Goal: Task Accomplishment & Management: Manage account settings

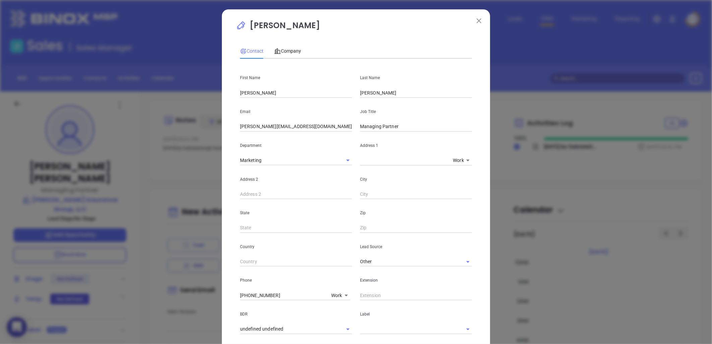
scroll to position [158, 0]
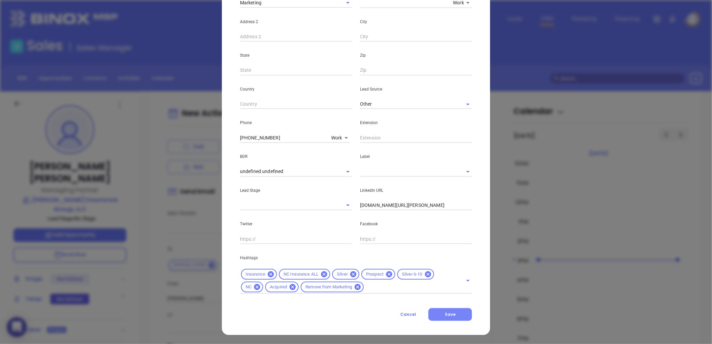
click at [451, 315] on span "Save" at bounding box center [450, 315] width 11 height 6
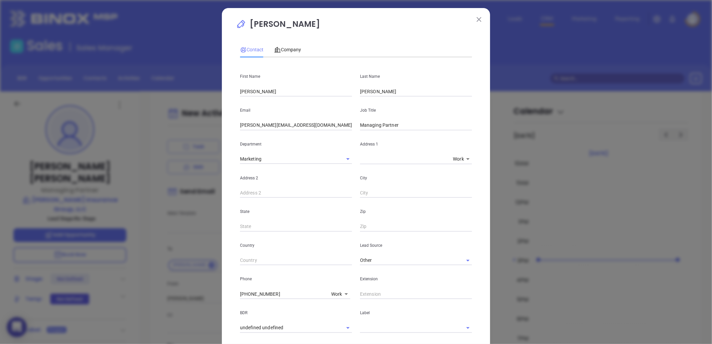
scroll to position [0, 0]
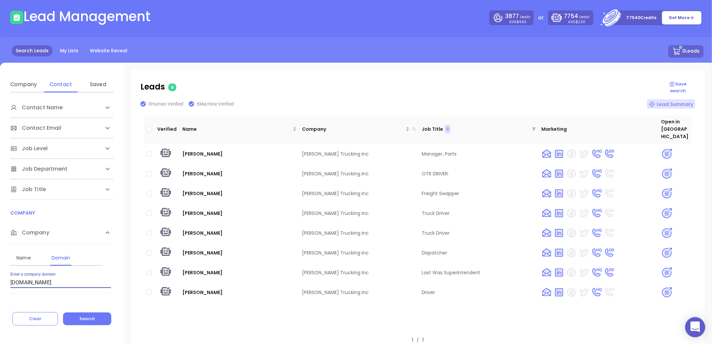
scroll to position [25, 0]
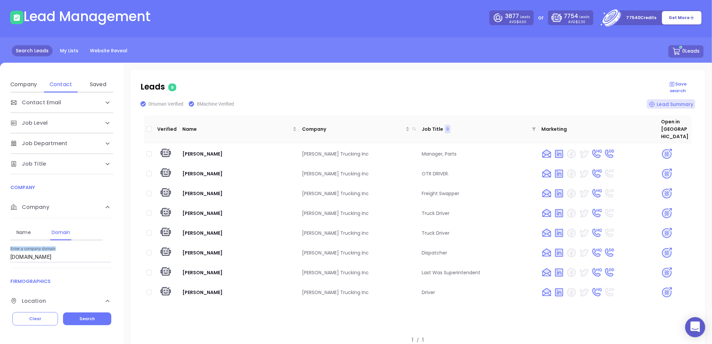
drag, startPoint x: 71, startPoint y: 263, endPoint x: -10, endPoint y: 263, distance: 81.2
click at [0, 263] on html "0 Leads CRM Marketing Reporting Financial Leads Leads Lead Management 3877 Lead…" at bounding box center [356, 143] width 712 height 344
drag, startPoint x: -10, startPoint y: 263, endPoint x: 50, endPoint y: 254, distance: 61.5
click at [50, 254] on div "Contact Name First Name Last Name Contact Email Work or Personal Email Job Leve…" at bounding box center [62, 198] width 124 height 211
click at [49, 254] on input "pittmantruckinginc.com" at bounding box center [60, 257] width 101 height 11
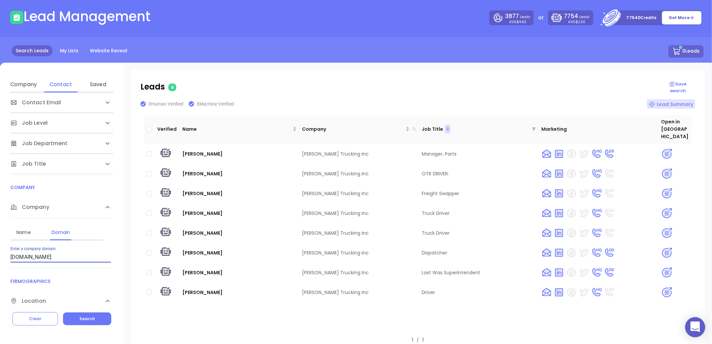
click at [49, 254] on input "pittmantruckinginc.com" at bounding box center [60, 257] width 101 height 11
paste input "js-steyraug"
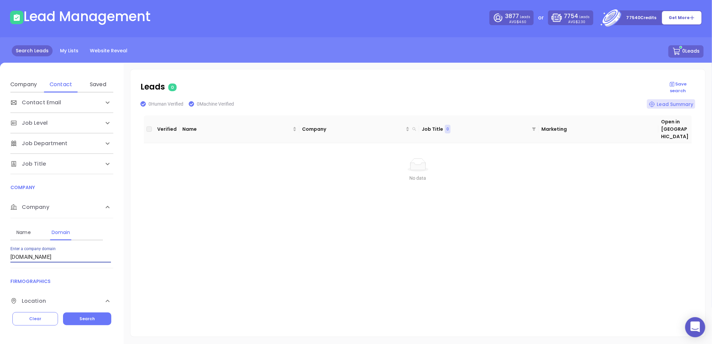
drag, startPoint x: 51, startPoint y: 256, endPoint x: -26, endPoint y: 263, distance: 77.5
click at [0, 263] on html "0 Leads CRM Marketing Reporting Financial Leads Leads Lead Management 3877 Lead…" at bounding box center [356, 143] width 712 height 344
paste input "olicyline"
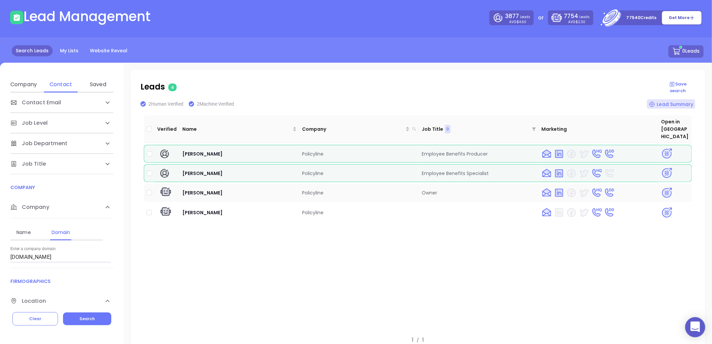
click at [662, 187] on img at bounding box center [668, 193] width 12 height 12
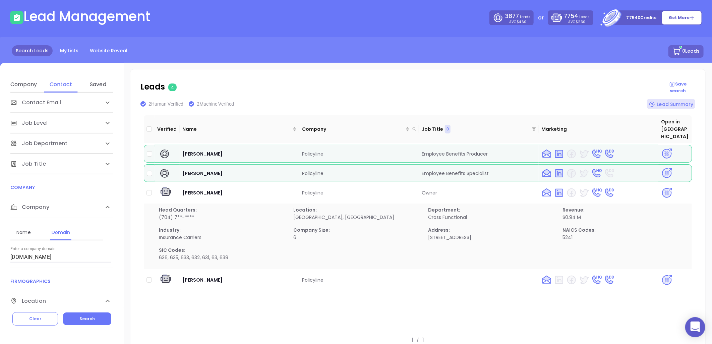
drag, startPoint x: 50, startPoint y: 258, endPoint x: -54, endPoint y: 265, distance: 104.9
click at [0, 265] on html "0 Leads CRM Marketing Reporting Financial Leads Leads Lead Management 3877 Lead…" at bounding box center [356, 143] width 712 height 344
paste input "remierplanningnc"
type input "premierplanningnc.com"
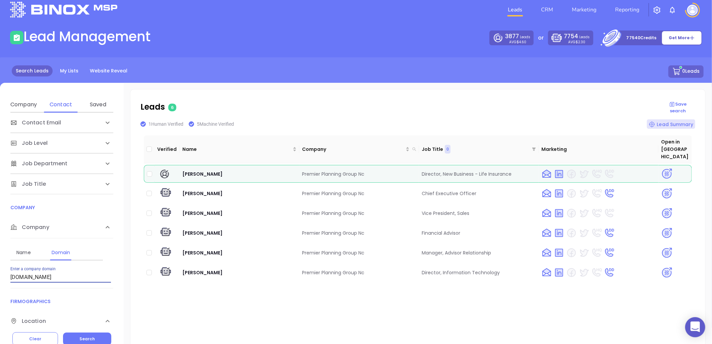
scroll to position [0, 0]
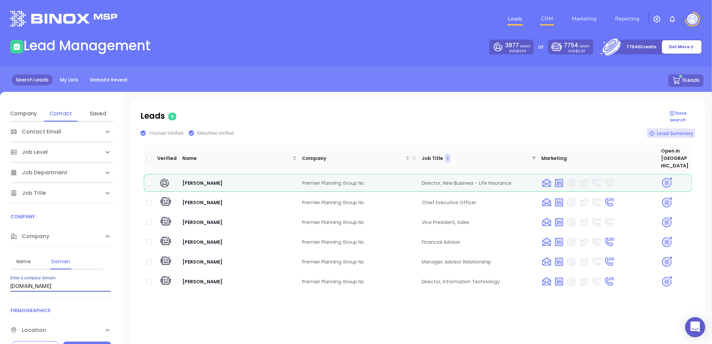
click at [547, 17] on link "CRM" at bounding box center [547, 18] width 17 height 13
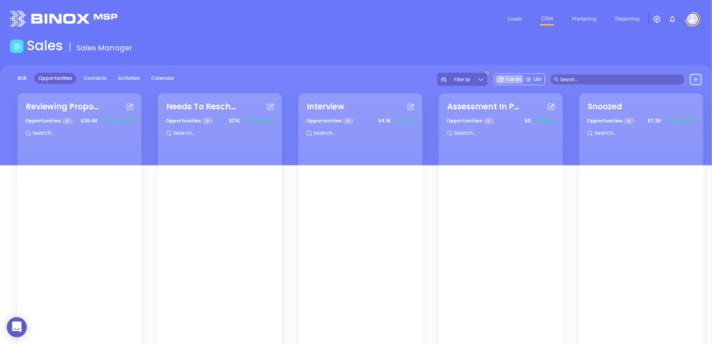
click at [484, 78] on icon at bounding box center [481, 79] width 7 height 7
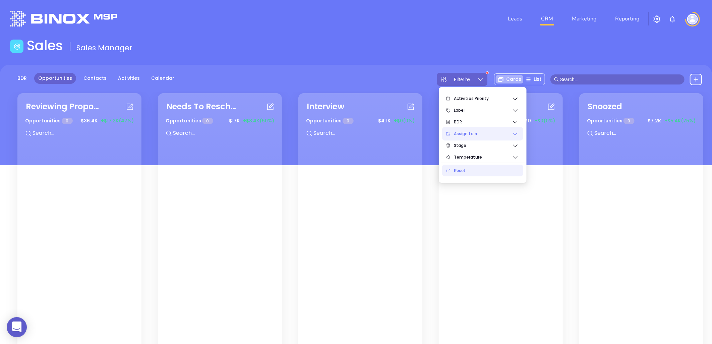
click at [517, 133] on icon at bounding box center [515, 133] width 7 height 7
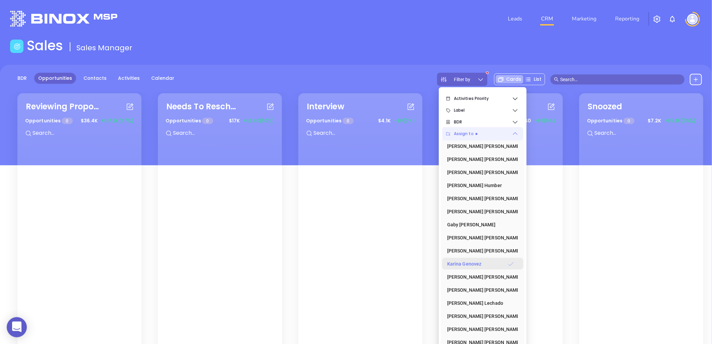
click at [513, 263] on icon at bounding box center [511, 264] width 5 height 4
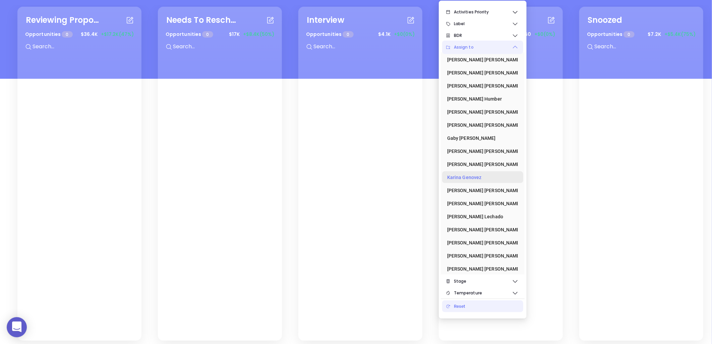
scroll to position [97, 0]
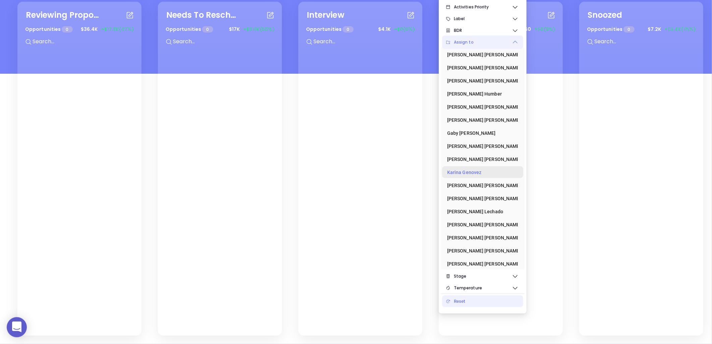
click at [430, 43] on div "Reviewing Proposal Opportunities 0 $ 36.4K +$17.2K (47%) Needs To Reschedule Op…" at bounding box center [433, 168] width 843 height 337
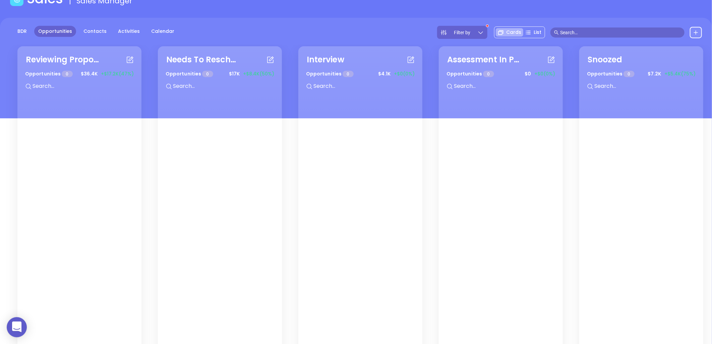
scroll to position [0, 0]
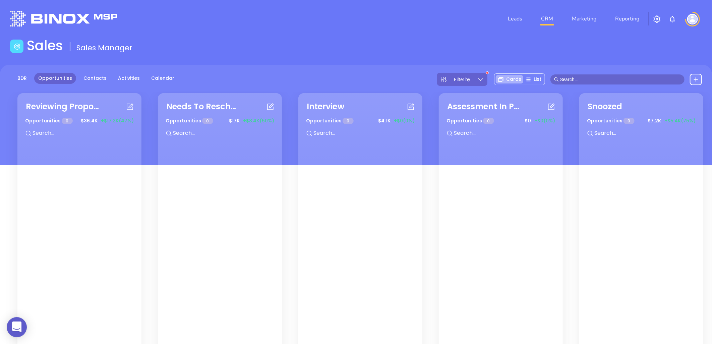
click at [484, 78] on icon at bounding box center [481, 79] width 7 height 7
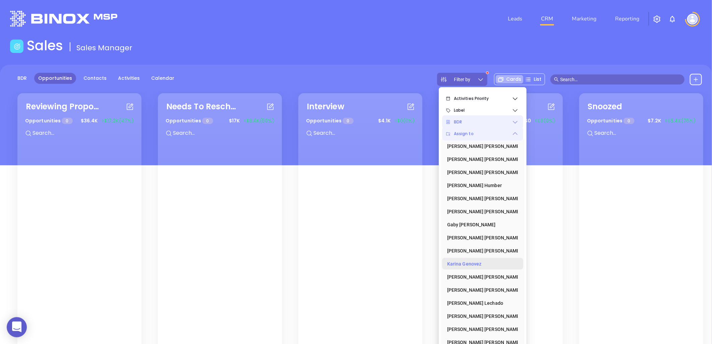
click at [512, 119] on icon at bounding box center [515, 122] width 7 height 7
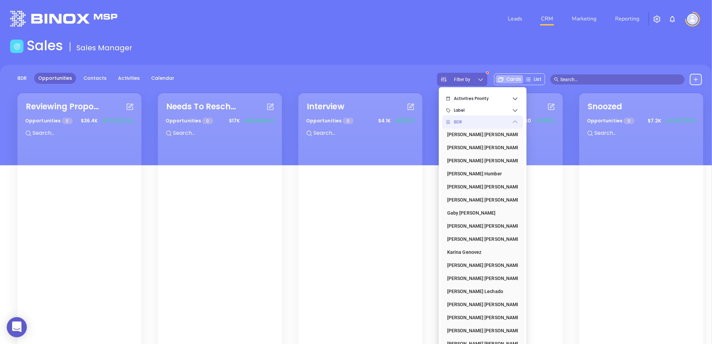
drag, startPoint x: 392, startPoint y: 50, endPoint x: 475, endPoint y: 79, distance: 88.5
click at [397, 50] on div "Sales Sales Manager" at bounding box center [356, 47] width 700 height 19
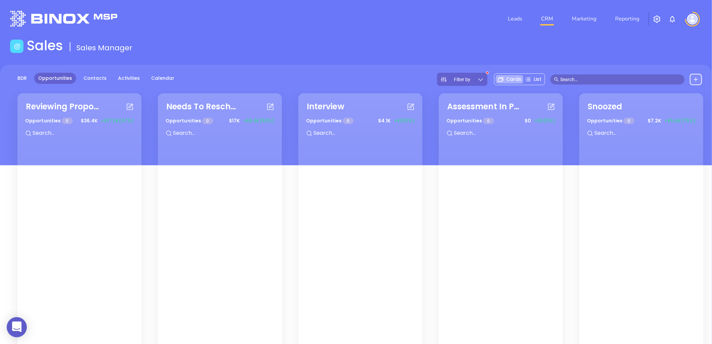
click at [483, 74] on div "Filter by" at bounding box center [462, 79] width 50 height 13
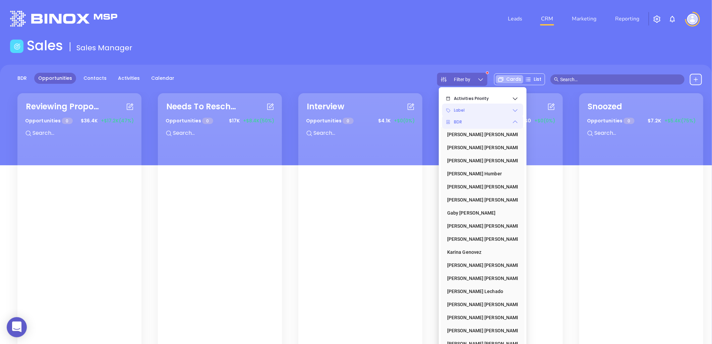
click at [493, 105] on span "Label" at bounding box center [483, 110] width 58 height 13
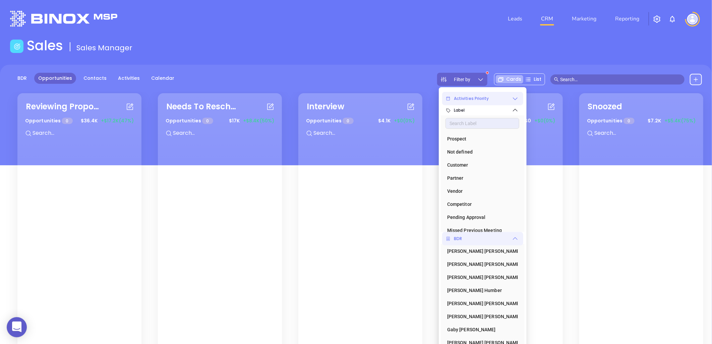
click at [494, 95] on span "Activities Priority" at bounding box center [483, 98] width 58 height 13
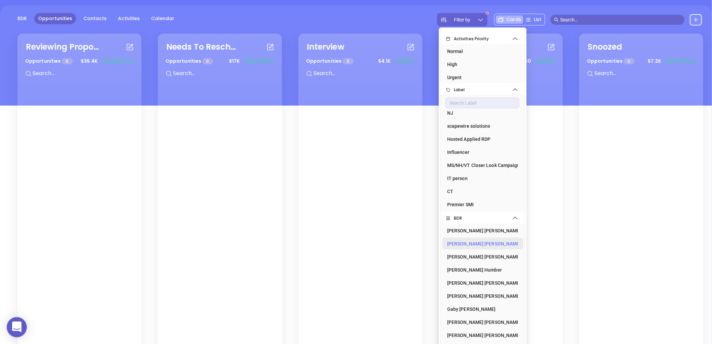
scroll to position [97, 0]
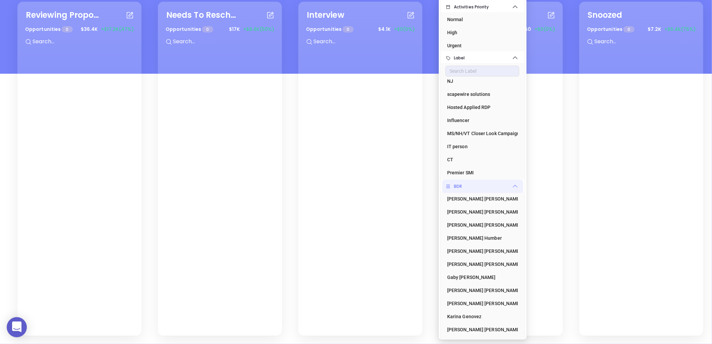
click at [513, 183] on icon at bounding box center [515, 186] width 7 height 7
click at [516, 195] on icon at bounding box center [515, 198] width 7 height 7
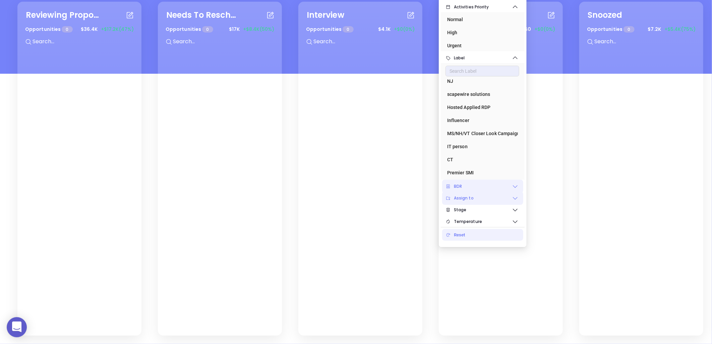
click at [474, 229] on div "Reset" at bounding box center [486, 234] width 64 height 13
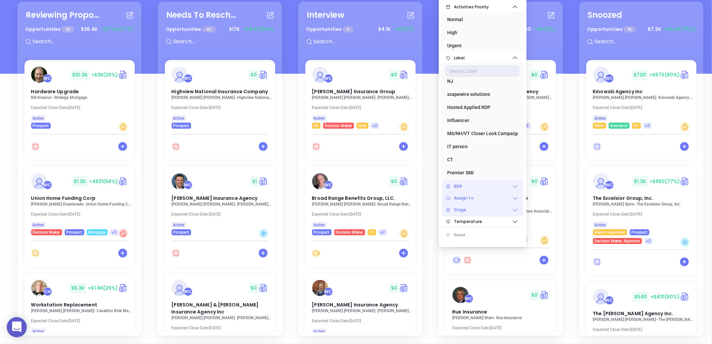
scroll to position [0, 0]
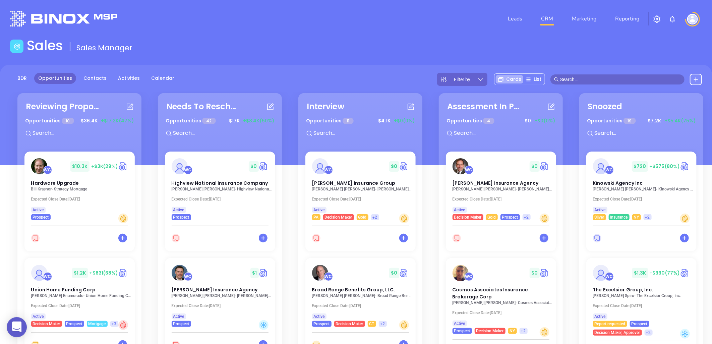
click at [438, 34] on header "Leads CRM Marketing Reporting Financial Leads Leads" at bounding box center [356, 19] width 692 height 38
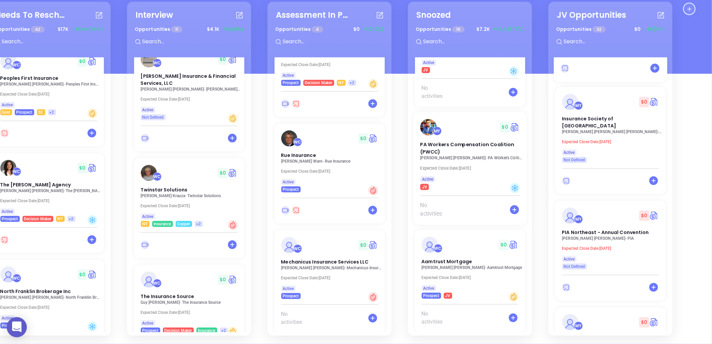
scroll to position [97, 0]
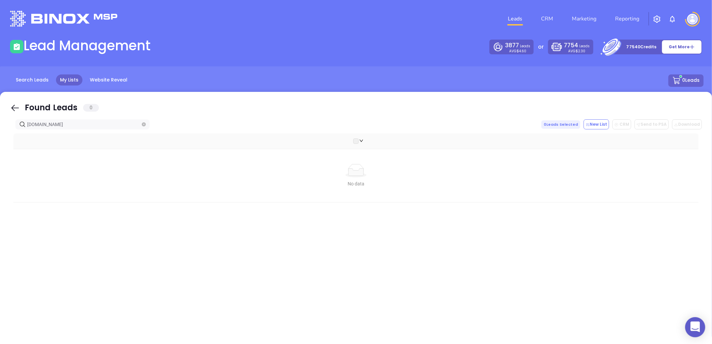
drag, startPoint x: 67, startPoint y: 123, endPoint x: -4, endPoint y: 132, distance: 72.0
click at [0, 132] on html "0 Leads CRM Marketing Reporting Financial Leads Leads Lead Management 3877 Lead…" at bounding box center [356, 172] width 712 height 344
drag, startPoint x: 68, startPoint y: 124, endPoint x: 21, endPoint y: 134, distance: 47.7
click at [0, 127] on html "0 Leads CRM Marketing Reporting Financial Leads Leads Lead Management 3877 Lead…" at bounding box center [356, 172] width 712 height 344
paste input "oindextersuretyservices"
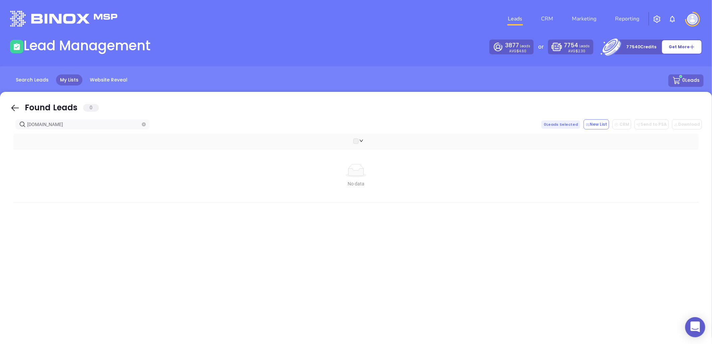
drag, startPoint x: 98, startPoint y: 126, endPoint x: -57, endPoint y: 136, distance: 155.6
click at [0, 136] on html "0 Leads CRM Marketing Reporting Financial Leads Leads Lead Management 3877 Lead…" at bounding box center [356, 172] width 712 height 344
paste input "licyline"
drag, startPoint x: 67, startPoint y: 124, endPoint x: -66, endPoint y: 139, distance: 134.4
click at [0, 139] on html "0 Leads CRM Marketing Reporting Financial Leads Leads Lead Management 3877 Lead…" at bounding box center [356, 172] width 712 height 344
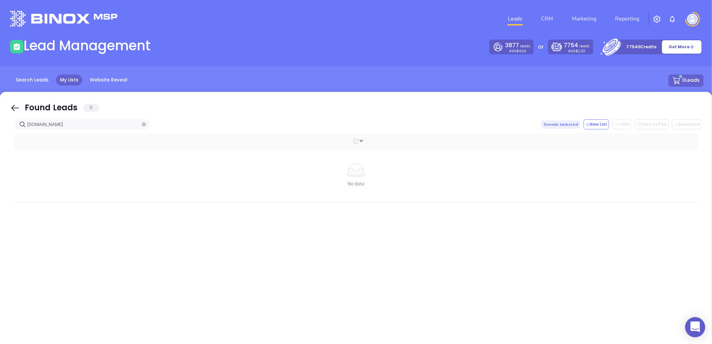
paste input "remierplanningnc"
type input "[DOMAIN_NAME]"
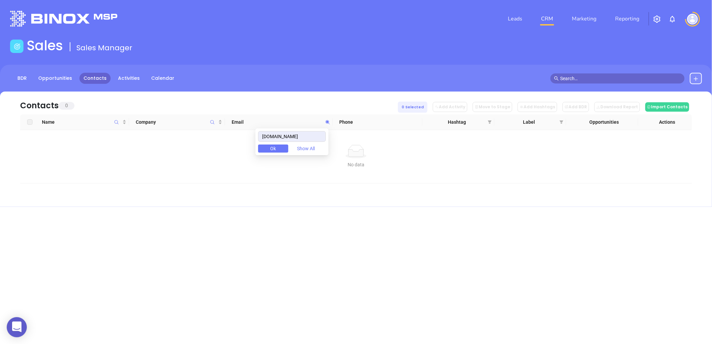
drag, startPoint x: 323, startPoint y: 135, endPoint x: 252, endPoint y: 135, distance: 70.8
click at [252, 135] on body "0 Leads CRM Marketing Reporting Financial Leads Leads Sales Sales Manager BDR O…" at bounding box center [356, 172] width 712 height 344
drag, startPoint x: 309, startPoint y: 136, endPoint x: 227, endPoint y: 140, distance: 81.9
click at [198, 149] on body "0 Leads CRM Marketing Reporting Financial Leads Leads Sales Sales Manager BDR O…" at bounding box center [356, 172] width 712 height 344
paste input "oindextersuretyservices"
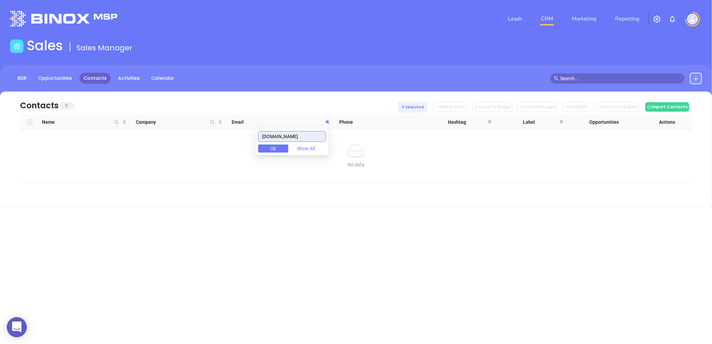
click at [293, 138] on input "poindextersuretyservices.com" at bounding box center [292, 136] width 68 height 11
paste input "licyline"
drag, startPoint x: 303, startPoint y: 135, endPoint x: 193, endPoint y: 153, distance: 111.5
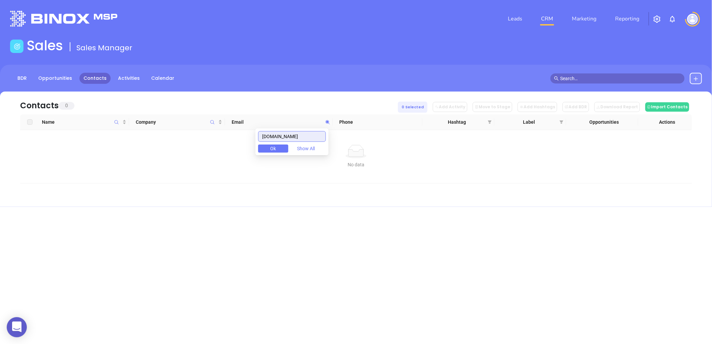
click at [194, 152] on body "0 Leads CRM Marketing Reporting Financial Leads Leads Sales Sales Manager BDR O…" at bounding box center [356, 172] width 712 height 344
paste input "remierplanningnc"
drag, startPoint x: 279, startPoint y: 136, endPoint x: 257, endPoint y: 135, distance: 22.1
click at [248, 136] on body "0 Leads CRM Marketing Reporting Financial Leads Leads Sales Sales Manager BDR O…" at bounding box center [356, 172] width 712 height 344
paste input "mystrategybox"
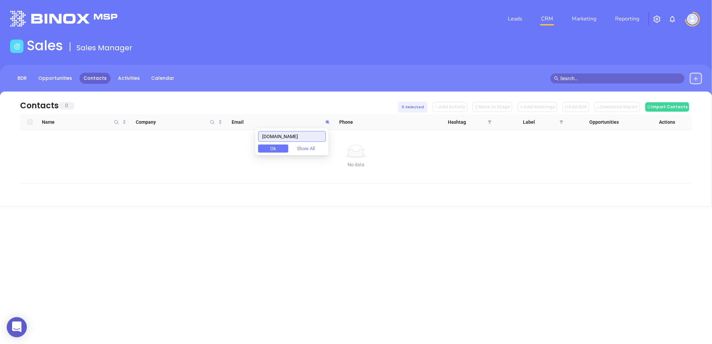
click at [246, 135] on body "0 Leads CRM Marketing Reporting Financial Leads Leads Sales Sales Manager BDR O…" at bounding box center [356, 172] width 712 height 344
paste input "ntpwarranty"
click at [325, 121] on icon at bounding box center [327, 122] width 5 height 5
paste input "prestigeinsagenc"
drag, startPoint x: 325, startPoint y: 135, endPoint x: 202, endPoint y: 135, distance: 122.4
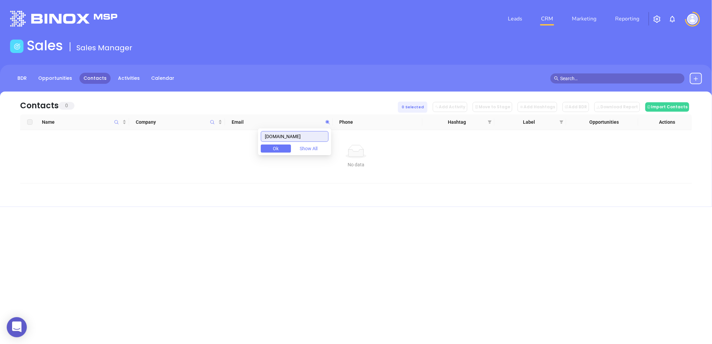
click at [202, 135] on body "0 Leads CRM Marketing Reporting Financial Leads Leads Sales Sales Manager BDR O…" at bounding box center [356, 172] width 712 height 344
paste input "oinsurancenc"
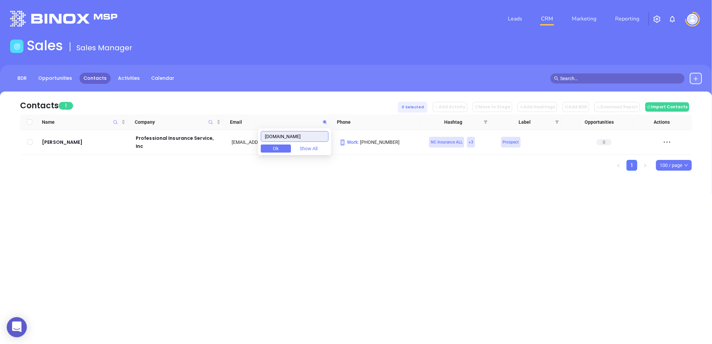
drag, startPoint x: 317, startPoint y: 137, endPoint x: 232, endPoint y: 143, distance: 84.7
click at [230, 141] on body "0 Leads CRM Marketing Reporting Financial Leads Leads Sales Sales Manager BDR O…" at bounding box center [356, 172] width 712 height 344
paste input "fessionalinsurancesolutions"
click at [324, 120] on icon at bounding box center [325, 122] width 5 height 5
paste input "tectiveagency"
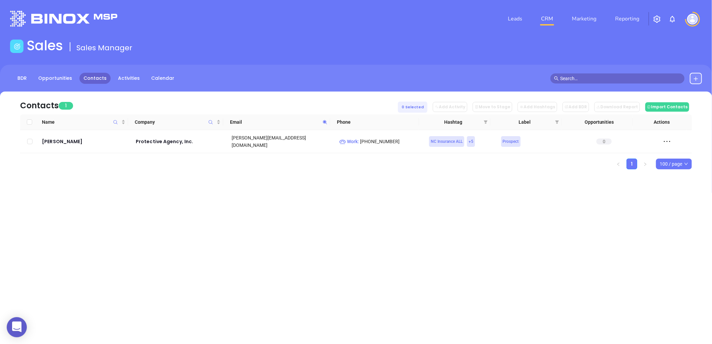
click at [323, 123] on icon at bounding box center [325, 122] width 5 height 5
paste input "uittinsuranc"
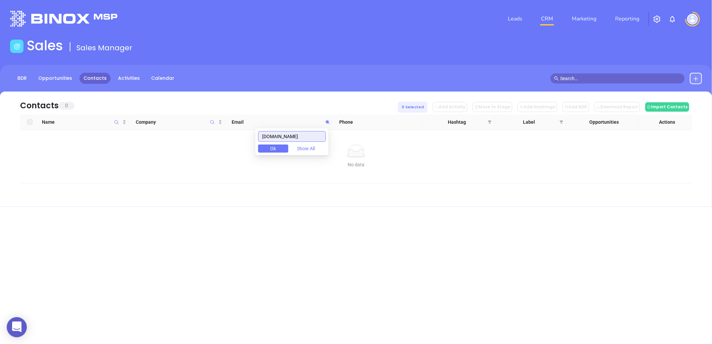
type input "pruittinsuranceagency.com"
click at [307, 138] on input "pruittinsuranceagency.com" at bounding box center [292, 136] width 68 height 11
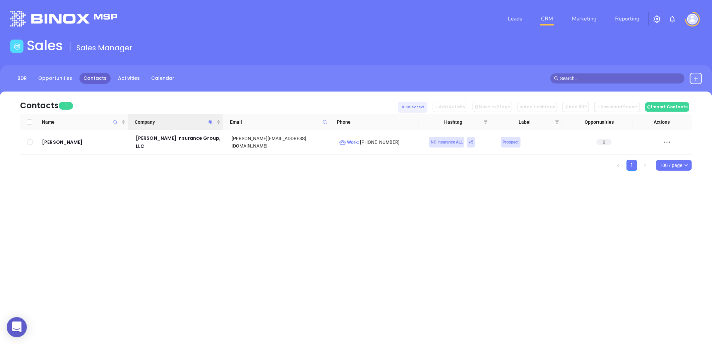
click at [209, 122] on icon "Company" at bounding box center [210, 122] width 5 height 5
paste input "[PERSON_NAME]"
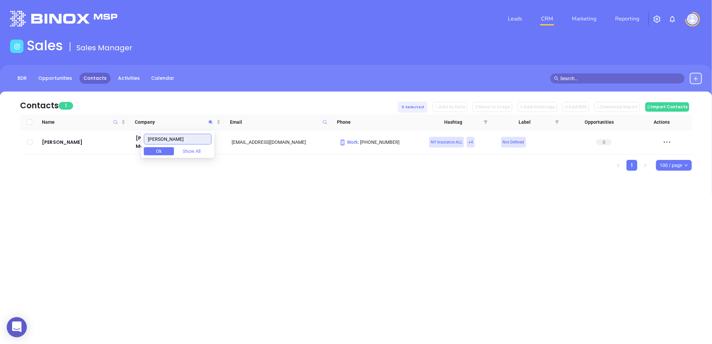
type input "[PERSON_NAME]"
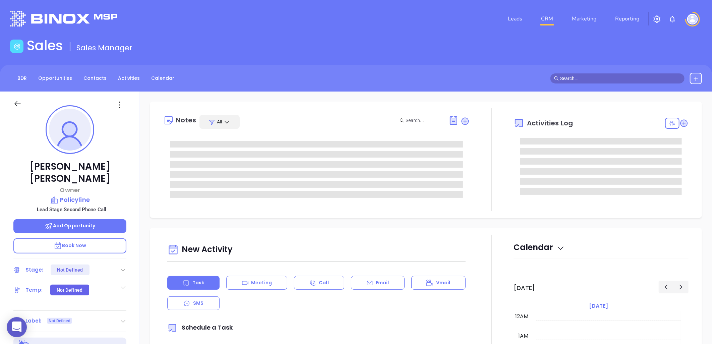
type input "[DATE]"
type input "[PERSON_NAME]"
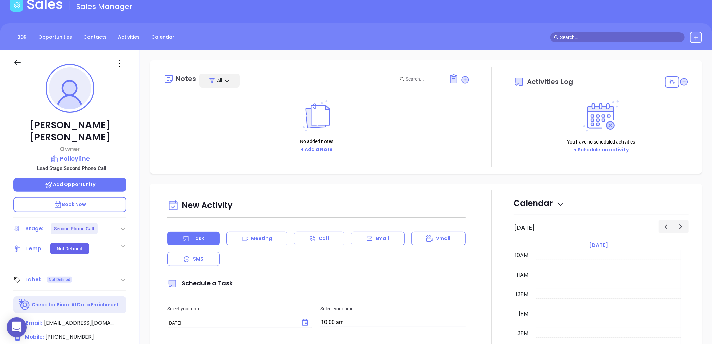
scroll to position [112, 0]
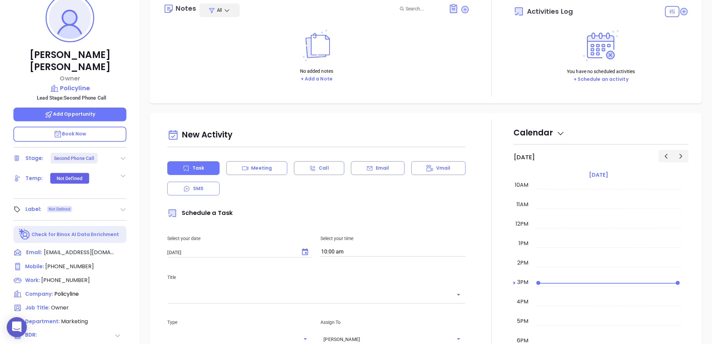
click at [123, 155] on icon at bounding box center [123, 158] width 7 height 7
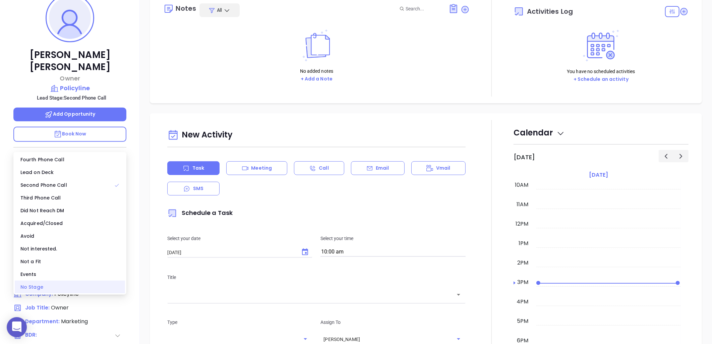
click at [31, 286] on div "No Stage" at bounding box center [70, 287] width 110 height 13
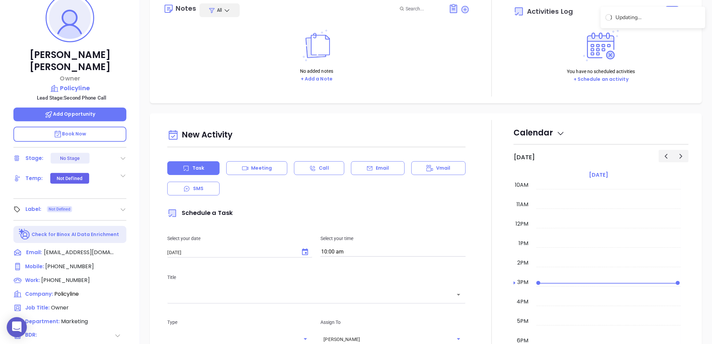
click at [165, 68] on div "No added notes + Add a Note" at bounding box center [316, 55] width 307 height 67
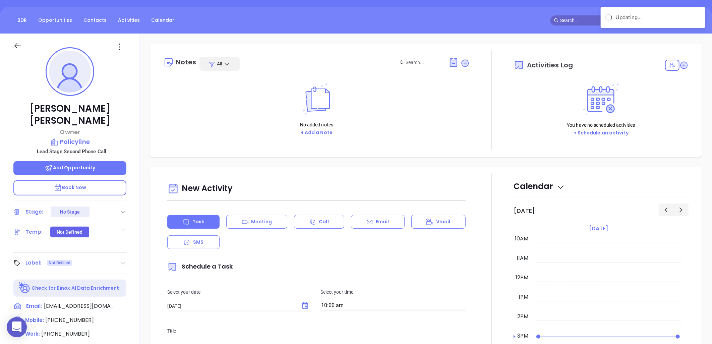
scroll to position [0, 0]
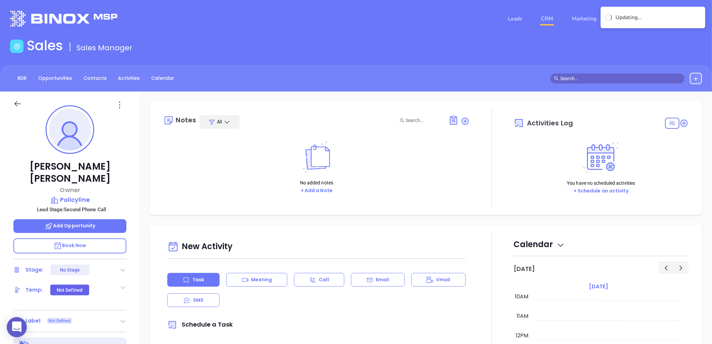
click at [121, 106] on icon at bounding box center [119, 105] width 11 height 11
click at [126, 176] on div "Edit" at bounding box center [153, 176] width 66 height 7
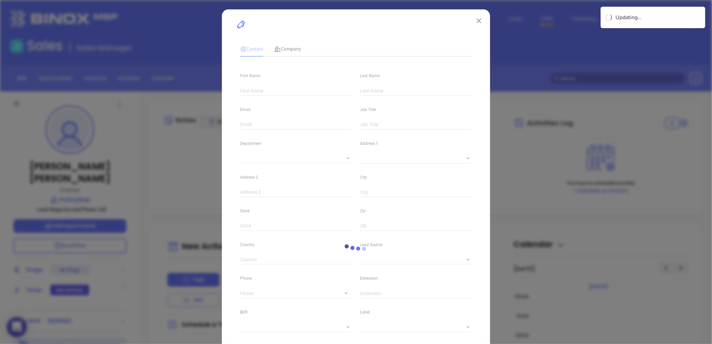
type input "Geoffrey"
type input "Ricks"
type input "geoffreyr@policyline.com"
type input "Owner"
type input "1"
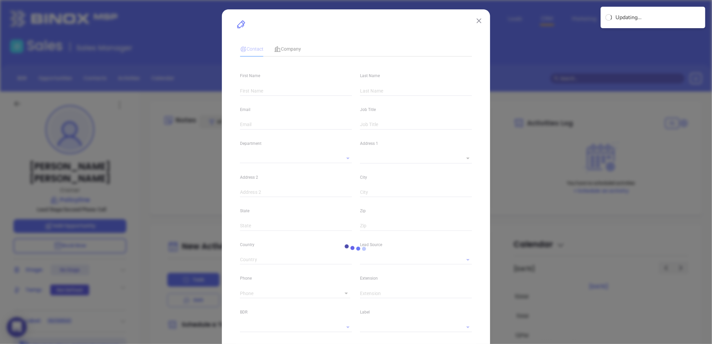
type input "linkedin.com/in/geoffrey-ricks-5854336b"
type input "Marketing"
type input "Website Reveal"
type input "undefined undefined"
type input "(704) 768-1880"
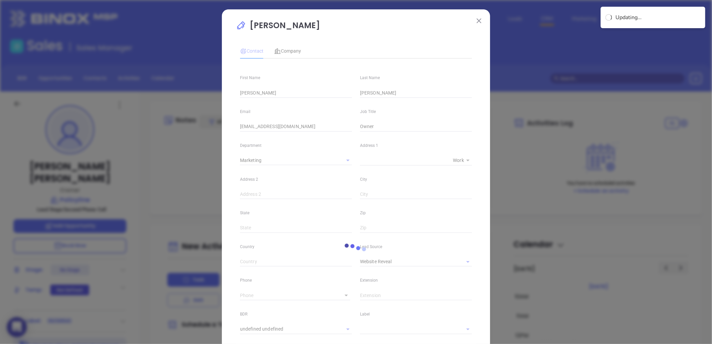
type input "1"
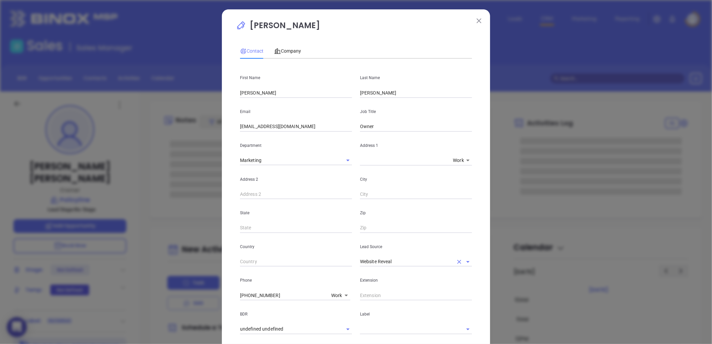
drag, startPoint x: 455, startPoint y: 259, endPoint x: 438, endPoint y: 263, distance: 17.5
click at [456, 259] on icon "Clear" at bounding box center [459, 262] width 7 height 7
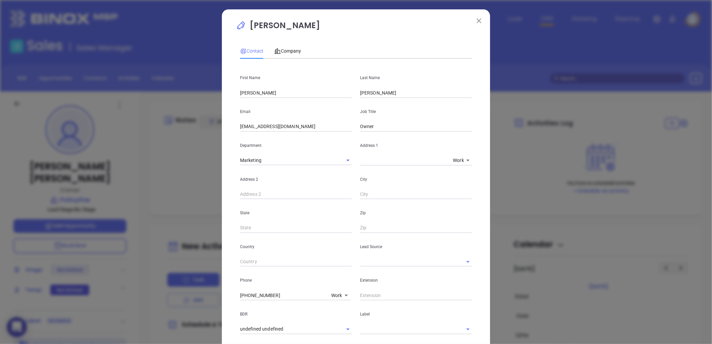
click at [400, 270] on div "Extension" at bounding box center [416, 284] width 120 height 34
click at [398, 265] on input "text" at bounding box center [406, 262] width 93 height 10
click at [373, 267] on div "Lead Source" at bounding box center [416, 250] width 120 height 34
click at [384, 277] on li "Binox" at bounding box center [416, 277] width 112 height 12
type input "Binox"
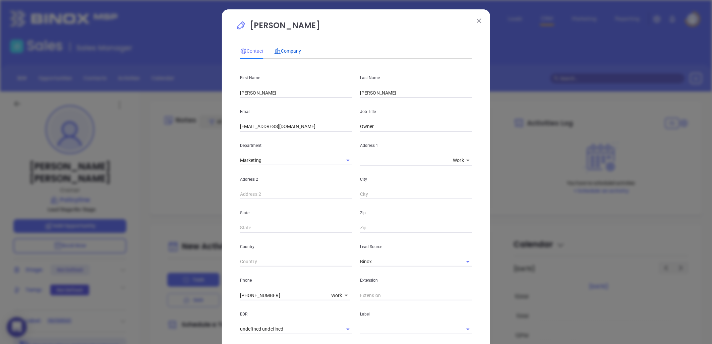
click at [285, 48] on span "Company" at bounding box center [287, 50] width 27 height 5
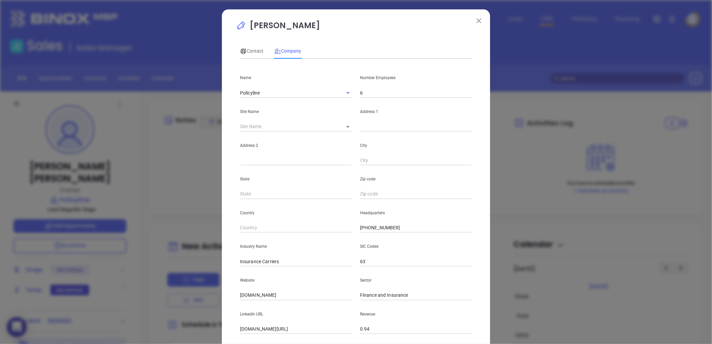
click at [367, 129] on input "text" at bounding box center [416, 127] width 112 height 10
drag, startPoint x: 367, startPoint y: 129, endPoint x: 394, endPoint y: 100, distance: 40.4
click at [364, 122] on input "text" at bounding box center [416, 127] width 112 height 10
paste input "18809 W. Catawba Ave #101, Cornelius, NC 28031"
type input "18809 W. Catawba Ave #101, Cornelius, NC 28031"
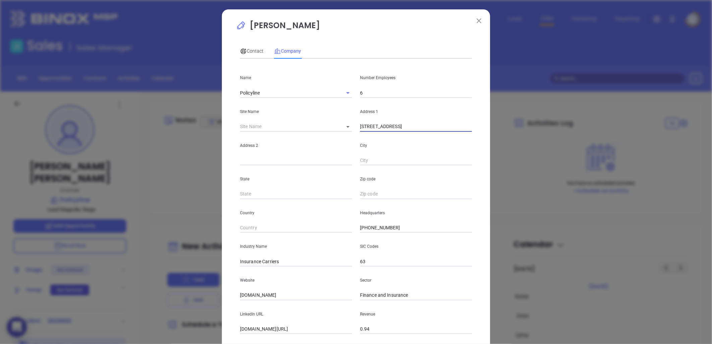
click at [373, 90] on input "6" at bounding box center [416, 93] width 112 height 10
type input "3"
click at [318, 129] on input "text" at bounding box center [288, 127] width 96 height 10
drag, startPoint x: 408, startPoint y: 127, endPoint x: 522, endPoint y: 123, distance: 114.1
click at [522, 123] on div "Geoffrey Ricks Contact Company First Name Geoffrey Last Name Ricks Email geoffr…" at bounding box center [356, 172] width 712 height 344
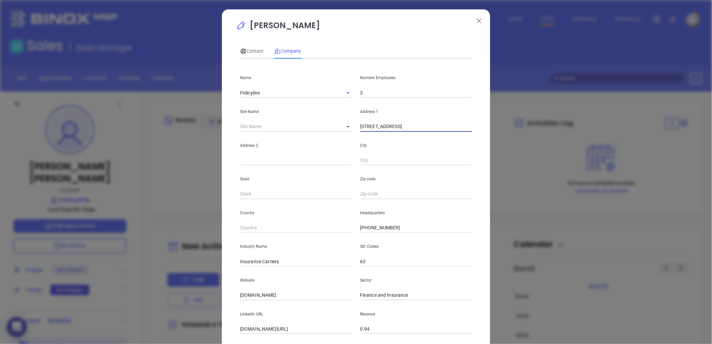
type input "18809 W. Catawba Ave"
paste input "#101, Cornelius, NC 28031"
drag, startPoint x: 251, startPoint y: 160, endPoint x: 404, endPoint y: 162, distance: 152.6
click at [404, 162] on div "Address 2 #101, Cornelius, NC 28031 City" at bounding box center [356, 149] width 240 height 34
type input "#101"
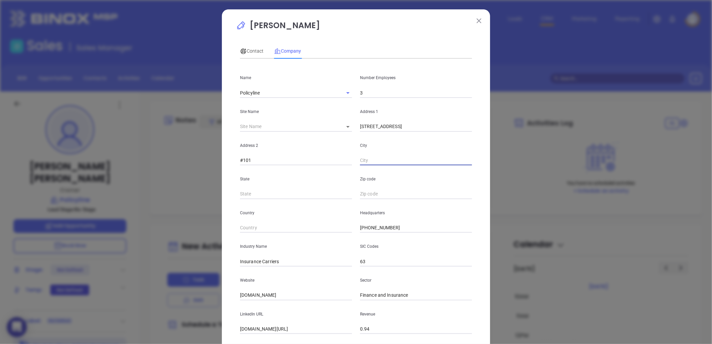
paste input "Cornelius, NC 28031"
drag, startPoint x: 381, startPoint y: 161, endPoint x: 427, endPoint y: 159, distance: 46.7
click at [427, 159] on input "Cornelius, NC 28031" at bounding box center [416, 161] width 112 height 10
type input "Cornelius"
type input "NC"
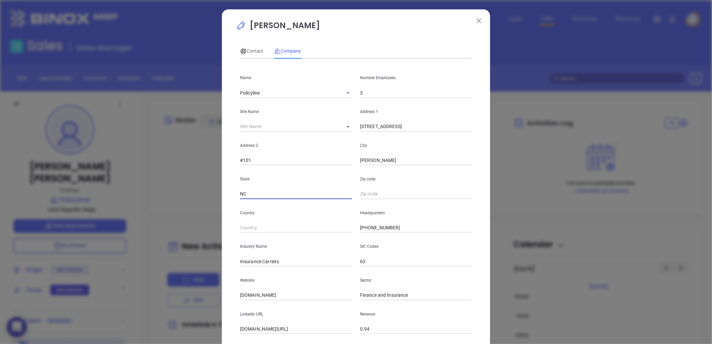
click at [391, 197] on input "text" at bounding box center [416, 194] width 112 height 10
paste input "NC 28031"
drag, startPoint x: 365, startPoint y: 195, endPoint x: 286, endPoint y: 194, distance: 78.8
click at [286, 194] on div "State NC Zip code NC 28031" at bounding box center [356, 182] width 240 height 34
type input "28031"
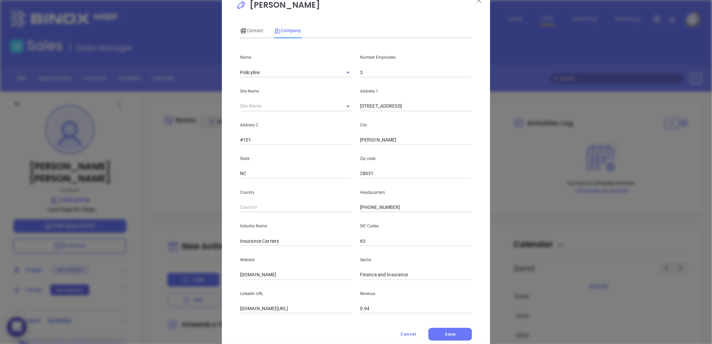
scroll to position [41, 0]
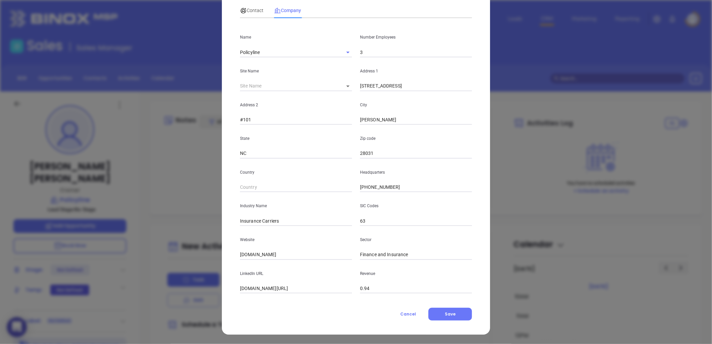
drag, startPoint x: 256, startPoint y: 221, endPoint x: 387, endPoint y: 209, distance: 131.7
click at [387, 209] on div "Industry Name Insurance Carriers SIC Codes 63" at bounding box center [356, 209] width 240 height 34
type input "Insurance"
drag, startPoint x: 276, startPoint y: 253, endPoint x: 147, endPoint y: 267, distance: 129.5
click at [147, 266] on div "Geoffrey Ricks Contact Company First Name Geoffrey Last Name Ricks Email geoffr…" at bounding box center [356, 172] width 712 height 344
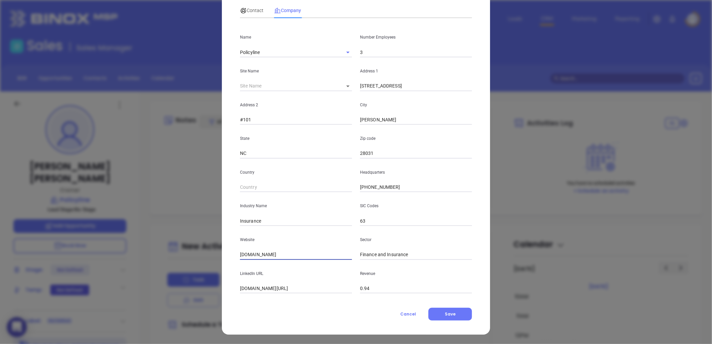
paste input "https://policyline.com/"
type input "https://policyline.com/"
drag, startPoint x: 318, startPoint y: 292, endPoint x: 202, endPoint y: 306, distance: 117.3
click at [151, 306] on div "Geoffrey Ricks Contact Company First Name Geoffrey Last Name Ricks Email geoffr…" at bounding box center [356, 172] width 712 height 344
click at [266, 290] on input "linkedin.com/company/policyline" at bounding box center [296, 289] width 112 height 10
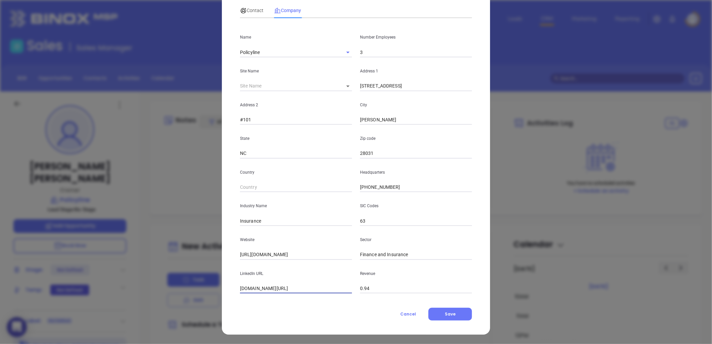
click at [266, 290] on input "linkedin.com/company/policyline" at bounding box center [296, 289] width 112 height 10
paste input "https://www.linkedin.com/company/poindexter-surety-services/"
type input "https://www.linkedin.com/company/poindexter-surety-services/"
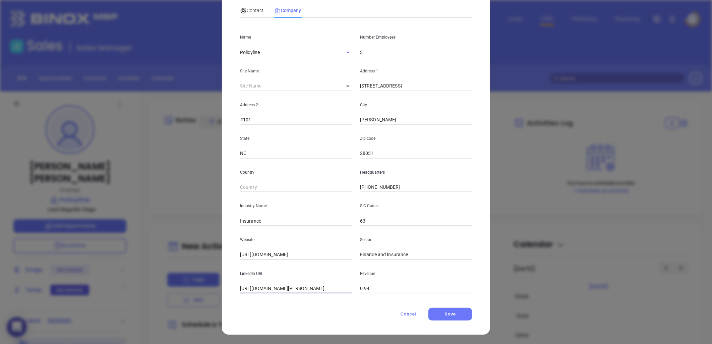
scroll to position [0, 0]
click at [373, 49] on input "3" at bounding box center [416, 52] width 112 height 10
type input "5"
click at [315, 202] on p "Industry Name" at bounding box center [296, 205] width 112 height 7
drag, startPoint x: 321, startPoint y: 189, endPoint x: 298, endPoint y: 188, distance: 23.8
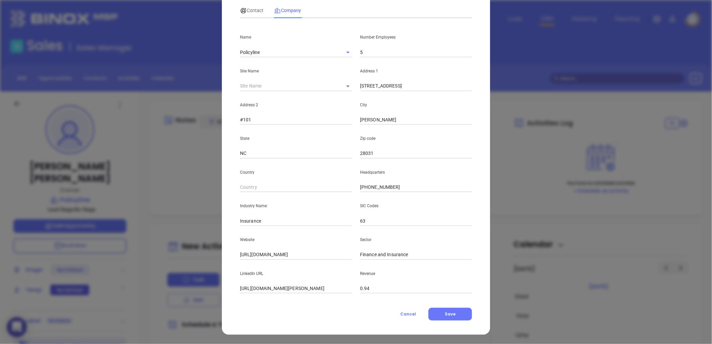
click at [298, 188] on div "Country Headquarters (704) 768-1880" at bounding box center [356, 176] width 240 height 34
paste input "919) 859-5294"
type input "(919) 859-5294"
click at [252, 8] on span "Contact" at bounding box center [251, 10] width 23 height 5
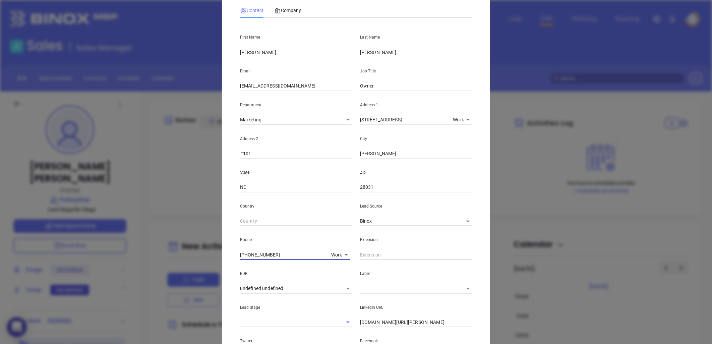
drag, startPoint x: 278, startPoint y: 254, endPoint x: 219, endPoint y: 264, distance: 60.7
click at [219, 264] on div "Geoffrey Ricks Contact Company First Name Geoffrey Last Name Ricks Email geoffr…" at bounding box center [356, 172] width 712 height 344
type input "( ) -"
click at [337, 254] on body "0 Leads CRM Marketing Reporting Financial Leads Leads Sales Sales Manager BDR O…" at bounding box center [356, 172] width 712 height 344
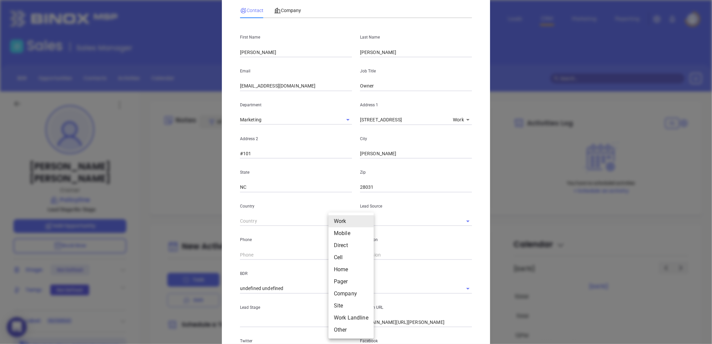
click at [299, 86] on div at bounding box center [356, 172] width 712 height 344
drag, startPoint x: 262, startPoint y: 87, endPoint x: 321, endPoint y: 92, distance: 59.3
click at [321, 92] on div "First Name Geoffrey Last Name Ricks Email geoffreyr@policyline.com Job Title Ow…" at bounding box center [356, 208] width 232 height 371
click at [288, 9] on span "Company" at bounding box center [287, 10] width 27 height 5
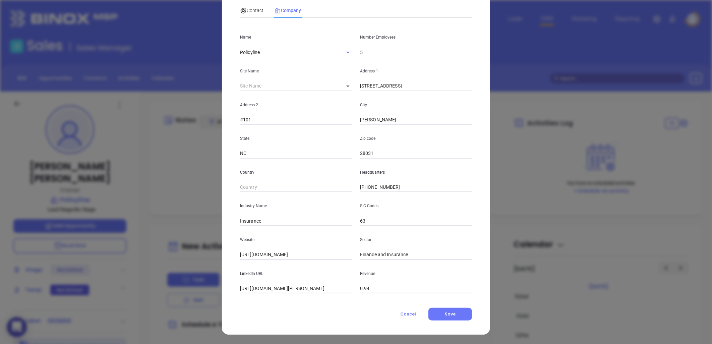
drag, startPoint x: 394, startPoint y: 185, endPoint x: 319, endPoint y: 186, distance: 75.1
click at [319, 186] on div "Country Headquarters (919) 859-5294" at bounding box center [356, 176] width 240 height 34
paste input "704) 768- 188"
type input "(704) 768- 188"
click at [251, 15] on div "Contact" at bounding box center [251, 10] width 23 height 15
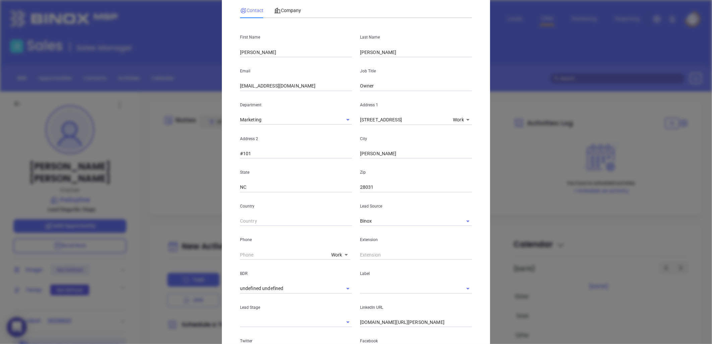
click at [331, 256] on body "0 Leads CRM Marketing Reporting Financial Leads Leads Sales Sales Manager BDR O…" at bounding box center [356, 172] width 712 height 344
click at [336, 306] on li "Site" at bounding box center [351, 306] width 45 height 12
type input "11"
click at [310, 257] on input "( ) -" at bounding box center [286, 255] width 92 height 10
paste input "704) 768- 188"
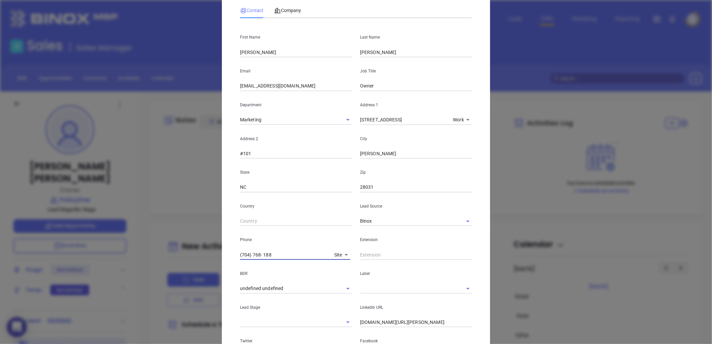
drag, startPoint x: 282, startPoint y: 254, endPoint x: 156, endPoint y: 265, distance: 126.9
click at [156, 265] on div "Geoffrey Ricks Contact Company First Name Geoffrey Last Name Ricks Email geoffr…" at bounding box center [356, 172] width 712 height 344
click at [289, 254] on input "(704) 768- 188" at bounding box center [286, 255] width 92 height 10
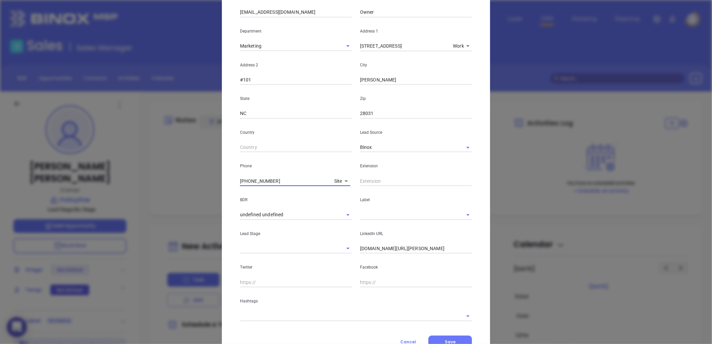
scroll to position [115, 0]
type input "(704) 768-1880"
click at [405, 250] on input "linkedin.com/in/geoffrey-ricks-5854336b" at bounding box center [416, 248] width 112 height 10
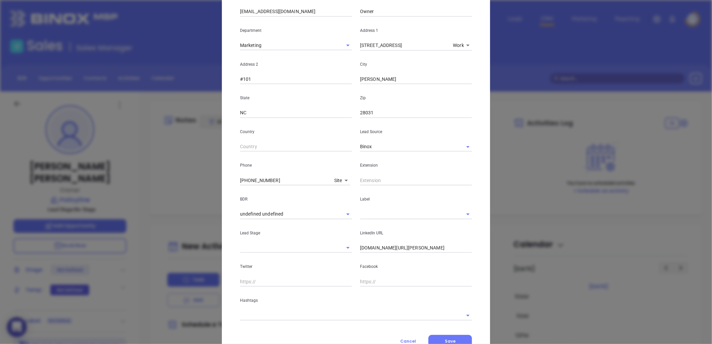
click at [388, 248] on input "linkedin.com/in/geoffrey-ricks-5854336b" at bounding box center [416, 248] width 112 height 10
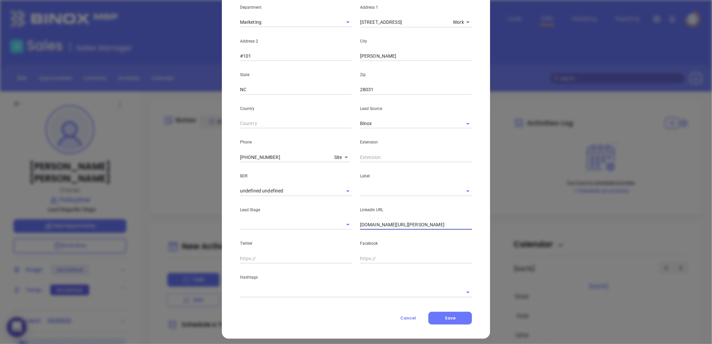
scroll to position [142, 0]
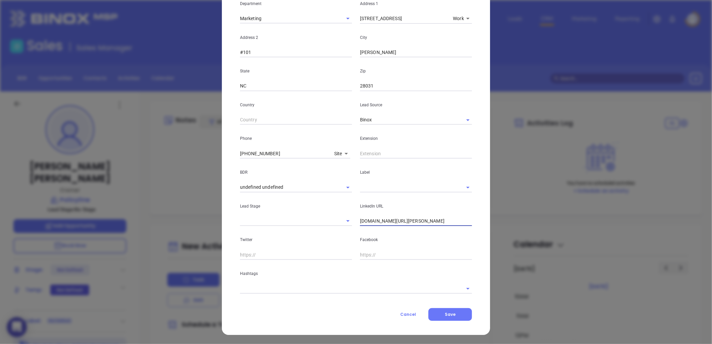
type input "www.linkedin.com/in/geoffrey-ricks-5854336b"
click at [288, 286] on input "text" at bounding box center [346, 289] width 213 height 10
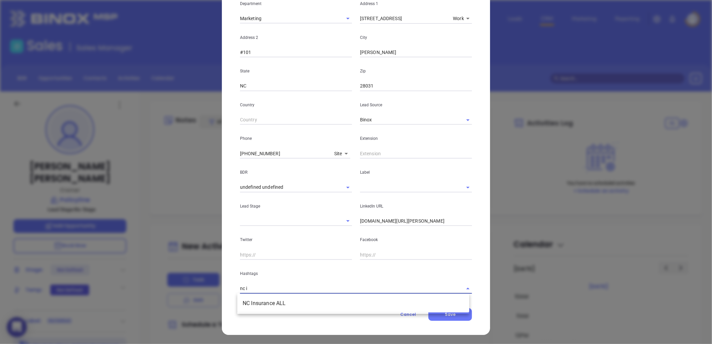
type input "nc in"
click at [281, 303] on li "NC Insurance ALL" at bounding box center [353, 304] width 232 height 12
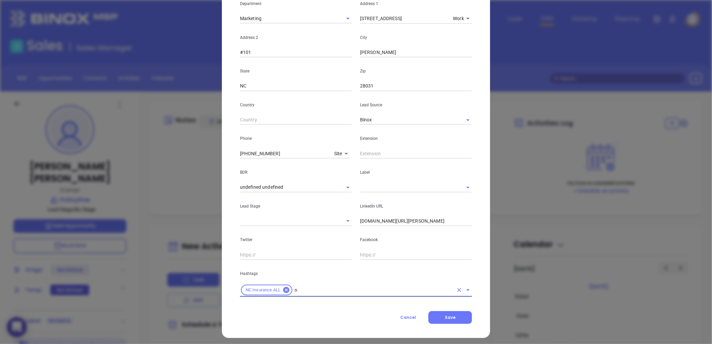
type input "nc"
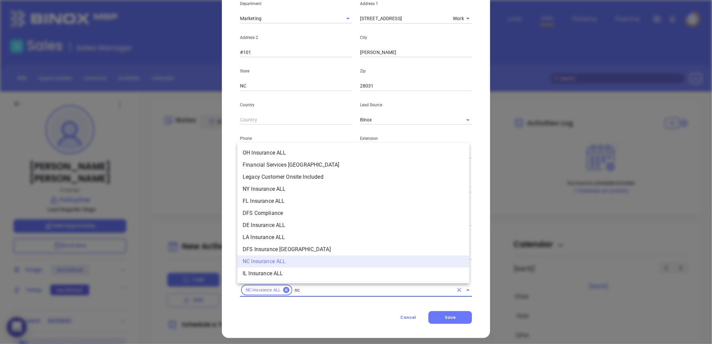
scroll to position [112, 0]
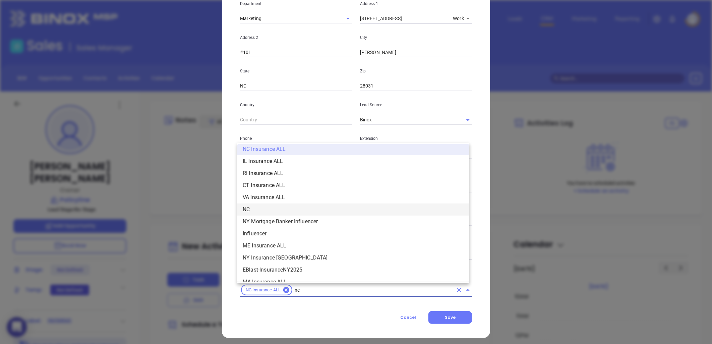
click at [256, 208] on li "NC" at bounding box center [353, 210] width 232 height 12
type input "insura"
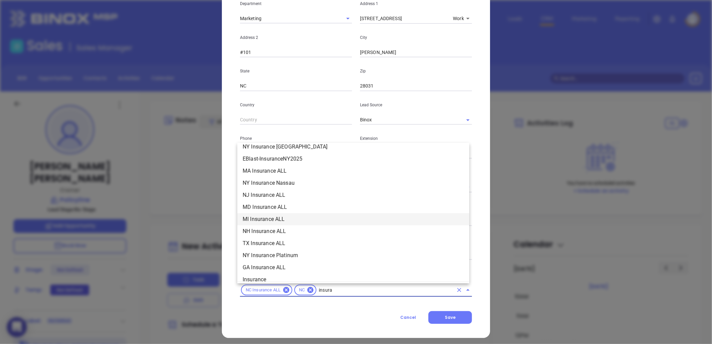
scroll to position [225, 0]
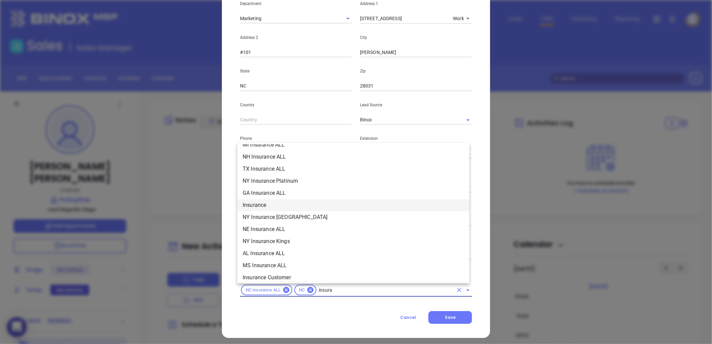
click at [269, 204] on li "Insurance" at bounding box center [353, 205] width 232 height 12
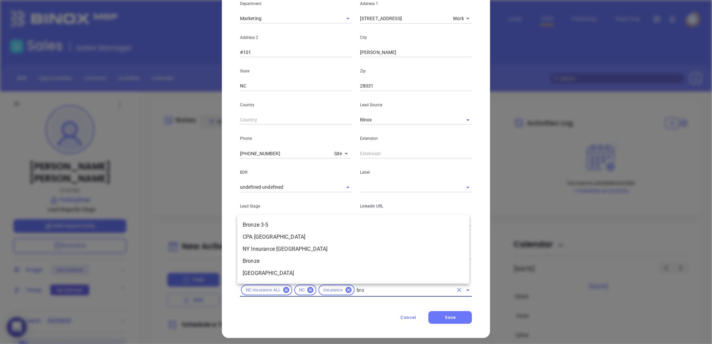
type input "bron"
click at [283, 224] on li "Bronze 3-5" at bounding box center [353, 225] width 232 height 12
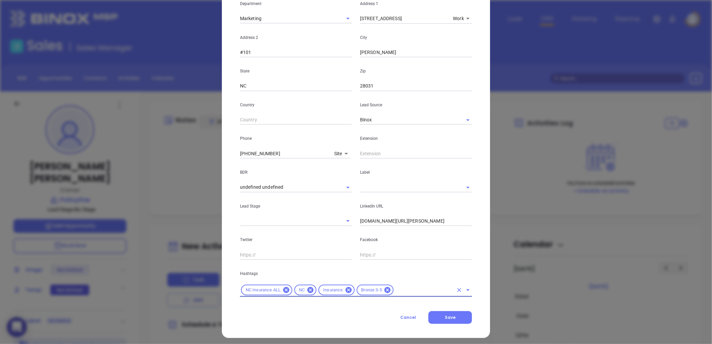
click at [396, 292] on input "text" at bounding box center [424, 290] width 59 height 8
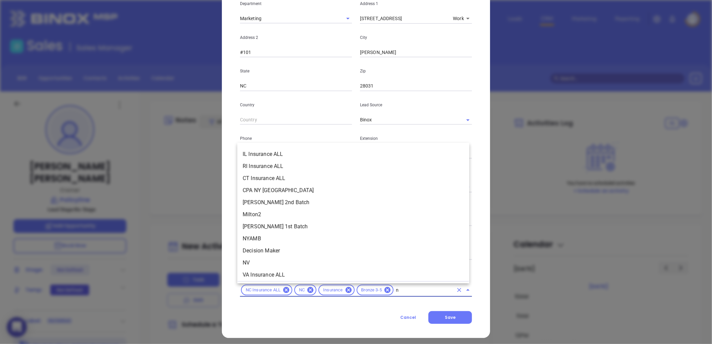
scroll to position [0, 0]
type input "new"
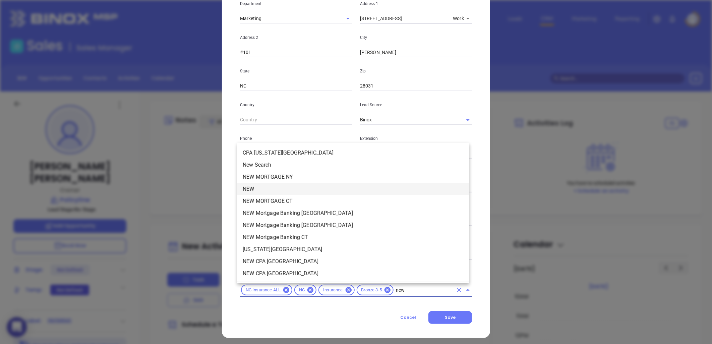
click at [263, 189] on li "NEW" at bounding box center [353, 189] width 232 height 12
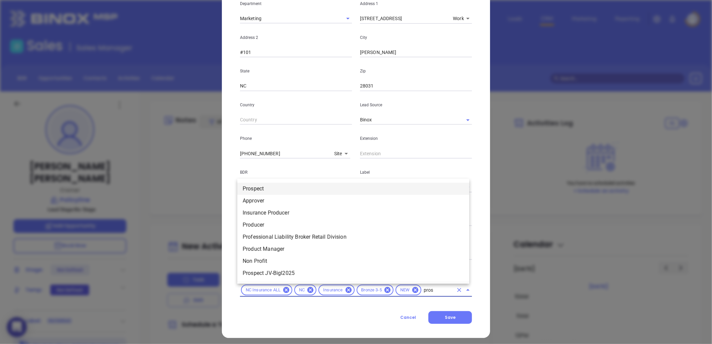
type input "prosp"
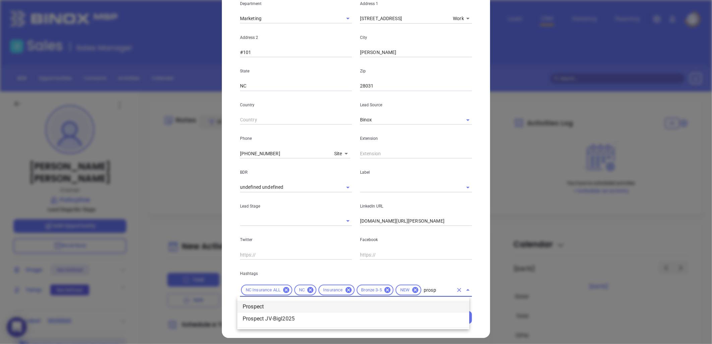
click at [265, 306] on li "Prospect" at bounding box center [353, 307] width 232 height 12
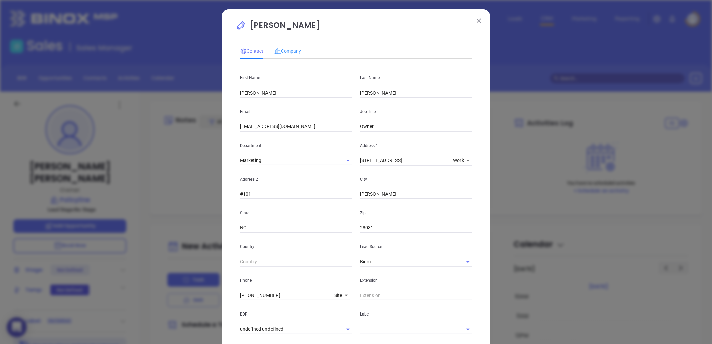
click at [289, 45] on div "Company" at bounding box center [287, 50] width 27 height 15
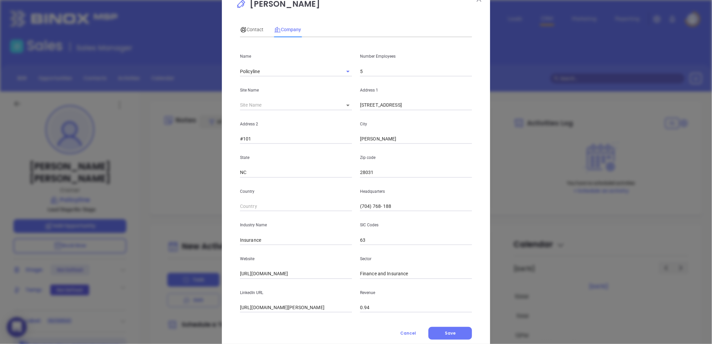
scroll to position [41, 0]
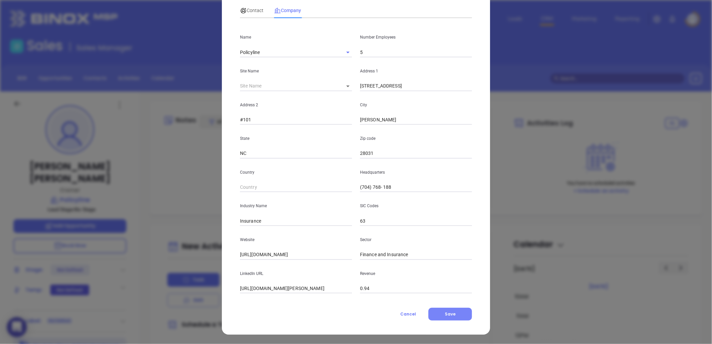
click at [448, 316] on span "Save" at bounding box center [450, 314] width 11 height 6
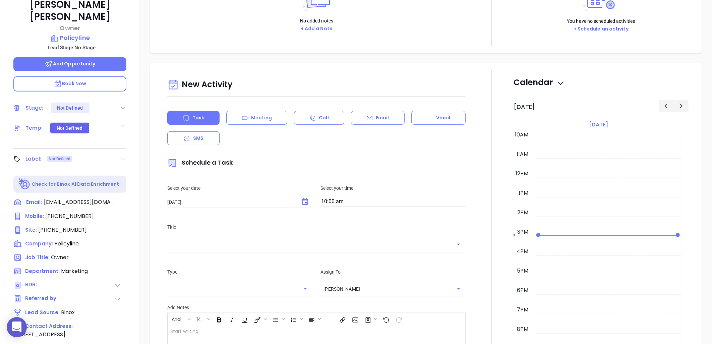
scroll to position [105, 0]
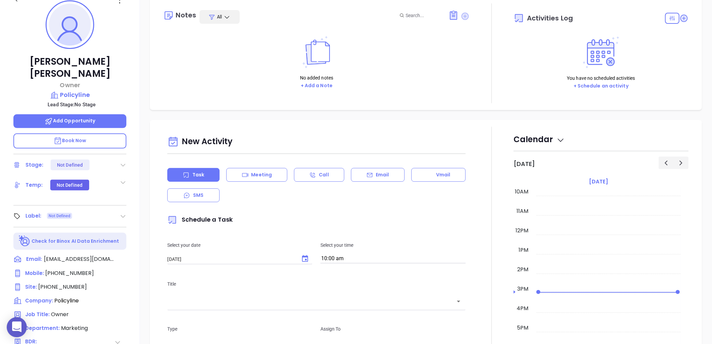
click at [462, 15] on icon at bounding box center [465, 15] width 7 height 7
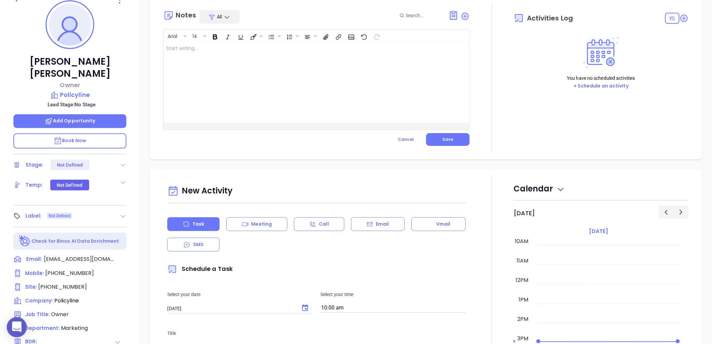
click at [244, 54] on div at bounding box center [306, 82] width 284 height 81
click at [452, 135] on button "Save" at bounding box center [448, 139] width 44 height 13
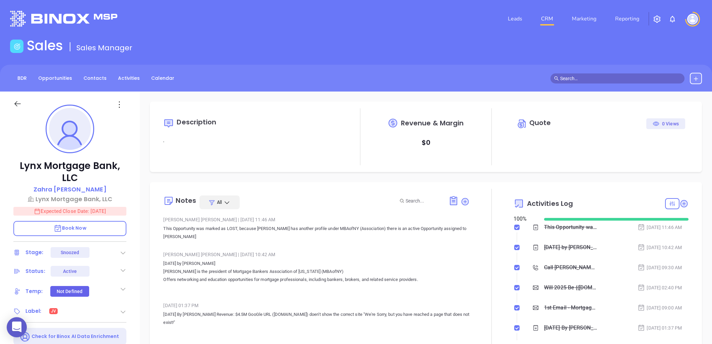
type input "[PERSON_NAME]"
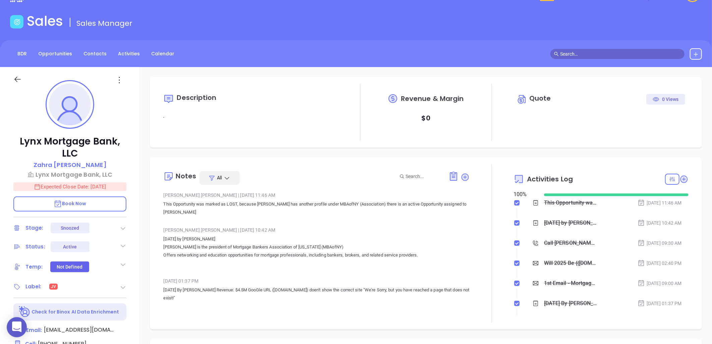
scroll to position [37, 0]
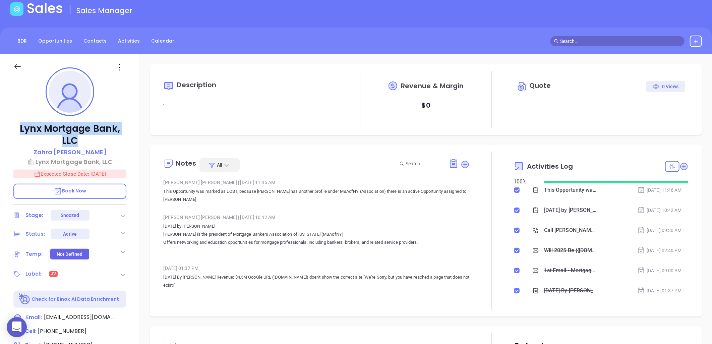
drag, startPoint x: 91, startPoint y: 139, endPoint x: 18, endPoint y: 128, distance: 73.8
click at [18, 128] on p "Lynx Mortgage Bank, LLC" at bounding box center [69, 135] width 113 height 24
copy p "Lynx Mortgage Bank, LLC"
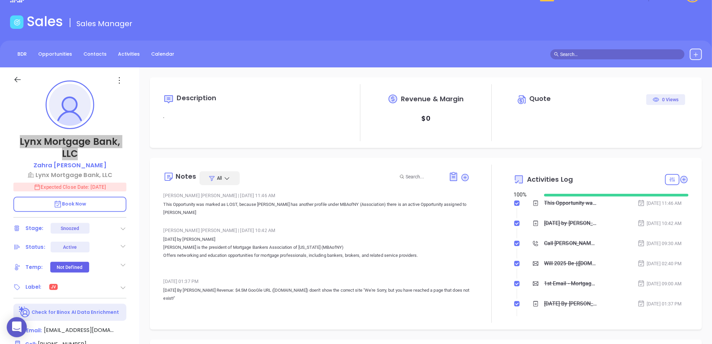
scroll to position [0, 0]
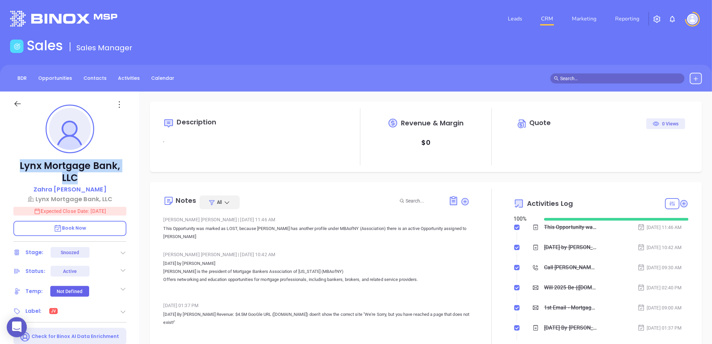
copy p "Lynx Mortgage Bank, LLC"
click at [119, 104] on icon at bounding box center [119, 105] width 10 height 10
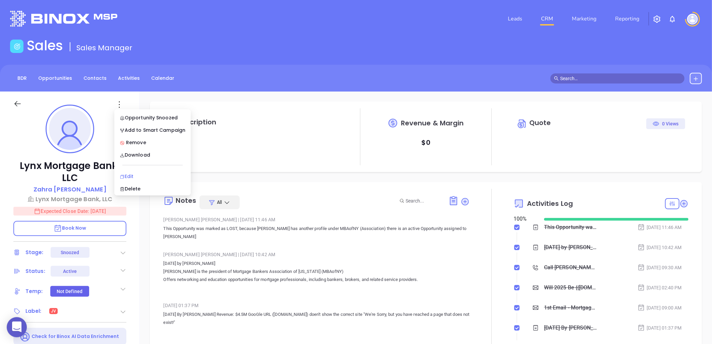
click at [131, 173] on div "Edit" at bounding box center [153, 176] width 66 height 7
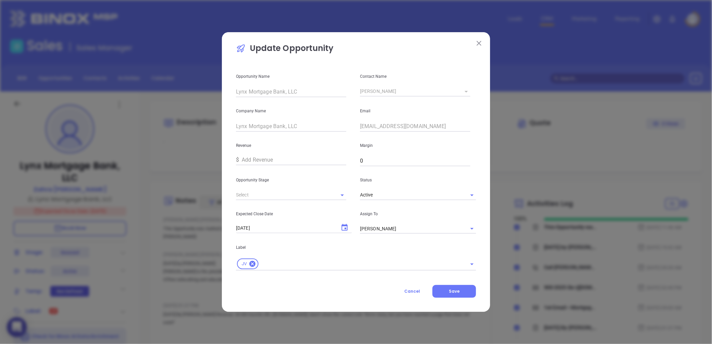
type input "Snoozed"
click at [333, 194] on icon "Clear" at bounding box center [334, 195] width 4 height 4
click at [325, 193] on input "text" at bounding box center [282, 195] width 92 height 10
click at [279, 205] on li "JV Opportunities" at bounding box center [291, 210] width 110 height 12
type input "JV Opportunities"
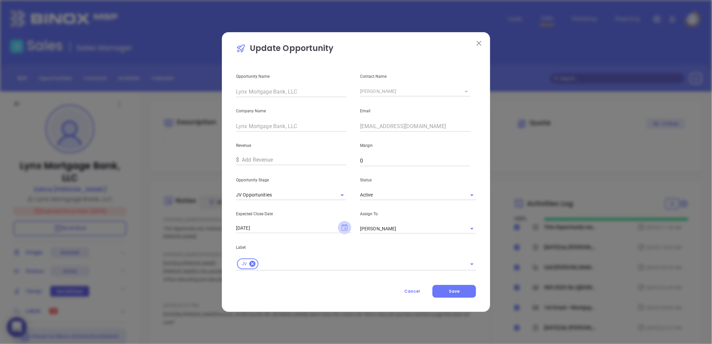
click at [342, 226] on icon "Choose date, selected date is Sep 8, 2024" at bounding box center [345, 227] width 6 height 7
click at [383, 246] on p "Label" at bounding box center [356, 247] width 240 height 7
click at [462, 288] on button "Save" at bounding box center [455, 291] width 44 height 13
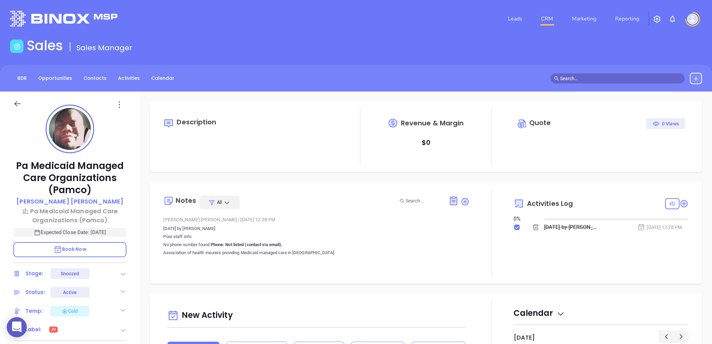
type input "[DATE]"
type input "[PERSON_NAME]"
click at [120, 105] on icon at bounding box center [119, 105] width 10 height 10
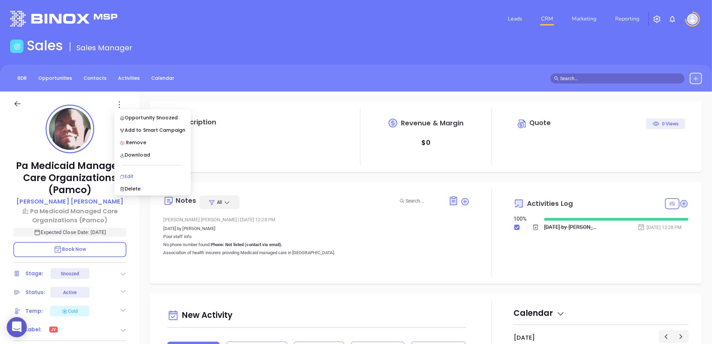
click at [134, 173] on div "Edit" at bounding box center [153, 176] width 66 height 7
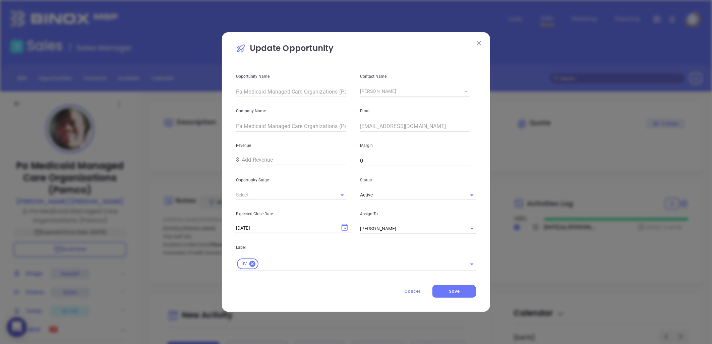
type input "Snoozed"
click at [334, 194] on icon "Clear" at bounding box center [333, 195] width 7 height 7
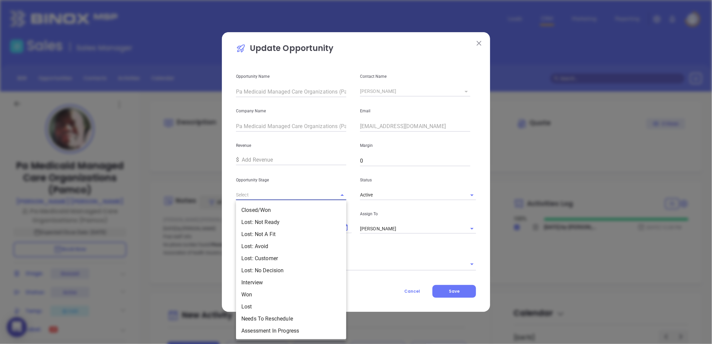
click at [312, 196] on input "text" at bounding box center [282, 195] width 92 height 10
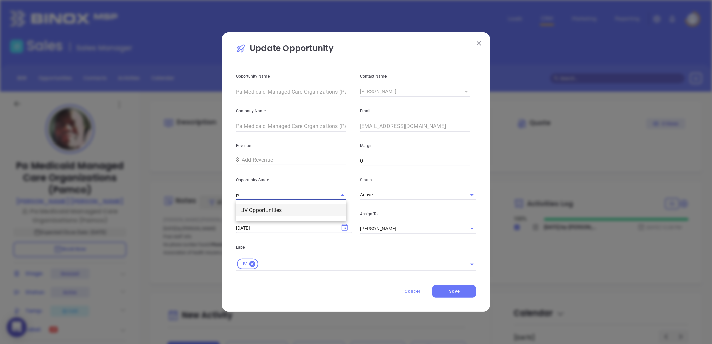
click at [292, 206] on li "JV Opportunities" at bounding box center [291, 210] width 110 height 12
type input "JV Opportunities"
click at [344, 227] on icon "Choose date, selected date is Aug 28, 2025" at bounding box center [345, 228] width 8 height 8
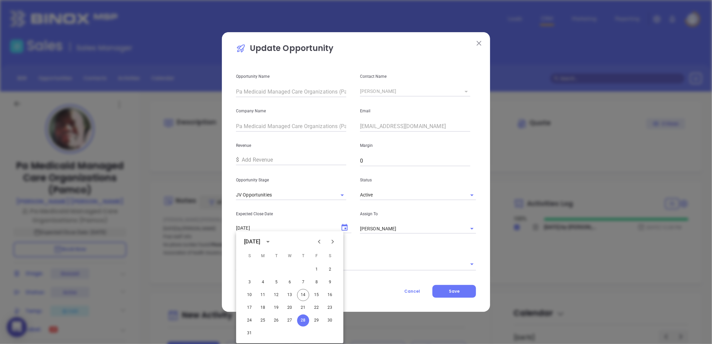
click at [333, 239] on icon "Next month" at bounding box center [333, 242] width 8 height 8
click at [317, 268] on button "5" at bounding box center [317, 270] width 12 height 12
type input "09/05/2025"
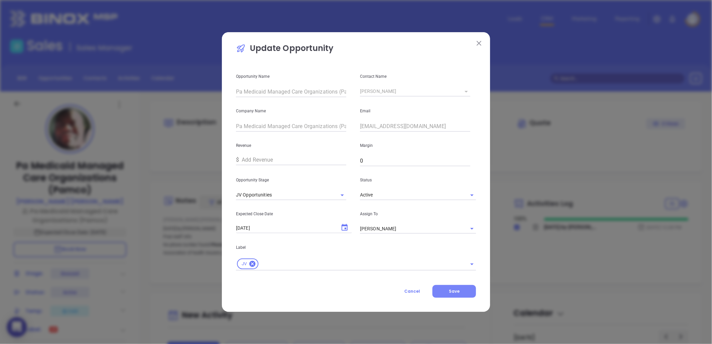
click at [454, 290] on span "Save" at bounding box center [454, 291] width 11 height 6
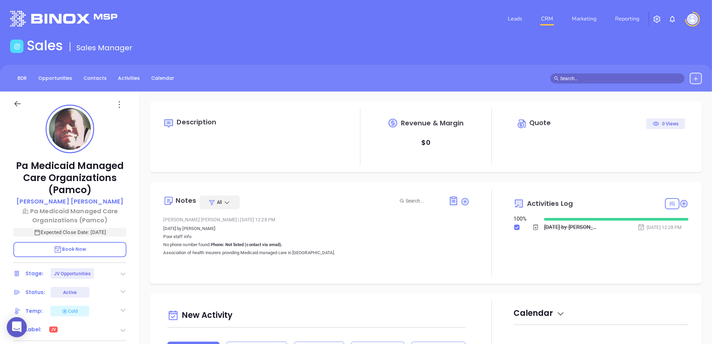
type input "[DATE]"
type input "[PERSON_NAME]"
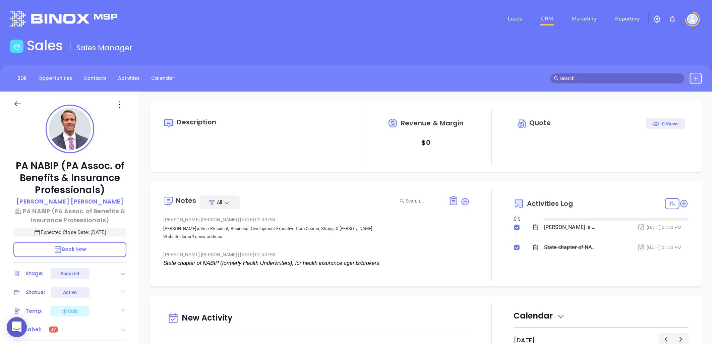
type input "[DATE]"
type input "[PERSON_NAME]"
click at [117, 104] on icon at bounding box center [119, 105] width 10 height 10
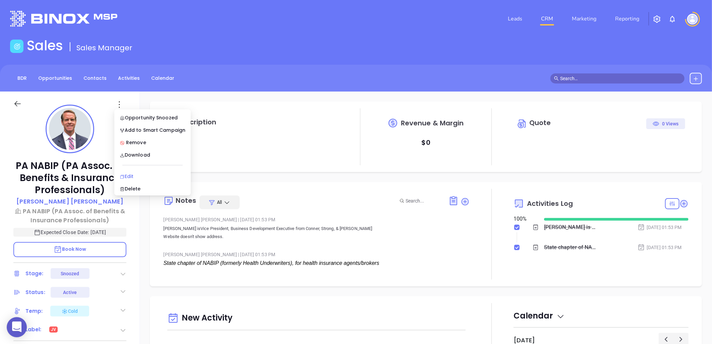
click at [133, 178] on div "Edit" at bounding box center [153, 176] width 66 height 7
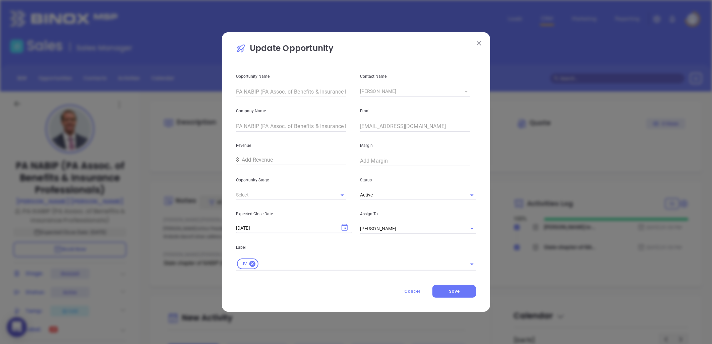
type input "Snoozed"
drag, startPoint x: 331, startPoint y: 194, endPoint x: 307, endPoint y: 199, distance: 24.3
click at [330, 194] on button "Clear" at bounding box center [333, 195] width 9 height 9
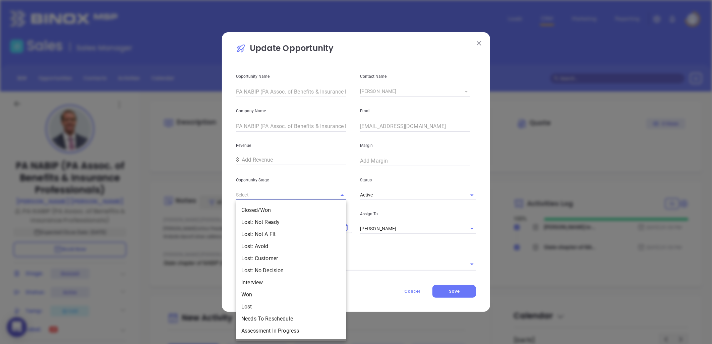
click at [308, 198] on input "text" at bounding box center [282, 195] width 92 height 10
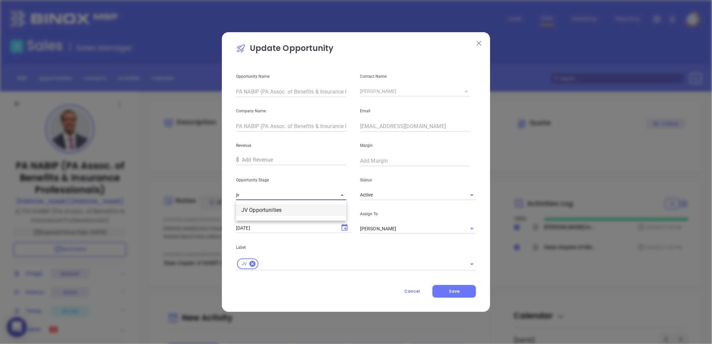
click at [291, 208] on li "JV Opportunities" at bounding box center [291, 210] width 110 height 12
type input "JV Opportunities"
click at [347, 227] on icon "Choose date, selected date is Aug 29, 2025" at bounding box center [345, 228] width 8 height 8
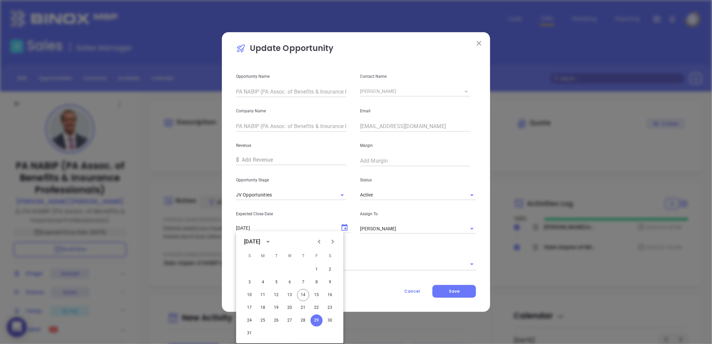
click at [334, 240] on icon "Next month" at bounding box center [333, 242] width 8 height 8
click at [318, 268] on button "5" at bounding box center [317, 270] width 12 height 12
type input "[DATE]"
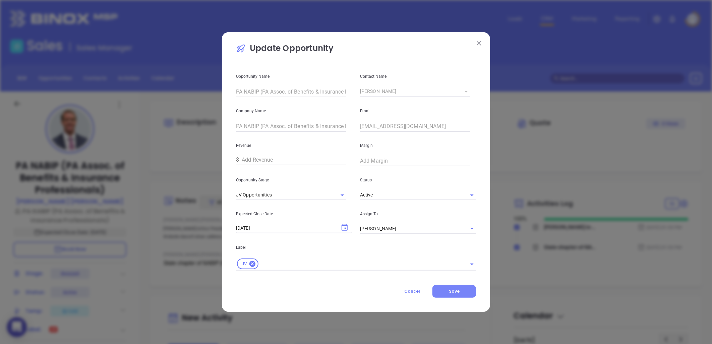
click at [461, 290] on button "Save" at bounding box center [455, 291] width 44 height 13
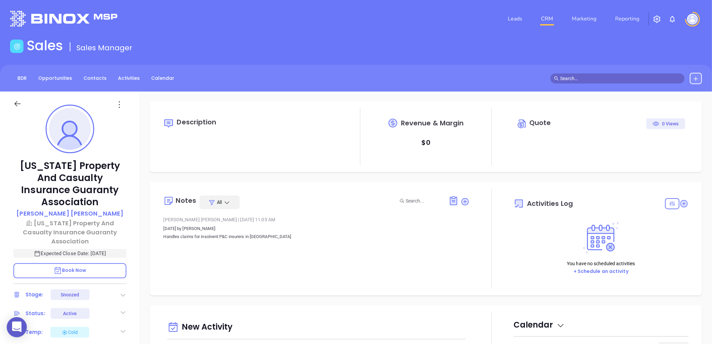
type input "[DATE]"
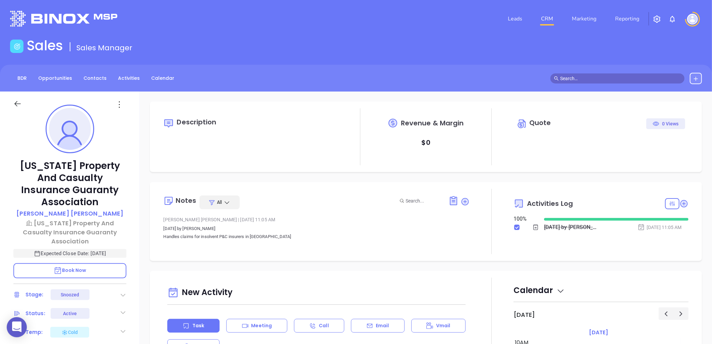
type input "[PERSON_NAME]"
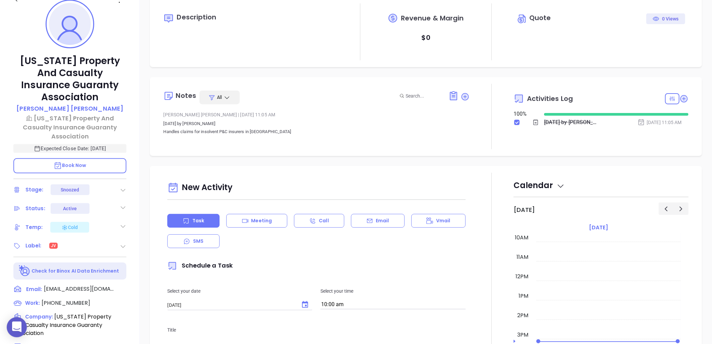
scroll to position [27, 0]
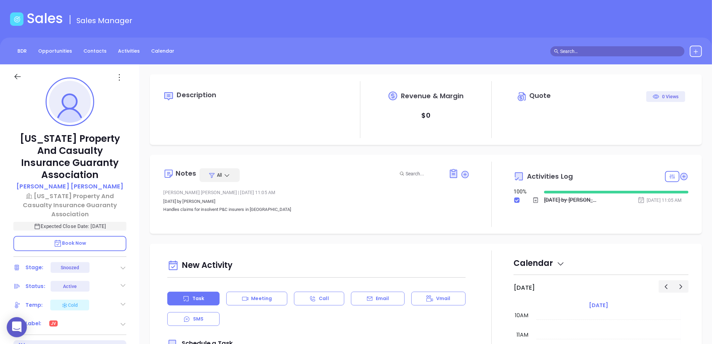
click at [118, 78] on icon at bounding box center [119, 77] width 10 height 10
click at [134, 149] on div "Edit" at bounding box center [153, 149] width 66 height 7
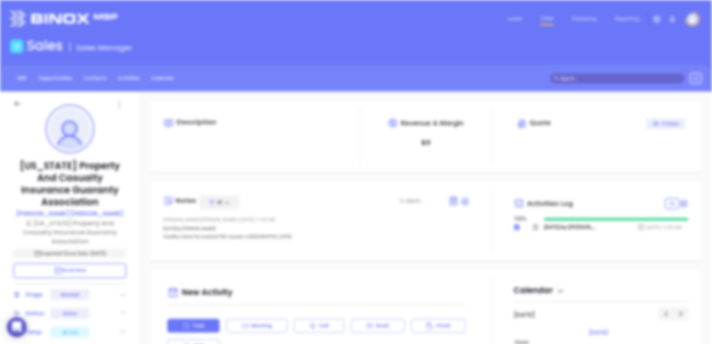
scroll to position [0, 0]
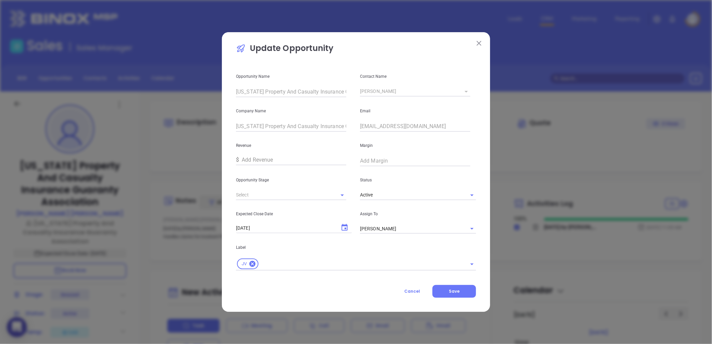
type input "Snoozed"
click at [331, 195] on icon "Clear" at bounding box center [333, 195] width 7 height 7
click at [314, 194] on input "text" at bounding box center [282, 195] width 92 height 10
click at [278, 205] on li "JV Opportunities" at bounding box center [291, 210] width 110 height 12
type input "JV Opportunities"
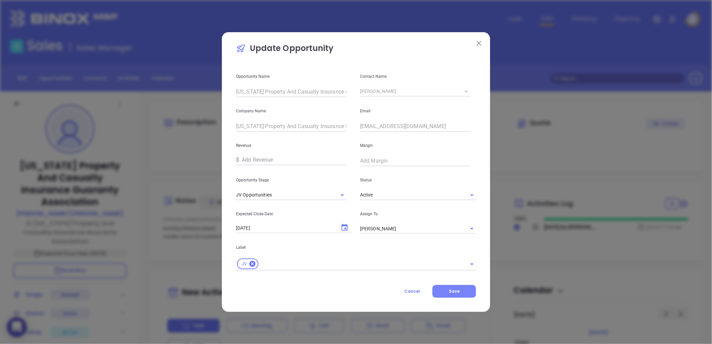
click at [454, 294] on button "Save" at bounding box center [455, 291] width 44 height 13
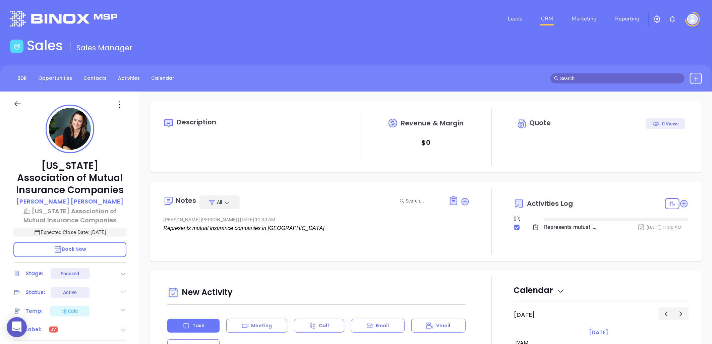
type input "[DATE]"
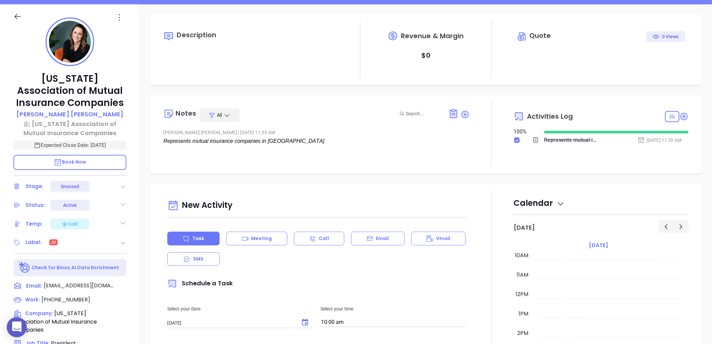
scroll to position [186, 0]
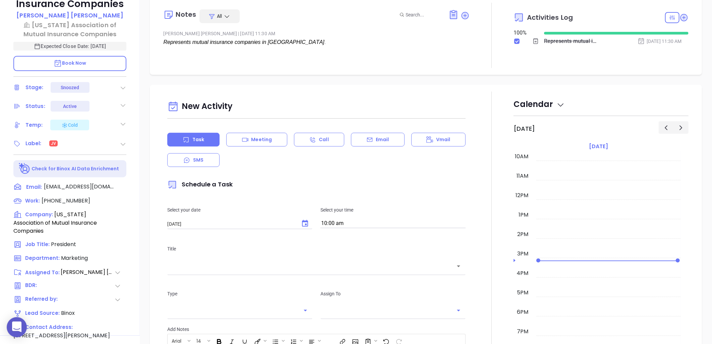
type input "[PERSON_NAME]"
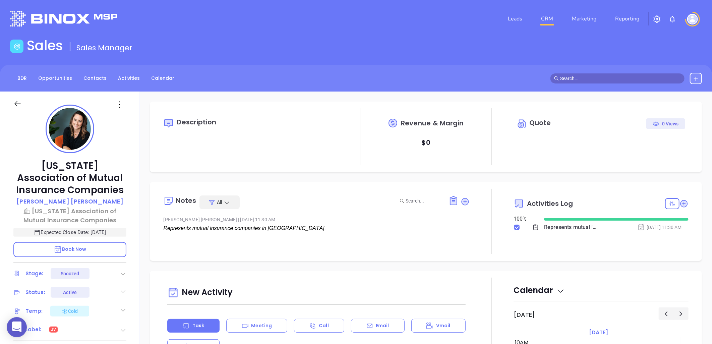
scroll to position [74, 0]
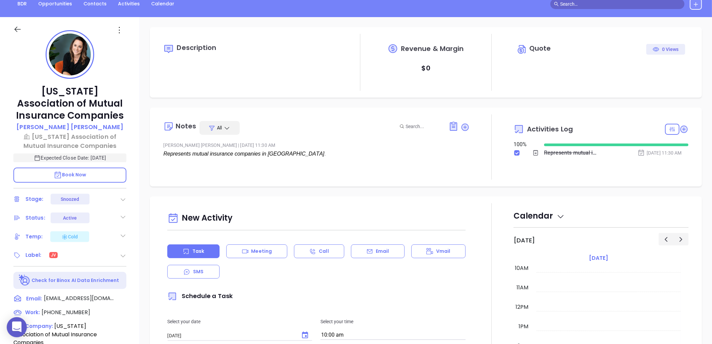
drag, startPoint x: 118, startPoint y: 30, endPoint x: 123, endPoint y: 56, distance: 26.7
click at [118, 30] on icon at bounding box center [119, 30] width 10 height 10
click at [133, 101] on div "Edit" at bounding box center [153, 101] width 66 height 7
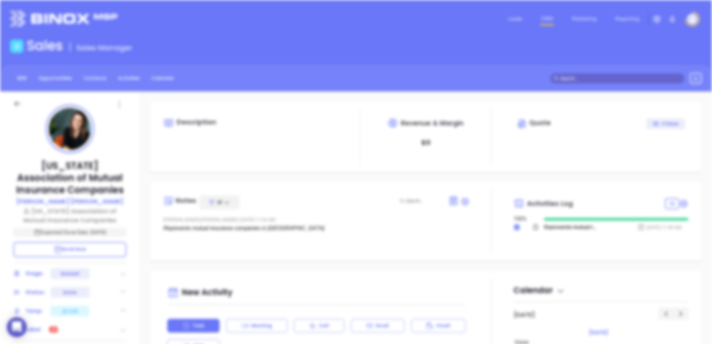
scroll to position [0, 0]
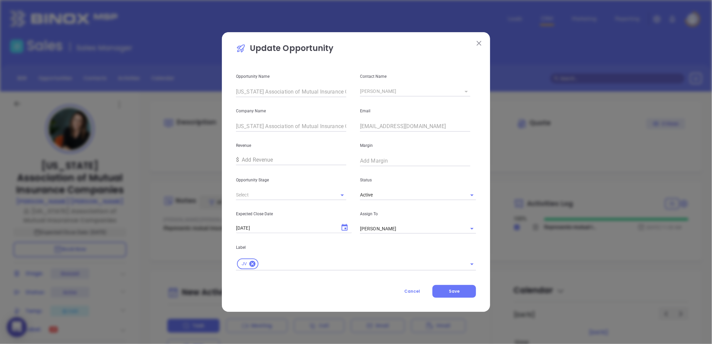
type input "Snoozed"
click at [333, 194] on icon "Clear" at bounding box center [333, 195] width 7 height 7
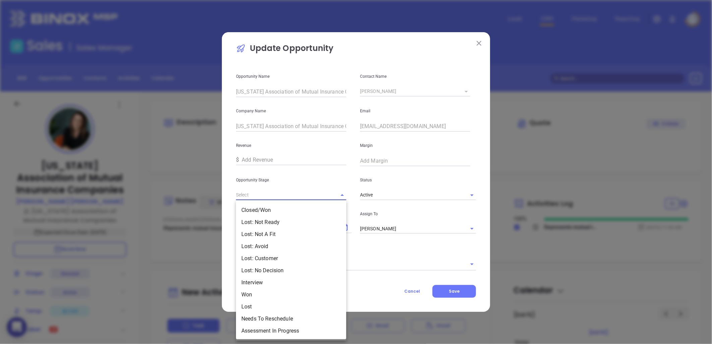
click at [312, 191] on input "text" at bounding box center [282, 195] width 92 height 10
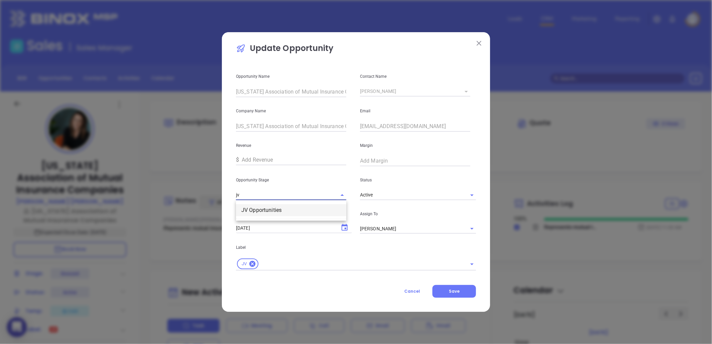
click at [286, 208] on li "JV Opportunities" at bounding box center [291, 210] width 110 height 12
type input "JV Opportunities"
click at [345, 227] on icon "Choose date, selected date is Aug 29, 2025" at bounding box center [345, 228] width 8 height 8
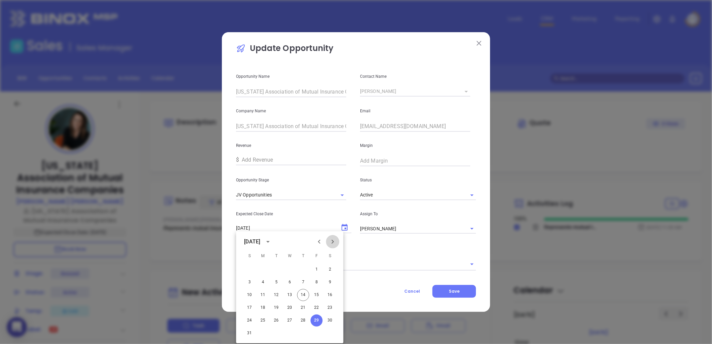
click at [331, 240] on icon "Next month" at bounding box center [333, 242] width 8 height 8
click at [319, 268] on button "5" at bounding box center [317, 270] width 12 height 12
type input "09/05/2025"
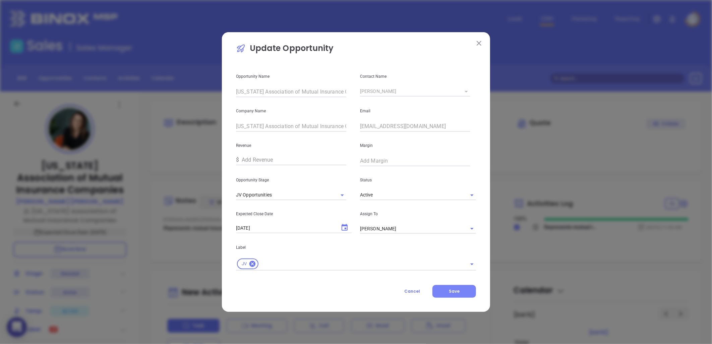
click at [460, 301] on div "Update Opportunity Opportunity Name Pennsylvania Association of Mutual Insuranc…" at bounding box center [356, 172] width 268 height 280
click at [455, 290] on span "Save" at bounding box center [454, 291] width 11 height 6
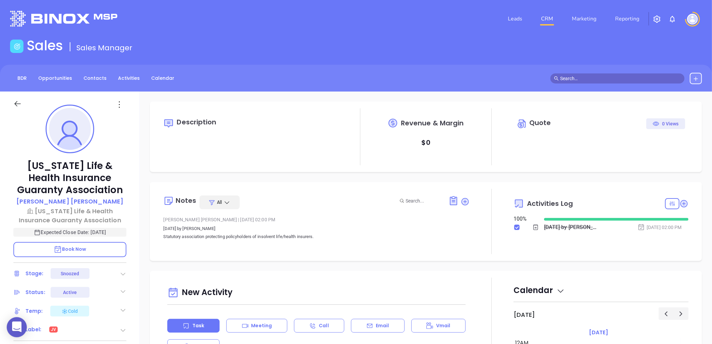
scroll to position [195, 0]
type input "[PERSON_NAME]"
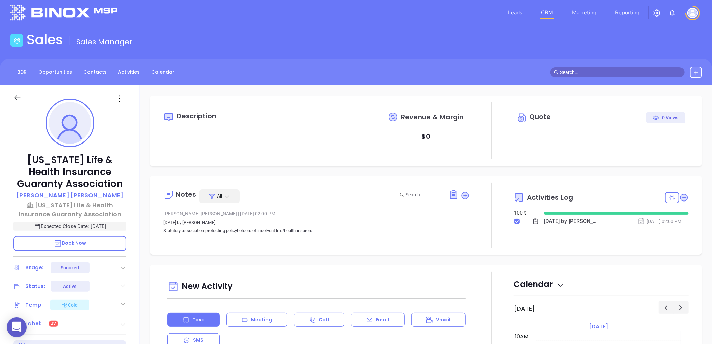
scroll to position [0, 0]
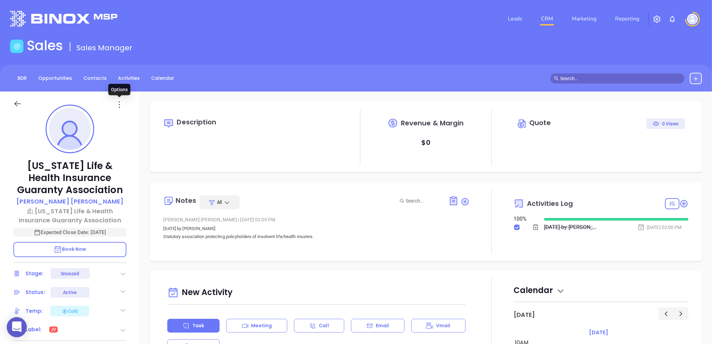
click at [119, 105] on icon at bounding box center [119, 105] width 10 height 10
click at [131, 173] on div "Edit" at bounding box center [153, 176] width 66 height 7
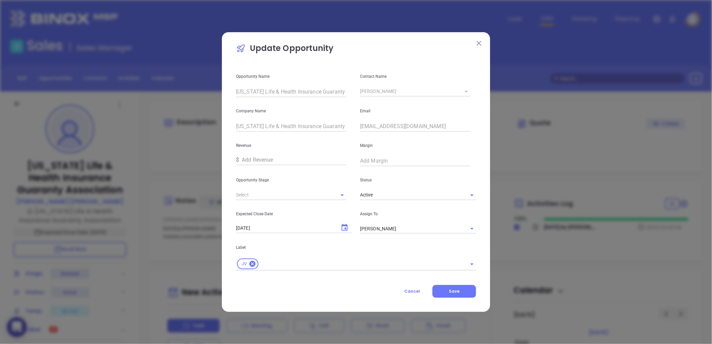
type input "Snoozed"
drag, startPoint x: 333, startPoint y: 194, endPoint x: 323, endPoint y: 194, distance: 9.7
click at [329, 194] on button "Clear" at bounding box center [333, 195] width 9 height 9
click at [316, 193] on input "text" at bounding box center [282, 195] width 92 height 10
click at [267, 210] on li "JV Opportunities" at bounding box center [291, 210] width 110 height 12
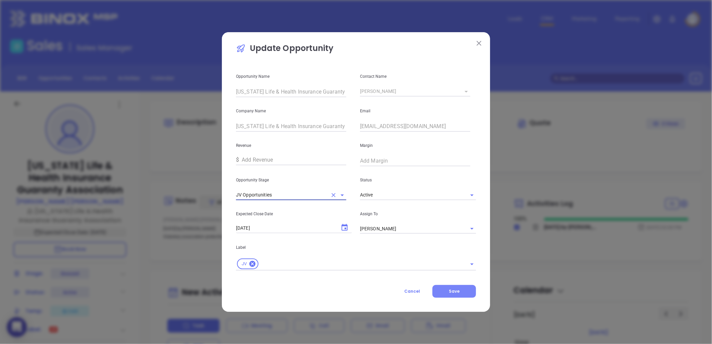
type input "JV Opportunities"
click at [464, 287] on button "Save" at bounding box center [455, 291] width 44 height 13
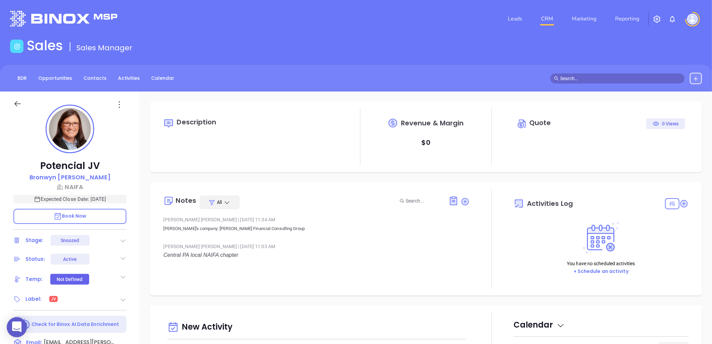
type input "[DATE]"
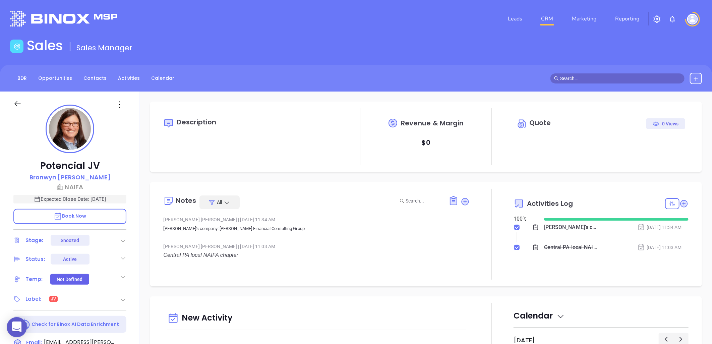
scroll to position [195, 0]
type input "[PERSON_NAME]"
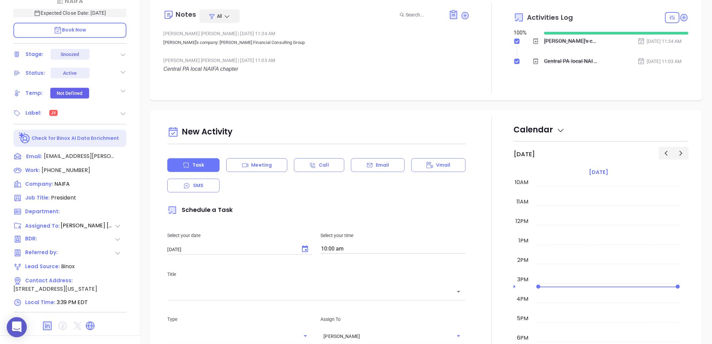
scroll to position [0, 0]
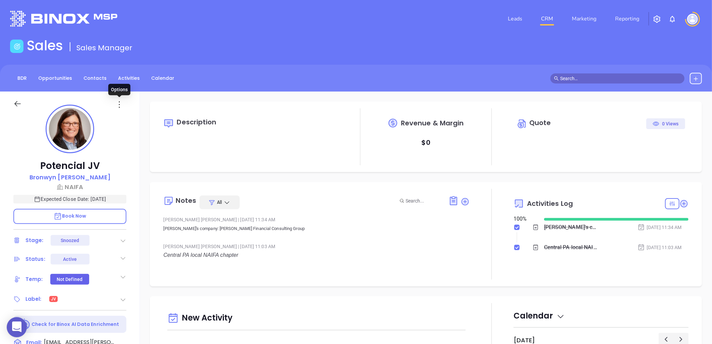
click at [118, 104] on icon at bounding box center [119, 105] width 10 height 10
click at [137, 173] on div "Edit" at bounding box center [153, 176] width 66 height 7
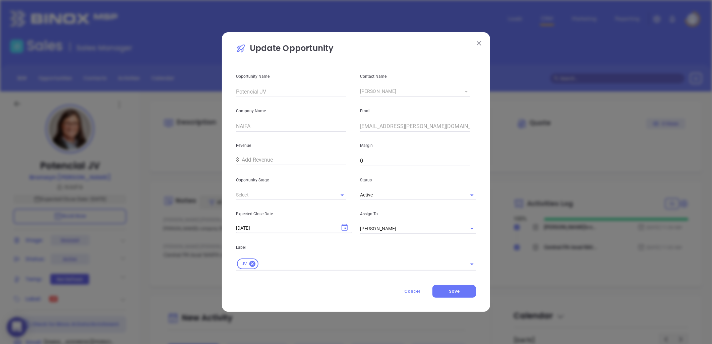
type input "Snoozed"
click at [329, 194] on button "Clear" at bounding box center [333, 195] width 9 height 9
click at [316, 190] on input "text" at bounding box center [282, 195] width 92 height 10
drag, startPoint x: 310, startPoint y: 208, endPoint x: 313, endPoint y: 210, distance: 3.8
click at [311, 208] on li "JV Opportunities" at bounding box center [291, 210] width 110 height 12
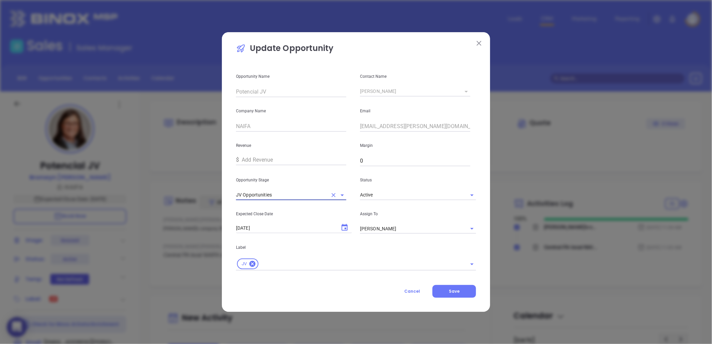
type input "JV Opportunities"
drag, startPoint x: 344, startPoint y: 227, endPoint x: 348, endPoint y: 222, distance: 7.4
click at [344, 227] on icon "Choose date, selected date is Aug 29, 2025" at bounding box center [345, 228] width 8 height 8
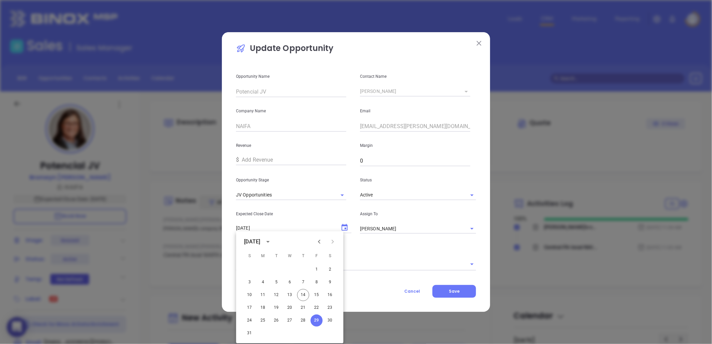
click at [334, 242] on icon "Next month" at bounding box center [333, 242] width 8 height 8
drag, startPoint x: 316, startPoint y: 268, endPoint x: 350, endPoint y: 271, distance: 33.3
click at [316, 269] on button "5" at bounding box center [317, 270] width 12 height 12
type input "[DATE]"
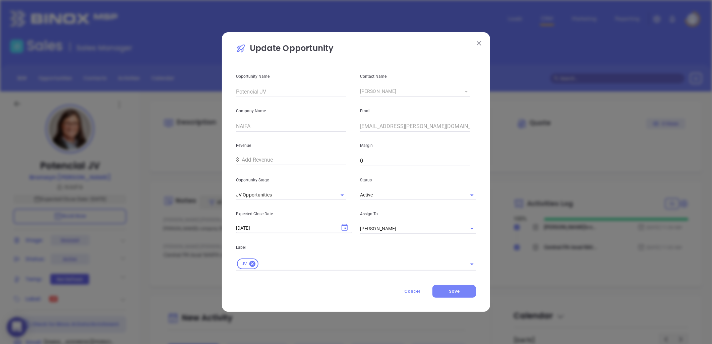
click at [461, 291] on button "Save" at bounding box center [455, 291] width 44 height 13
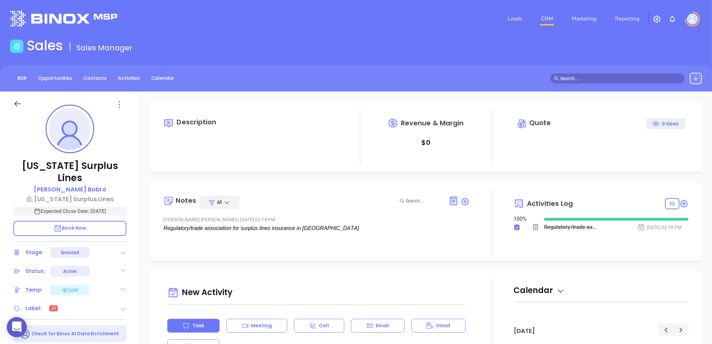
type input "[DATE]"
click at [287, 95] on div "Description Revenue & Margin $ 0 Quote 0 Views Notes All Gissela Rebeca Vargas …" at bounding box center [426, 327] width 573 height 470
type input "[PERSON_NAME]"
click at [119, 104] on icon at bounding box center [119, 105] width 10 height 10
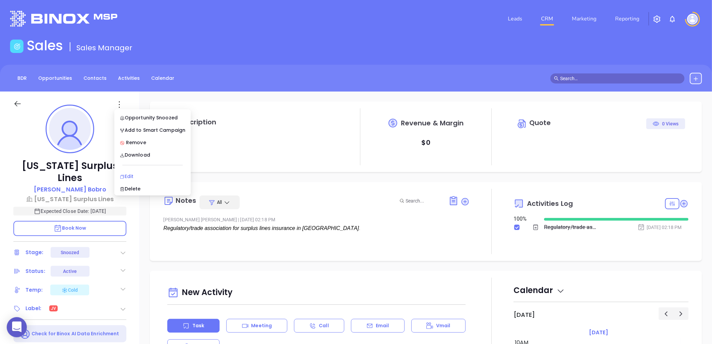
click at [133, 178] on div "Edit" at bounding box center [153, 176] width 66 height 7
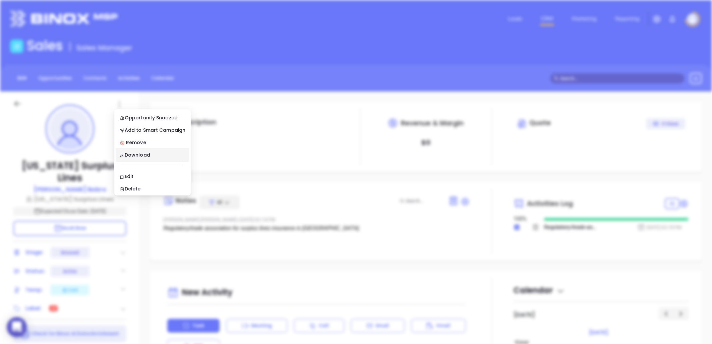
type input "Linda Bobro"
type input "[PERSON_NAME]"
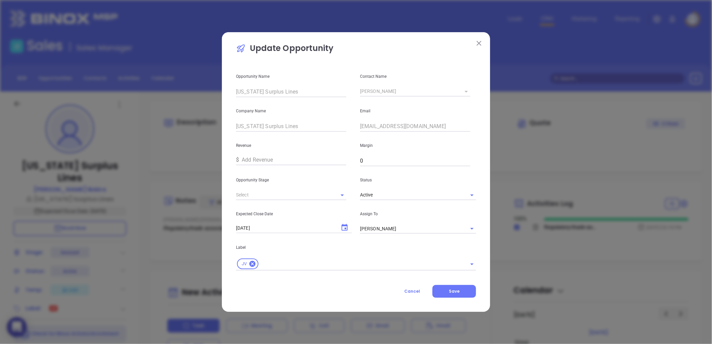
type input "Snoozed"
drag, startPoint x: 335, startPoint y: 195, endPoint x: 306, endPoint y: 193, distance: 28.6
click at [334, 195] on icon "Clear" at bounding box center [333, 195] width 7 height 7
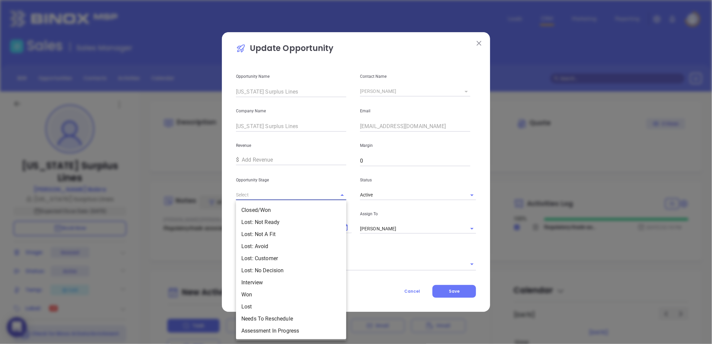
click at [306, 193] on input "text" at bounding box center [282, 195] width 92 height 10
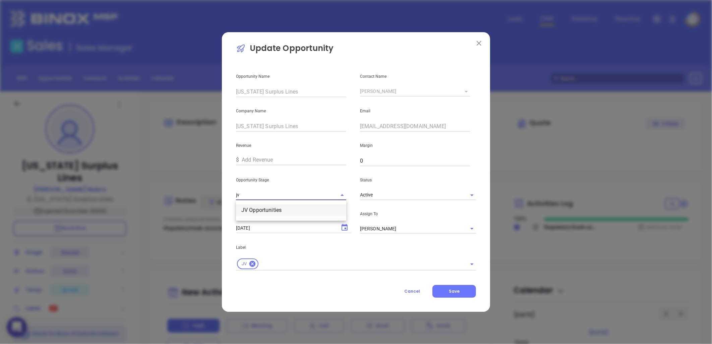
click at [256, 213] on li "JV Opportunities" at bounding box center [291, 210] width 110 height 12
type input "JV Opportunities"
drag, startPoint x: 345, startPoint y: 225, endPoint x: 354, endPoint y: 226, distance: 9.4
click at [346, 225] on icon "Choose date, selected date is Aug 29, 2025" at bounding box center [345, 227] width 6 height 7
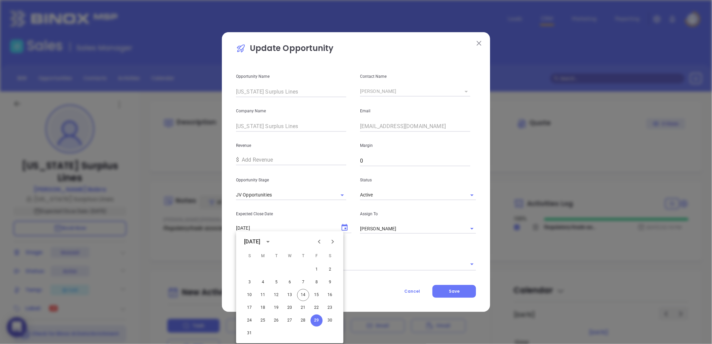
click at [331, 242] on icon "Next month" at bounding box center [333, 242] width 8 height 8
drag, startPoint x: 317, startPoint y: 269, endPoint x: 379, endPoint y: 282, distance: 63.7
click at [317, 269] on button "5" at bounding box center [317, 270] width 12 height 12
type input "[DATE]"
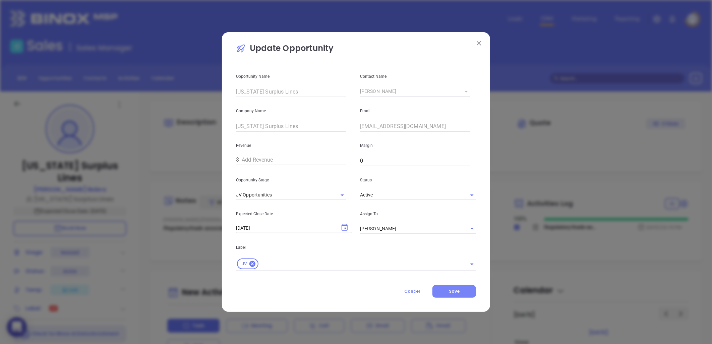
click at [455, 288] on button "Save" at bounding box center [455, 291] width 44 height 13
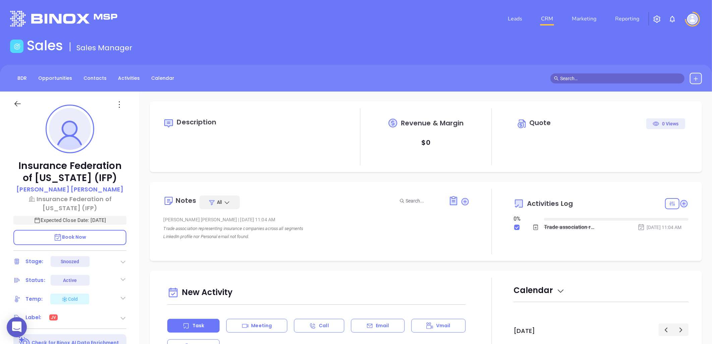
type input "[DATE]"
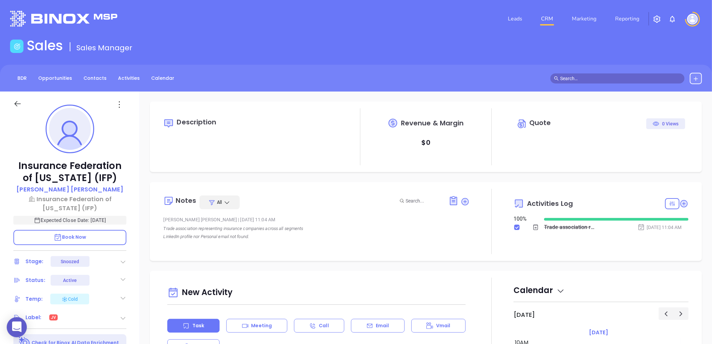
type input "[PERSON_NAME]"
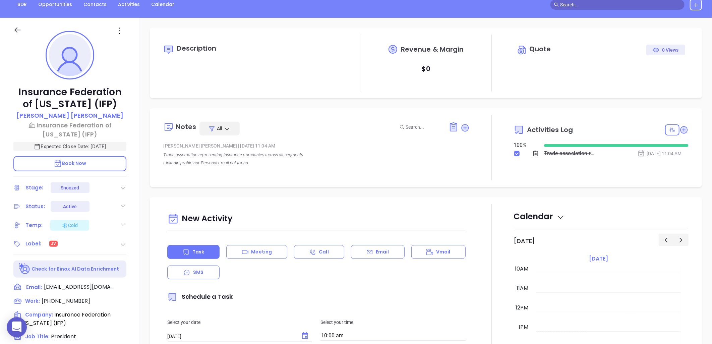
scroll to position [0, 0]
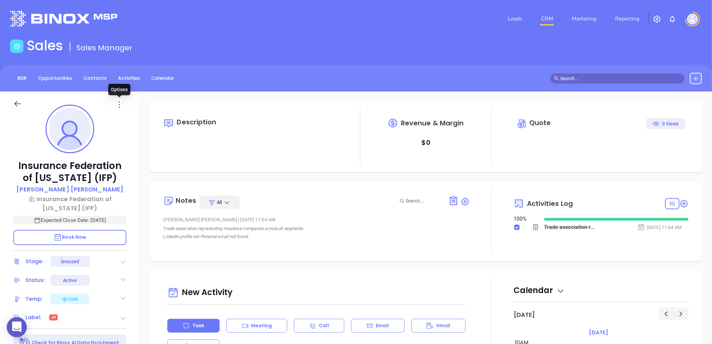
click at [120, 103] on icon at bounding box center [119, 105] width 10 height 10
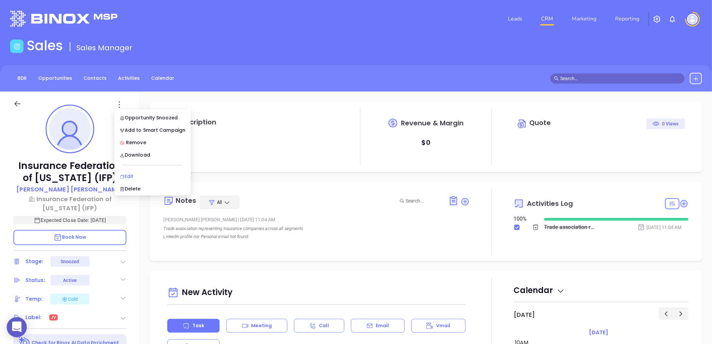
click at [137, 173] on div "Edit" at bounding box center [153, 176] width 66 height 7
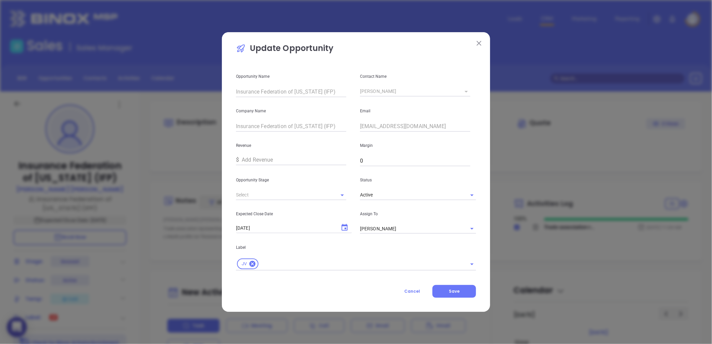
type input "Snoozed"
click at [331, 195] on icon "Clear" at bounding box center [333, 195] width 7 height 7
click at [321, 191] on input "text" at bounding box center [282, 195] width 92 height 10
click at [293, 212] on li "JV Opportunities" at bounding box center [291, 210] width 110 height 12
type input "JV Opportunities"
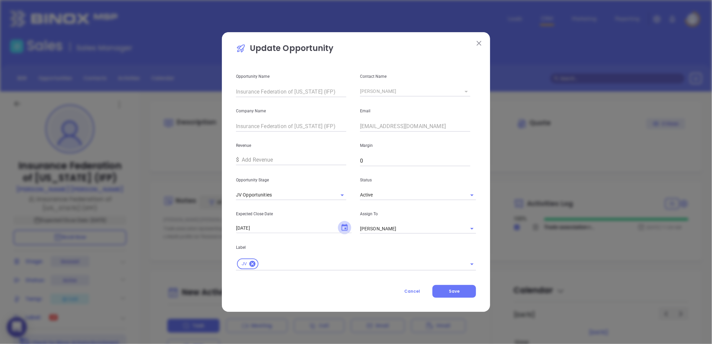
click at [344, 226] on icon "Choose date, selected date is Aug 29, 2025" at bounding box center [345, 228] width 8 height 8
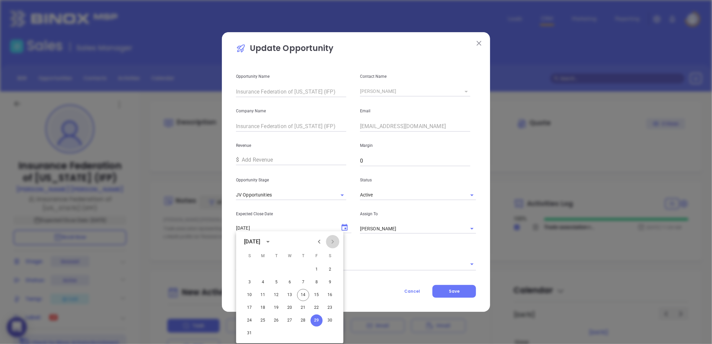
click at [334, 242] on icon "Next month" at bounding box center [333, 242] width 8 height 8
drag, startPoint x: 318, startPoint y: 268, endPoint x: 330, endPoint y: 270, distance: 12.3
click at [318, 267] on button "5" at bounding box center [317, 270] width 12 height 12
type input "[DATE]"
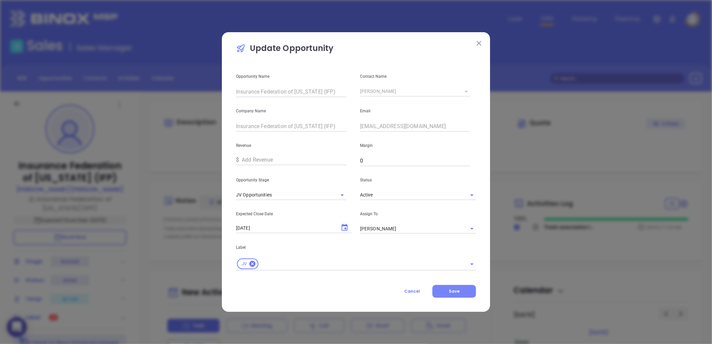
click at [448, 292] on button "Save" at bounding box center [455, 291] width 44 height 13
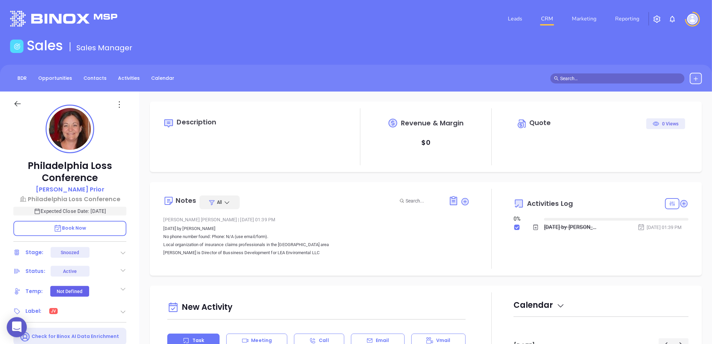
type input "[DATE]"
type input "[PERSON_NAME]"
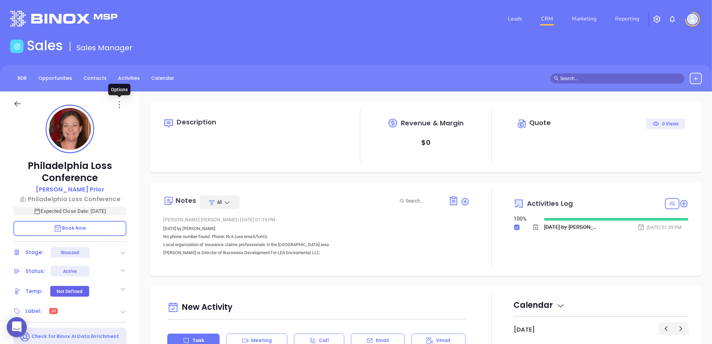
click at [118, 104] on icon at bounding box center [119, 105] width 10 height 10
click at [130, 176] on div "Edit" at bounding box center [153, 176] width 66 height 7
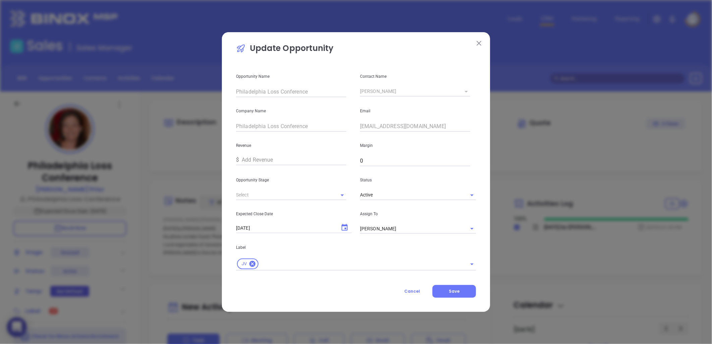
type input "Snoozed"
drag, startPoint x: 332, startPoint y: 195, endPoint x: 314, endPoint y: 192, distance: 18.7
click at [331, 194] on icon "Clear" at bounding box center [333, 195] width 7 height 7
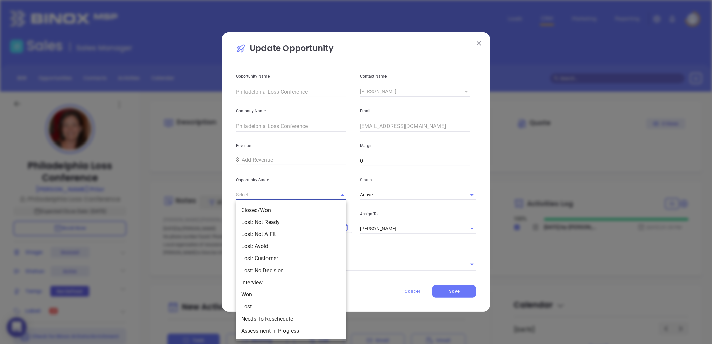
click at [314, 192] on input "text" at bounding box center [282, 195] width 92 height 10
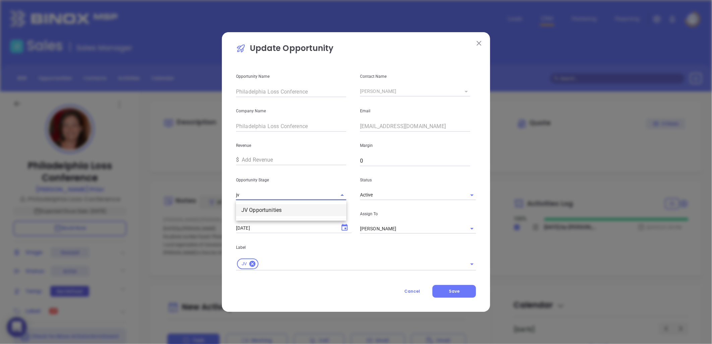
click at [290, 207] on li "JV Opportunities" at bounding box center [291, 210] width 110 height 12
type input "JV Opportunities"
click at [344, 225] on icon "Choose date, selected date is Aug 29, 2025" at bounding box center [345, 227] width 6 height 7
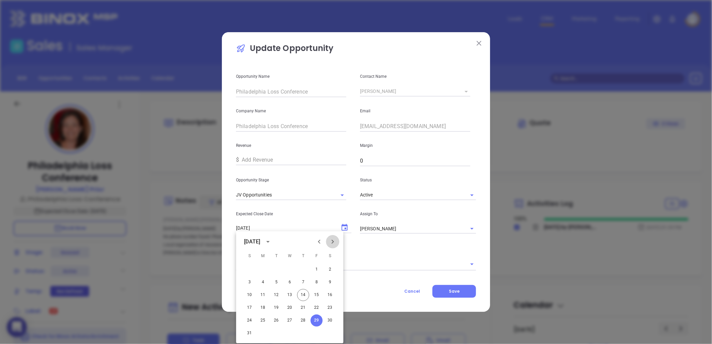
click at [331, 242] on icon "Next month" at bounding box center [333, 242] width 8 height 8
click at [320, 267] on button "5" at bounding box center [317, 270] width 12 height 12
type input "09/05/2025"
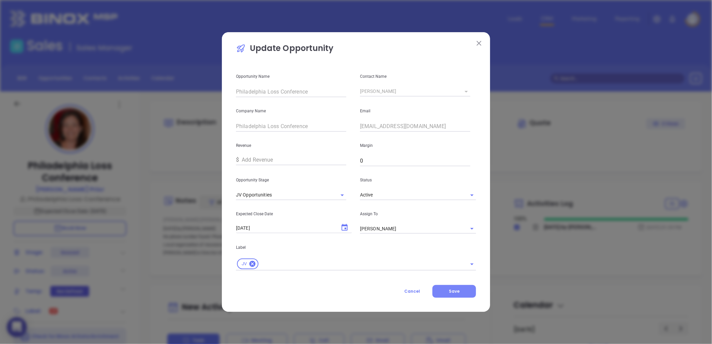
click at [458, 294] on span "Save" at bounding box center [454, 291] width 11 height 6
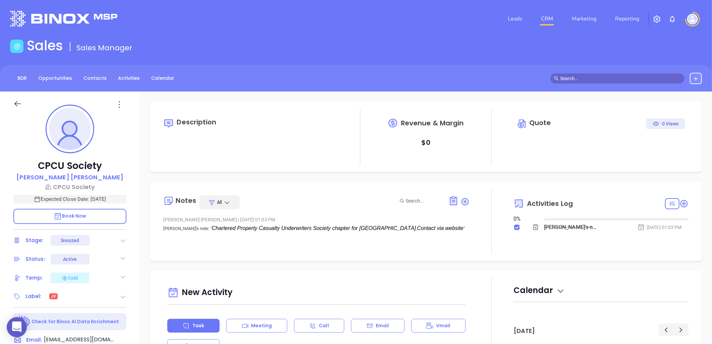
type input "[DATE]"
type input "[PERSON_NAME]"
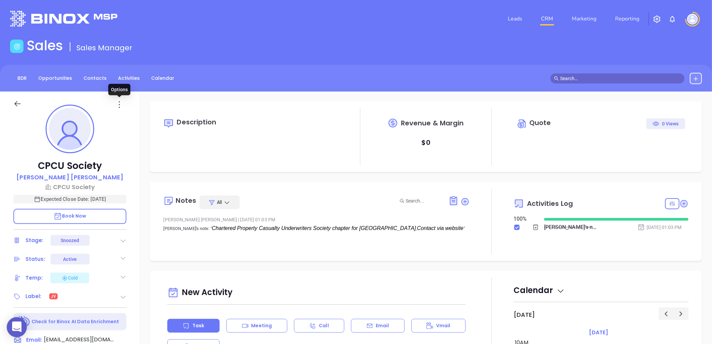
click at [118, 104] on icon at bounding box center [119, 105] width 10 height 10
click at [133, 176] on div "Edit" at bounding box center [153, 176] width 66 height 7
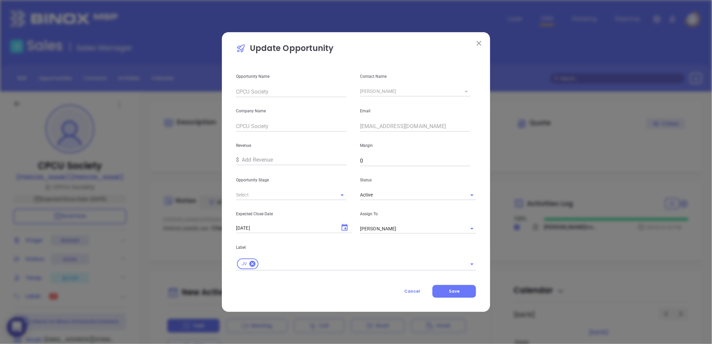
type input "Snoozed"
click at [331, 193] on icon "Clear" at bounding box center [333, 195] width 7 height 7
click at [318, 196] on input "text" at bounding box center [282, 195] width 92 height 10
click at [274, 208] on li "JV Opportunities" at bounding box center [291, 210] width 110 height 12
type input "JV Opportunities"
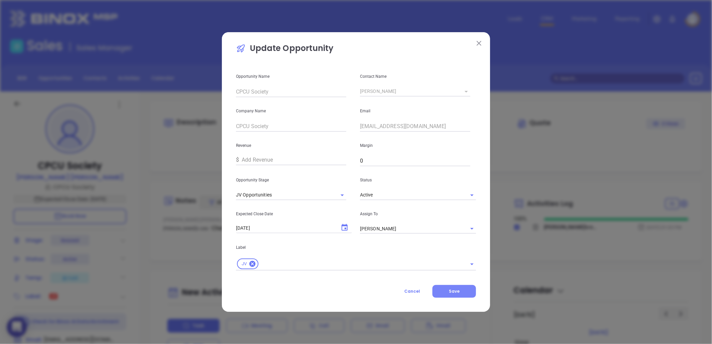
click at [462, 292] on button "Save" at bounding box center [455, 291] width 44 height 13
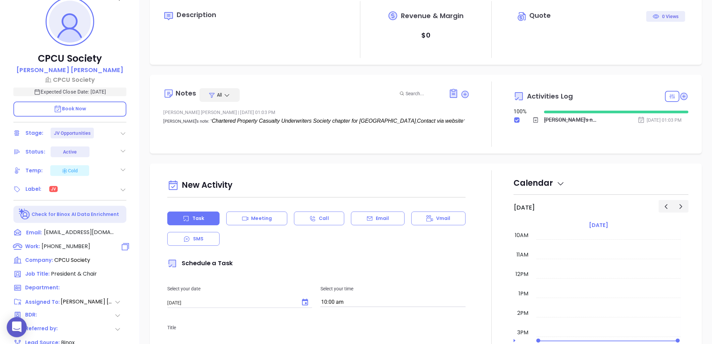
scroll to position [112, 0]
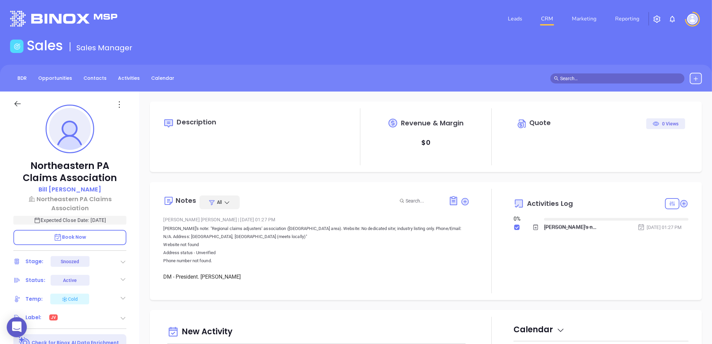
type input "[DATE]"
type input "[PERSON_NAME]"
click at [121, 102] on icon at bounding box center [119, 105] width 10 height 10
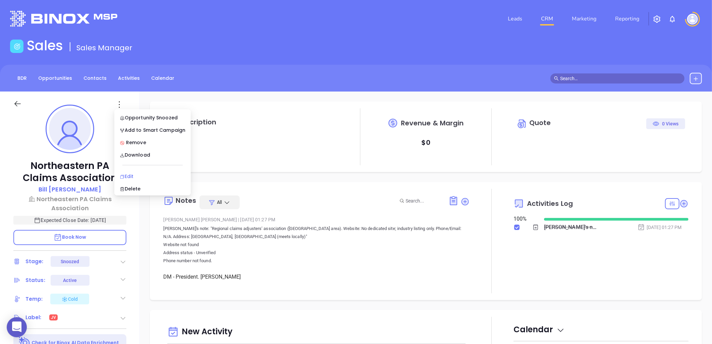
click at [128, 176] on div "Edit" at bounding box center [153, 176] width 66 height 7
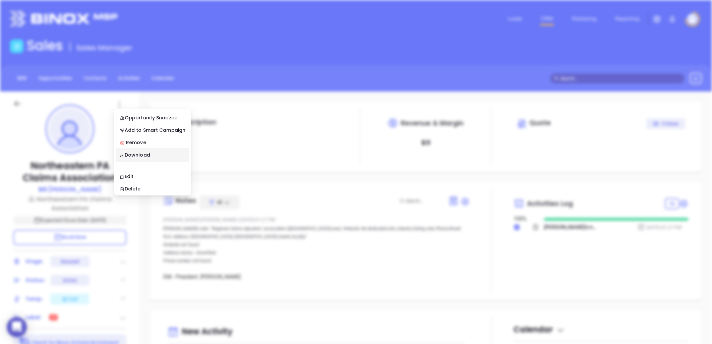
type input "[PERSON_NAME]"
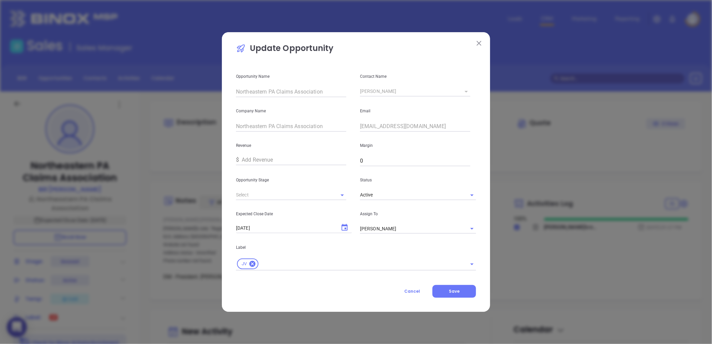
type input "Snoozed"
click at [332, 196] on icon "Clear" at bounding box center [333, 195] width 7 height 7
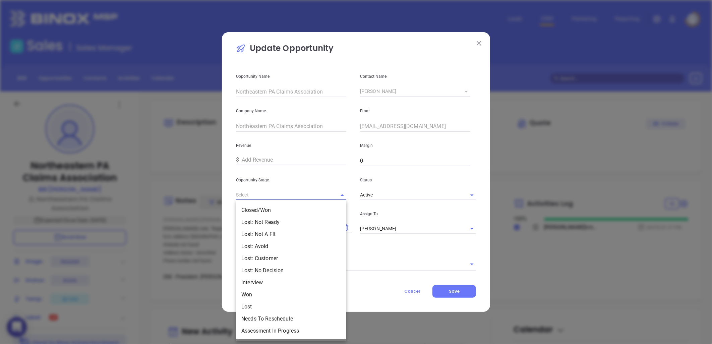
click at [315, 193] on input "text" at bounding box center [282, 195] width 92 height 10
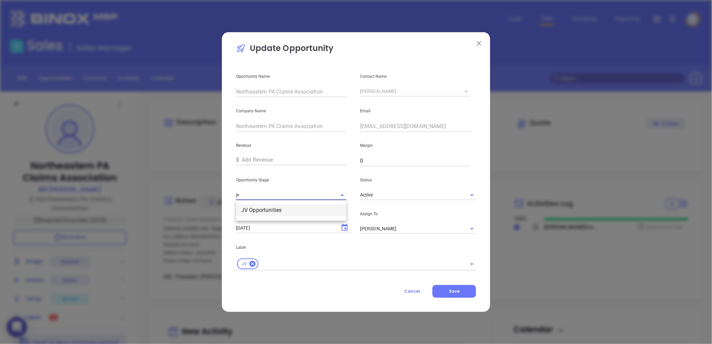
click at [290, 210] on li "JV Opportunities" at bounding box center [291, 210] width 110 height 12
type input "JV Opportunities"
click at [344, 226] on icon "Choose date, selected date is Aug 29, 2025" at bounding box center [345, 227] width 6 height 7
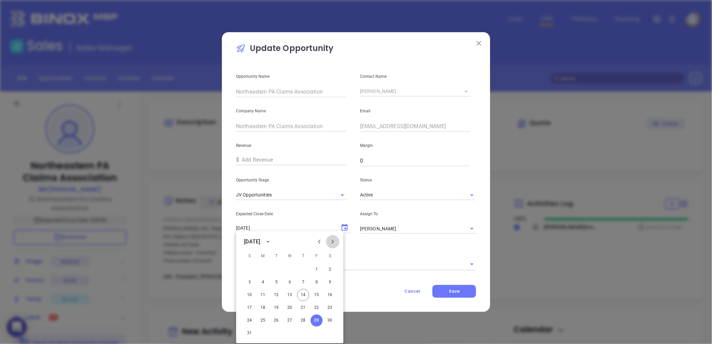
click at [331, 242] on icon "Next month" at bounding box center [333, 242] width 8 height 8
click at [316, 267] on button "5" at bounding box center [317, 270] width 12 height 12
type input "[DATE]"
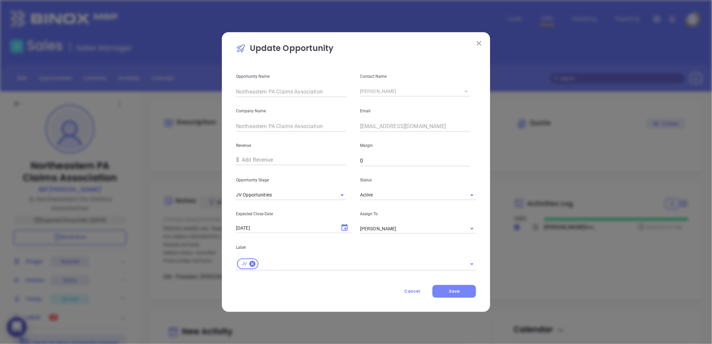
click at [455, 287] on button "Save" at bounding box center [455, 291] width 44 height 13
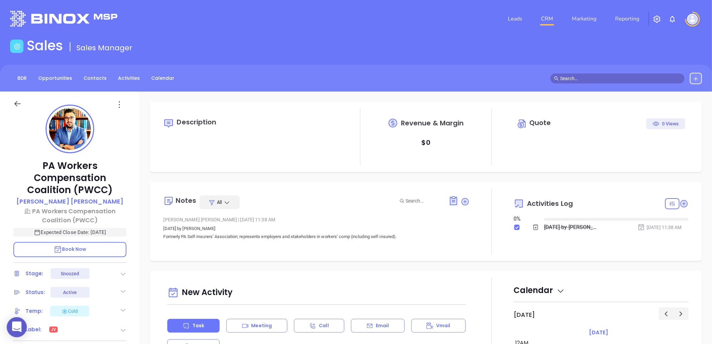
type input "[DATE]"
type input "[PERSON_NAME]"
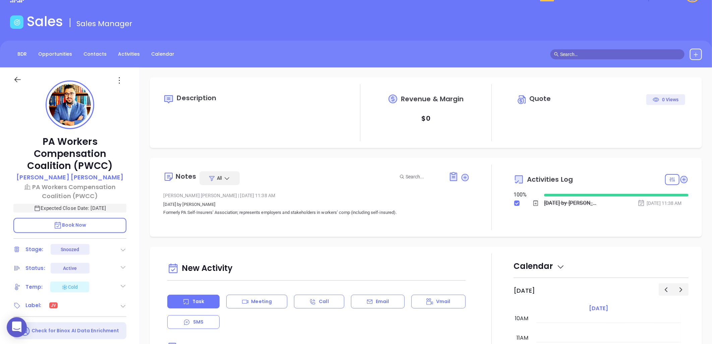
scroll to position [37, 0]
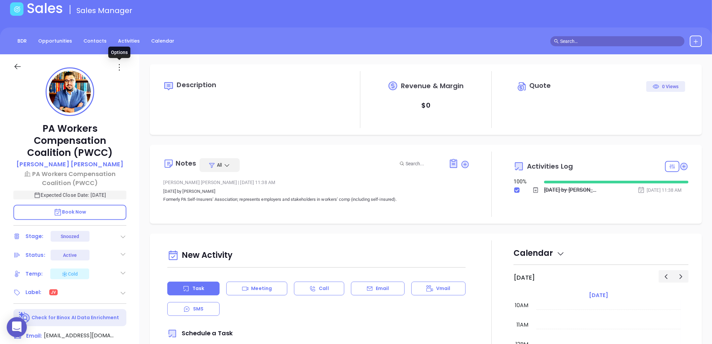
click at [124, 70] on icon at bounding box center [119, 67] width 10 height 10
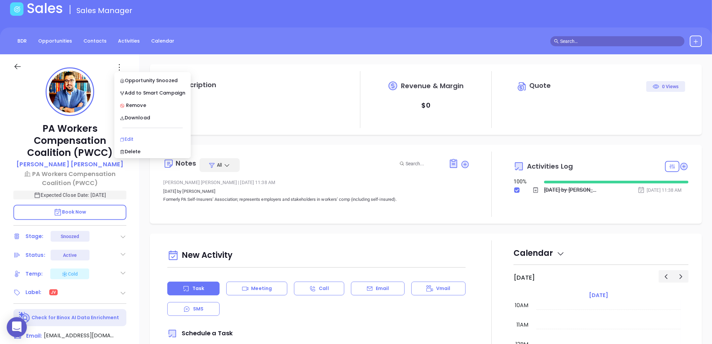
click at [135, 139] on div "Edit" at bounding box center [153, 139] width 66 height 7
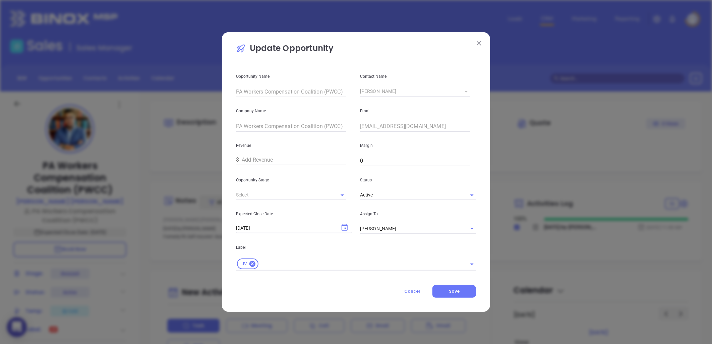
type input "Snoozed"
drag, startPoint x: 333, startPoint y: 192, endPoint x: 314, endPoint y: 195, distance: 19.8
click at [329, 193] on button "Clear" at bounding box center [333, 195] width 9 height 9
click at [316, 193] on input "text" at bounding box center [282, 195] width 92 height 10
click at [292, 207] on li "JV Opportunities" at bounding box center [291, 210] width 110 height 12
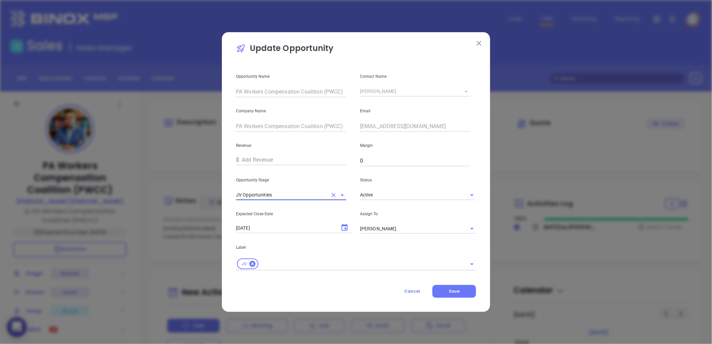
type input "JV Opportunities"
click at [346, 224] on icon "Choose date, selected date is Aug 29, 2025" at bounding box center [345, 228] width 8 height 8
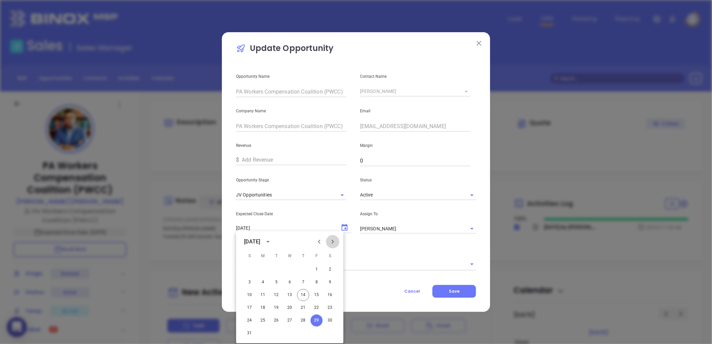
click at [332, 238] on icon "Next month" at bounding box center [333, 242] width 8 height 8
click at [318, 267] on button "5" at bounding box center [317, 270] width 12 height 12
type input "09/05/2025"
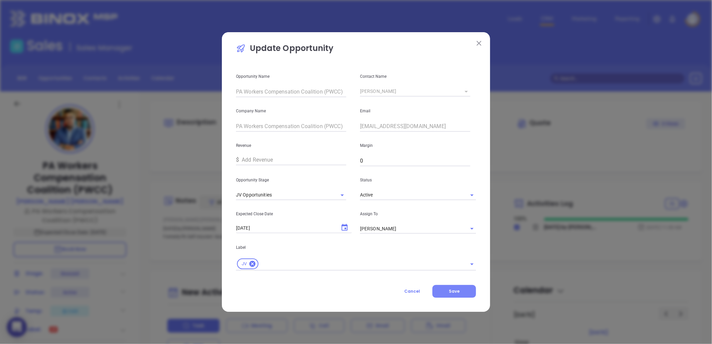
click at [462, 287] on button "Save" at bounding box center [455, 291] width 44 height 13
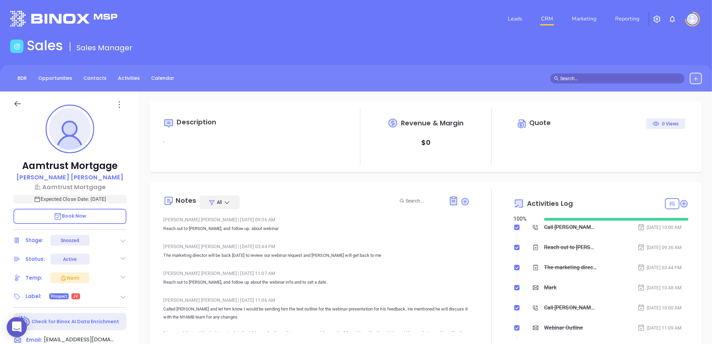
scroll to position [195, 0]
type input "[PERSON_NAME]"
click at [118, 103] on icon at bounding box center [119, 105] width 10 height 10
click at [134, 175] on div "Edit" at bounding box center [153, 176] width 66 height 7
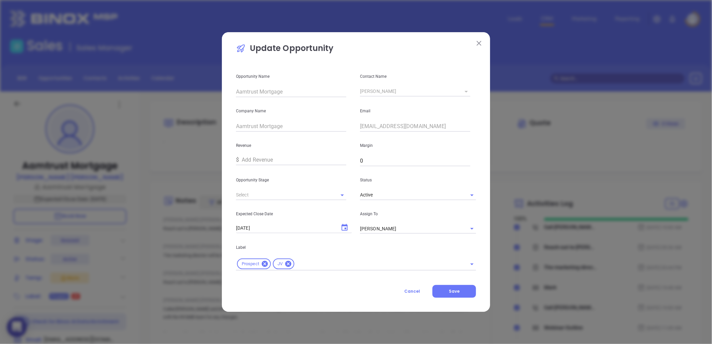
type input "Snoozed"
click at [411, 288] on span "Cancel" at bounding box center [413, 291] width 16 height 6
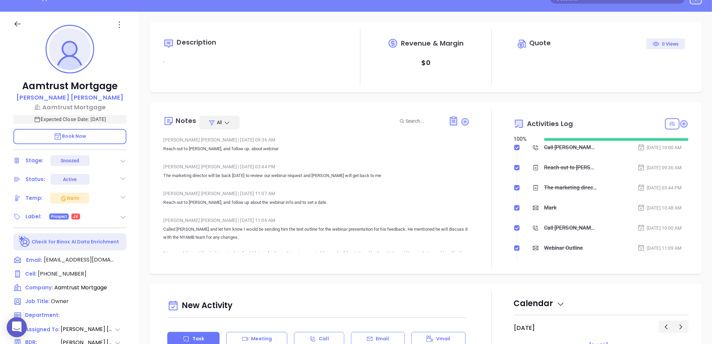
scroll to position [74, 0]
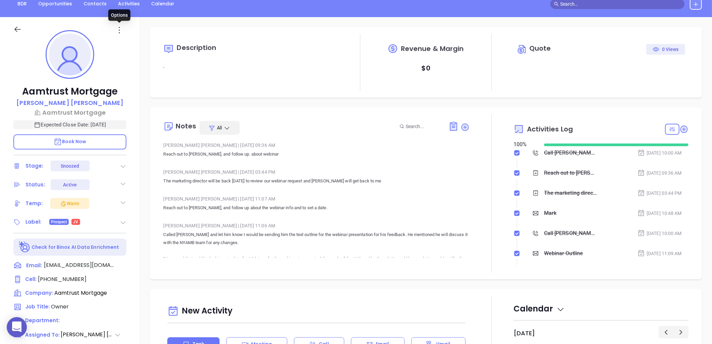
click at [121, 30] on icon at bounding box center [119, 30] width 10 height 10
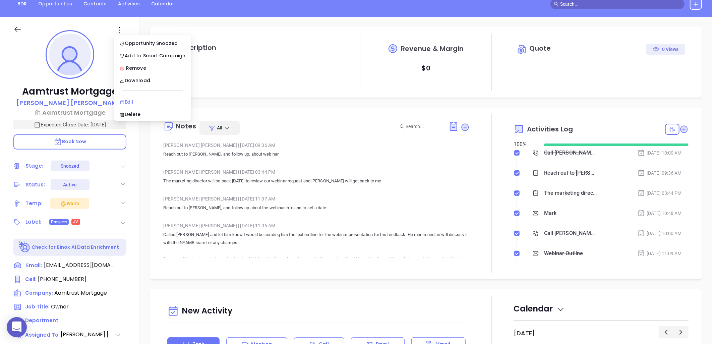
click at [130, 103] on div "Edit" at bounding box center [153, 101] width 66 height 7
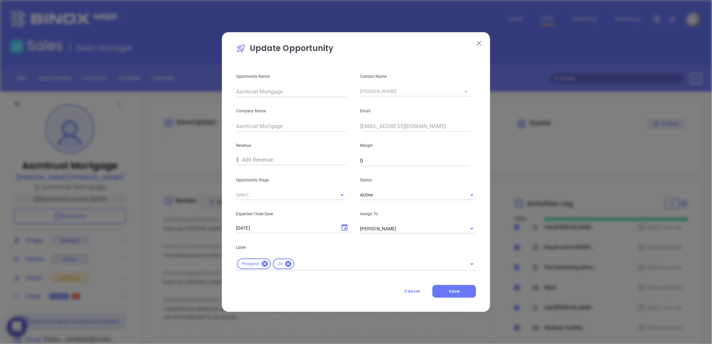
type input "Snoozed"
click at [333, 191] on button "Clear" at bounding box center [333, 195] width 9 height 9
click at [312, 190] on input "text" at bounding box center [282, 195] width 92 height 10
click at [274, 209] on li "JV Opportunities" at bounding box center [291, 210] width 110 height 12
type input "JV Opportunities"
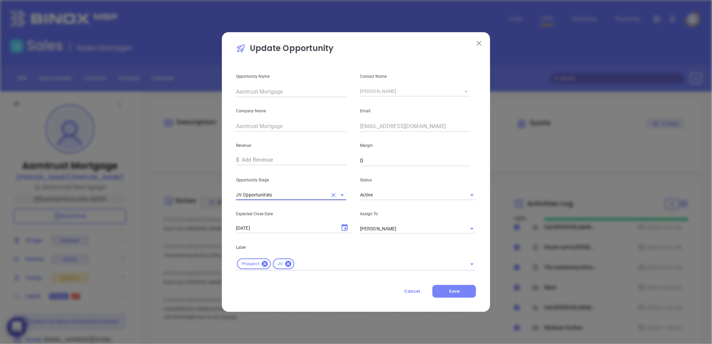
click at [459, 291] on span "Save" at bounding box center [454, 291] width 11 height 6
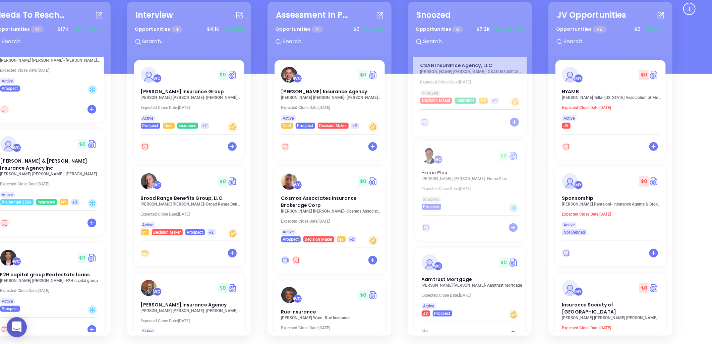
scroll to position [363, 0]
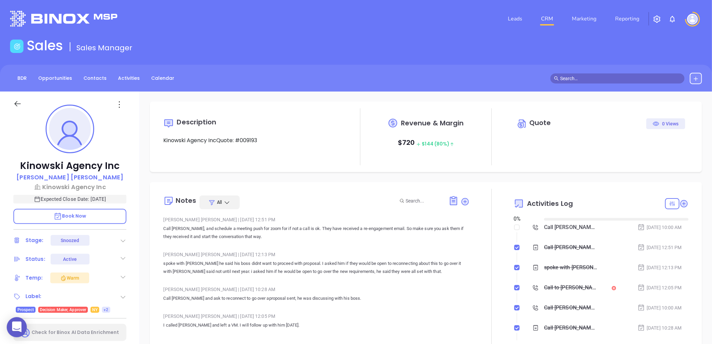
type input "[DATE]"
type input "[PERSON_NAME]"
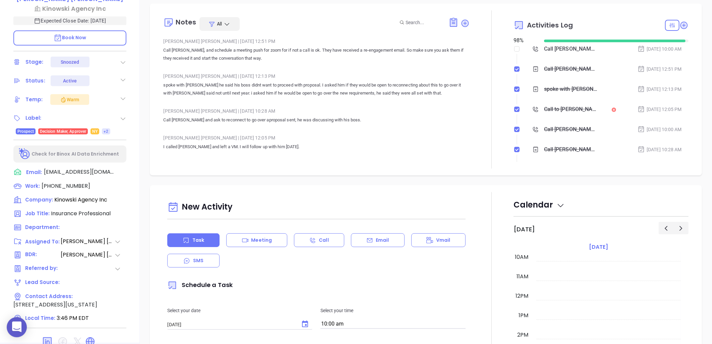
scroll to position [142, 0]
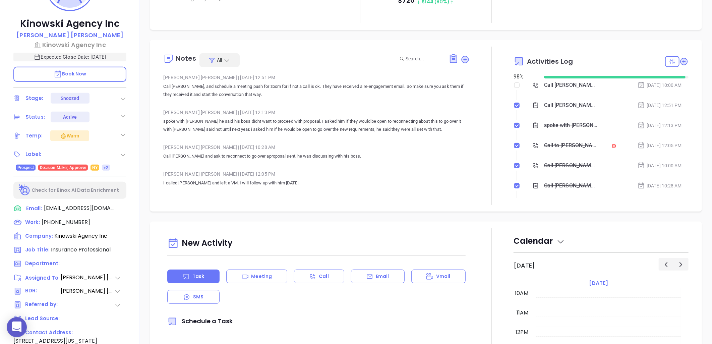
click at [105, 166] on span "+2" at bounding box center [106, 167] width 5 height 7
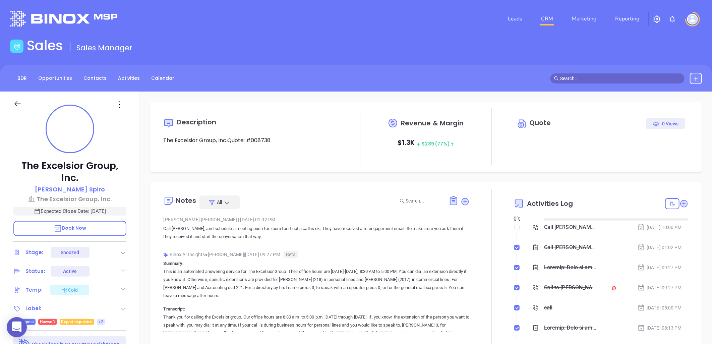
type input "10:00 am"
type input "[DATE]"
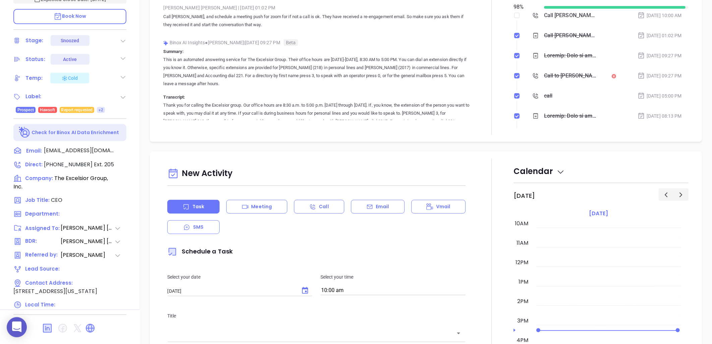
type input "[PERSON_NAME]"
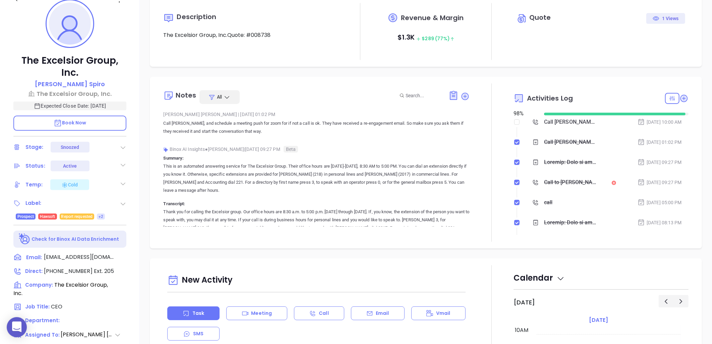
scroll to position [105, 0]
click at [103, 216] on span "+2" at bounding box center [101, 216] width 5 height 7
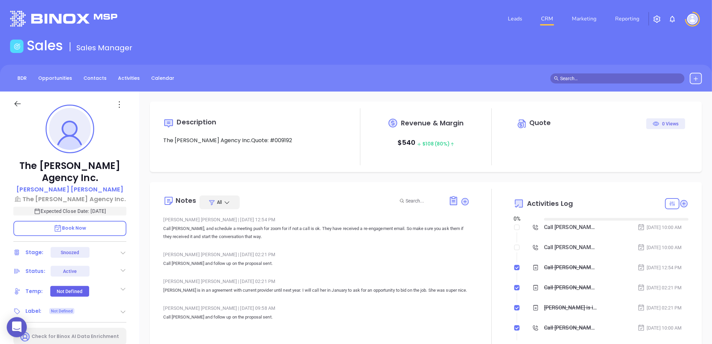
type input "08/15/2025"
type input "[PERSON_NAME]"
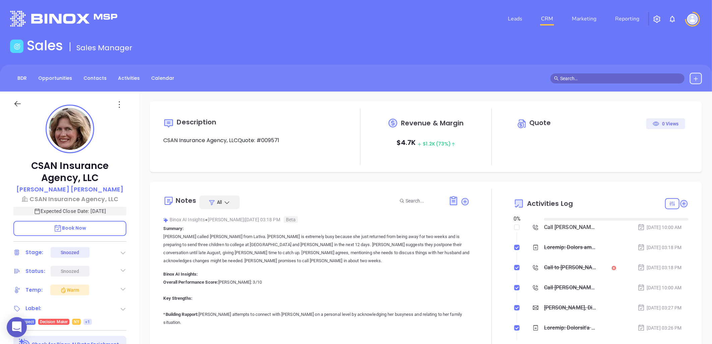
type input "[DATE]"
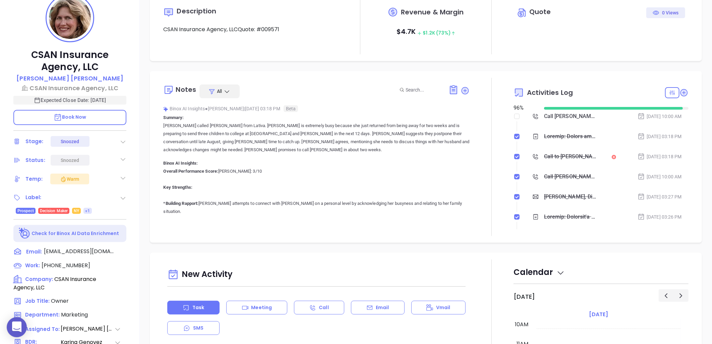
scroll to position [186, 0]
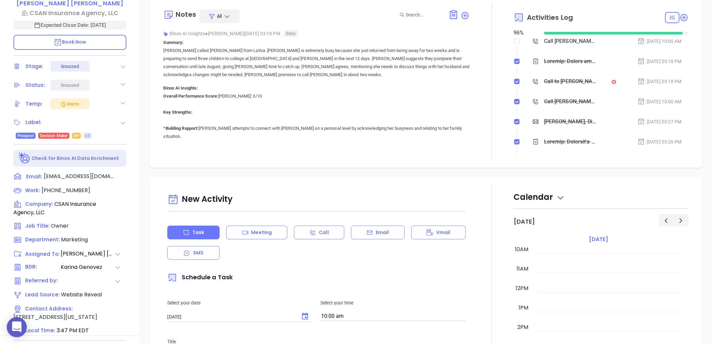
type input "[PERSON_NAME]"
click at [87, 135] on span "+1" at bounding box center [87, 135] width 5 height 7
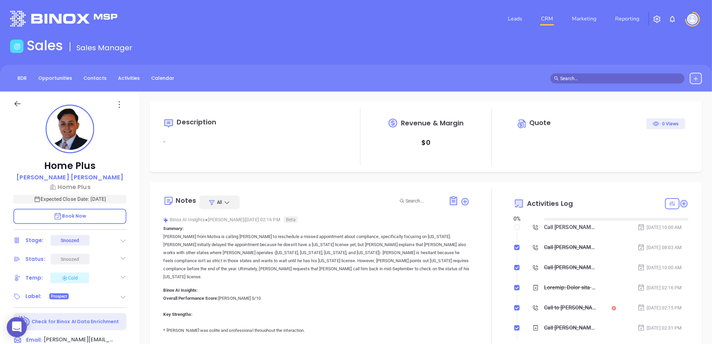
type input "[DATE]"
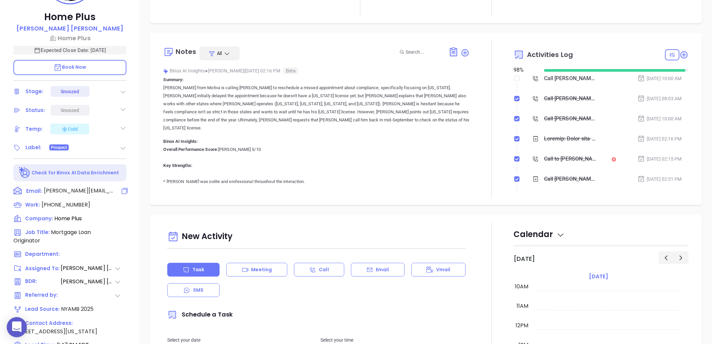
type input "[PERSON_NAME]"
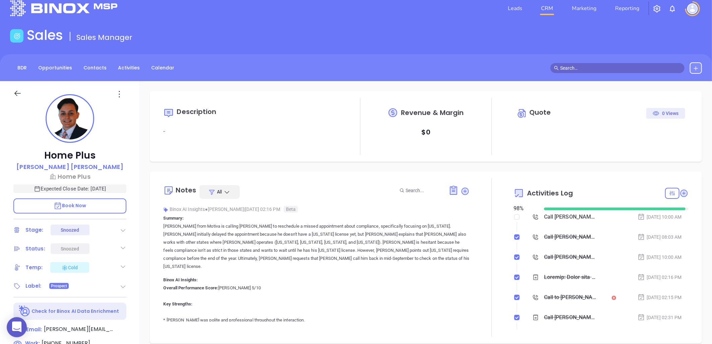
scroll to position [0, 0]
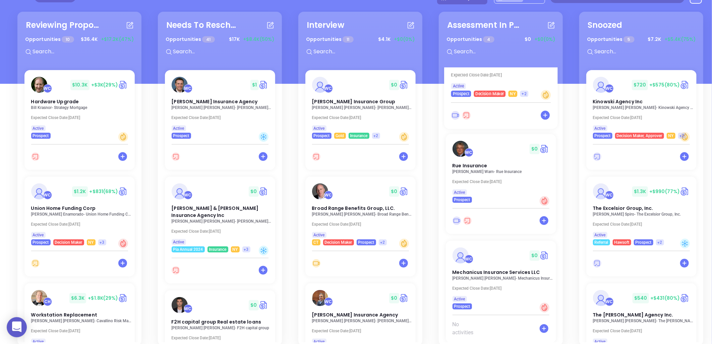
scroll to position [157, 0]
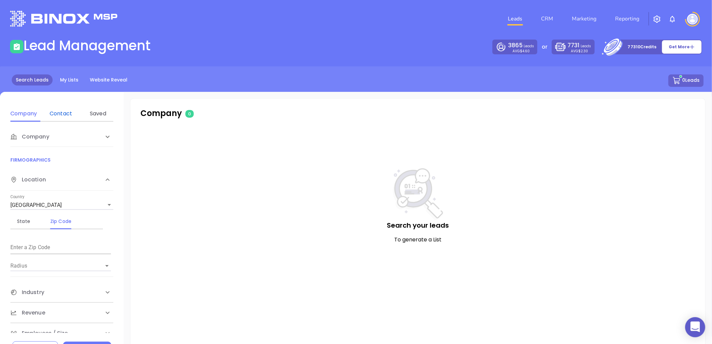
click at [64, 115] on div "Contact" at bounding box center [61, 114] width 27 height 8
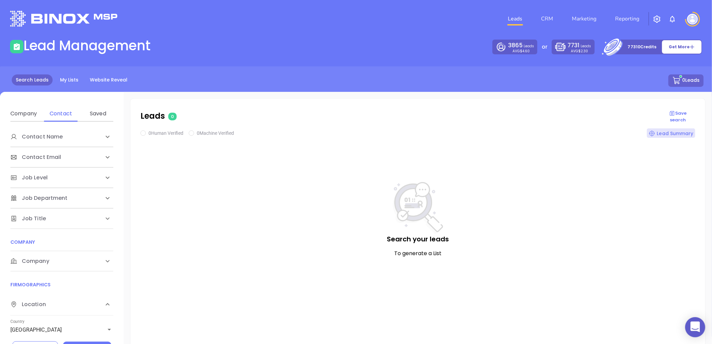
click at [32, 141] on span "Company" at bounding box center [36, 137] width 52 height 8
click at [58, 287] on div "Domain" at bounding box center [61, 287] width 27 height 8
click at [46, 314] on input "Enter a company name" at bounding box center [60, 312] width 101 height 11
paste input "ntpwarranty.com"
type input "[DOMAIN_NAME]"
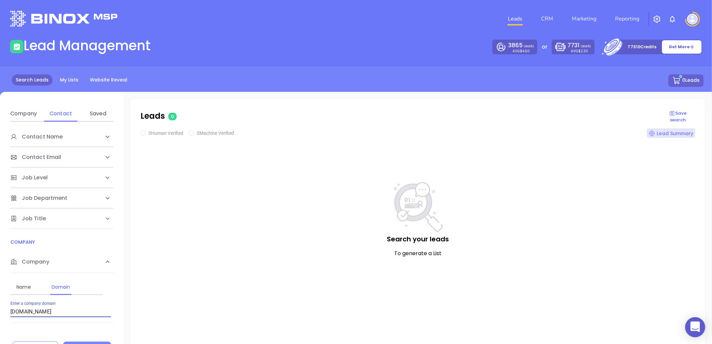
click at [83, 343] on button "Search" at bounding box center [87, 348] width 48 height 13
checkbox input "true"
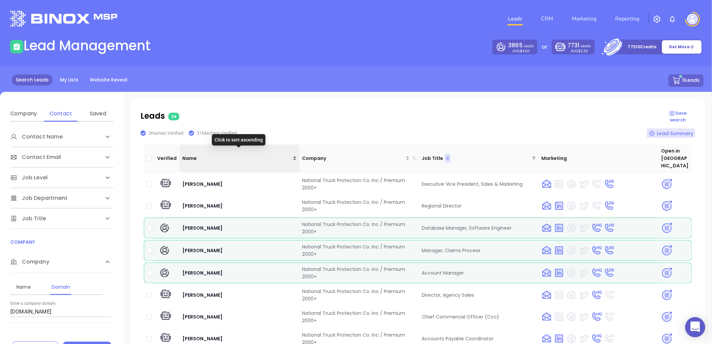
click at [291, 155] on div "Name" at bounding box center [239, 158] width 114 height 7
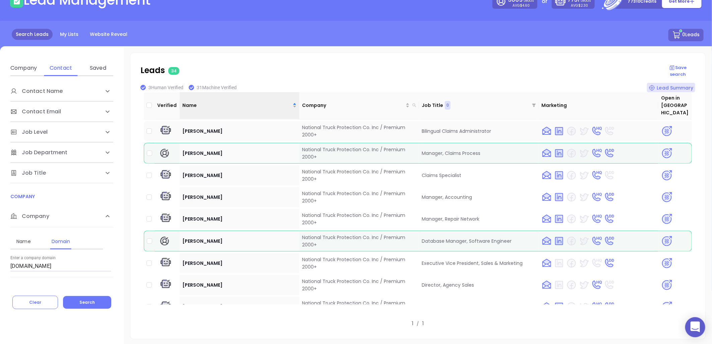
click at [662, 125] on img at bounding box center [668, 131] width 12 height 12
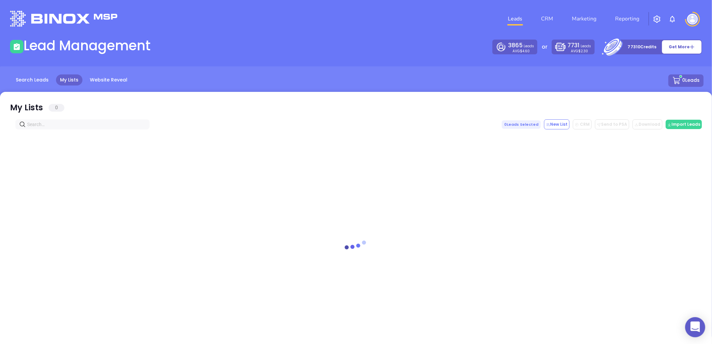
click at [52, 123] on input "text" at bounding box center [83, 124] width 113 height 7
paste input "[DOMAIN_NAME]"
drag, startPoint x: 68, startPoint y: 126, endPoint x: -90, endPoint y: 134, distance: 158.5
click at [0, 134] on html "0 Leads CRM Marketing Reporting Financial Leads Leads Lead Management 3865 Lead…" at bounding box center [356, 172] width 712 height 344
paste input "prestigeinsagenc"
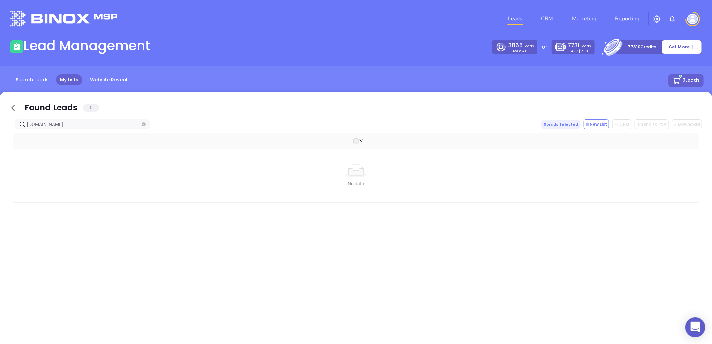
drag, startPoint x: 80, startPoint y: 123, endPoint x: -59, endPoint y: 129, distance: 138.7
click at [0, 129] on html "0 Leads CRM Marketing Reporting Financial Leads Leads Lead Management 3865 Lead…" at bounding box center [356, 172] width 712 height 344
paste input "ofessionalinsurancesolutions"
drag, startPoint x: 104, startPoint y: 123, endPoint x: -67, endPoint y: 141, distance: 172.7
click at [0, 141] on html "0 Leads CRM Marketing Reporting Financial Leads Leads Lead Management 3865 Lead…" at bounding box center [356, 172] width 712 height 344
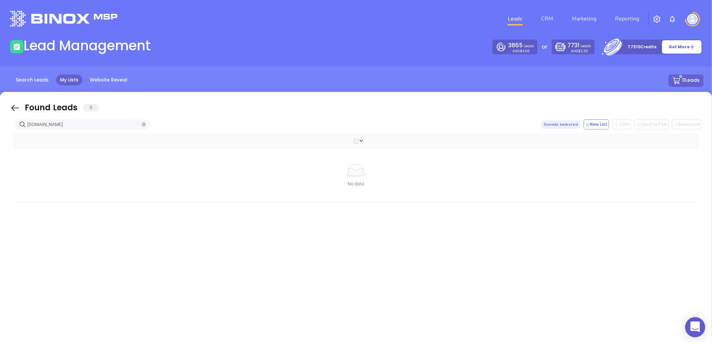
paste input "uittinsuranceagency"
type input "[DOMAIN_NAME]"
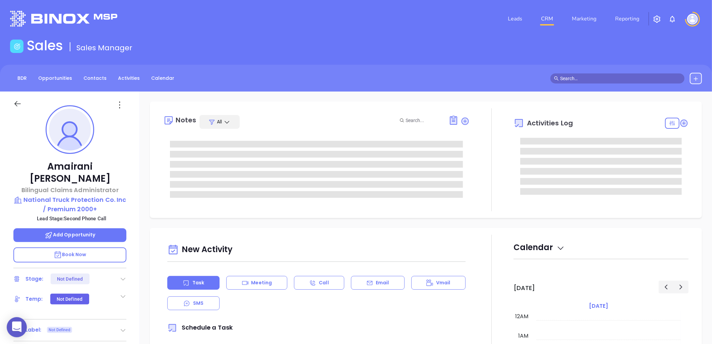
type input "[DATE]"
type input "[PERSON_NAME]"
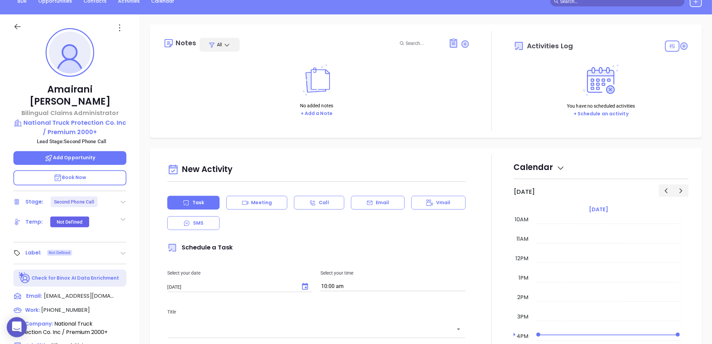
scroll to position [68, 0]
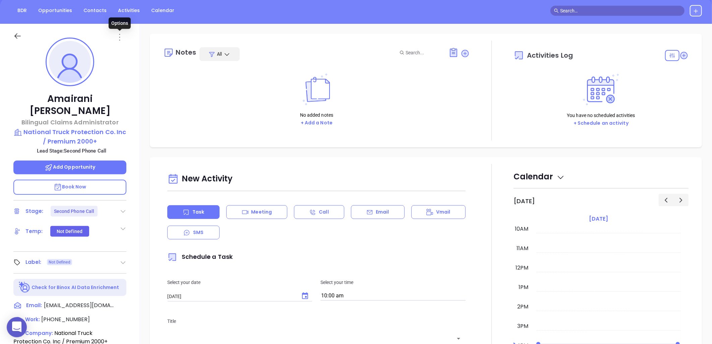
click at [119, 37] on icon at bounding box center [119, 37] width 1 height 7
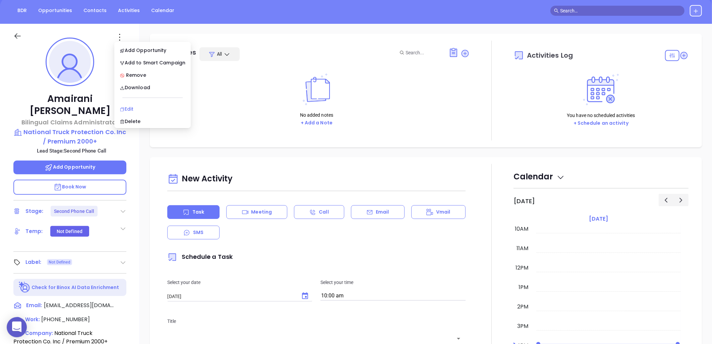
click at [134, 111] on div "Edit" at bounding box center [153, 108] width 66 height 7
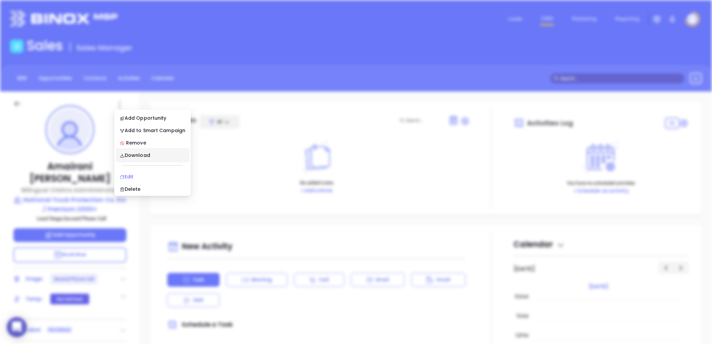
scroll to position [0, 0]
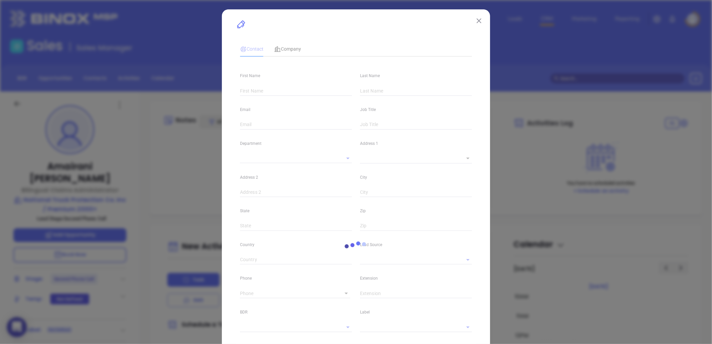
type input "Amairani"
type input "Williams"
type input "amairani@ntpwarranty.com"
type input "Bilingual Claims Administrator"
type input "1"
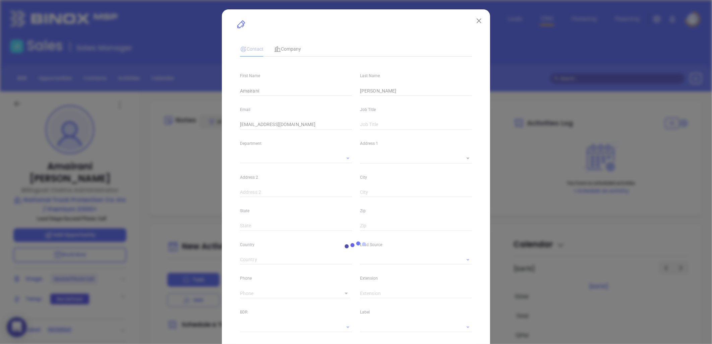
type input "linkedin.com/in/amairani-williams-bba224108"
type input "Marketing"
type input "Website Reveal"
type input "undefined undefined"
type input "Second Phone Call"
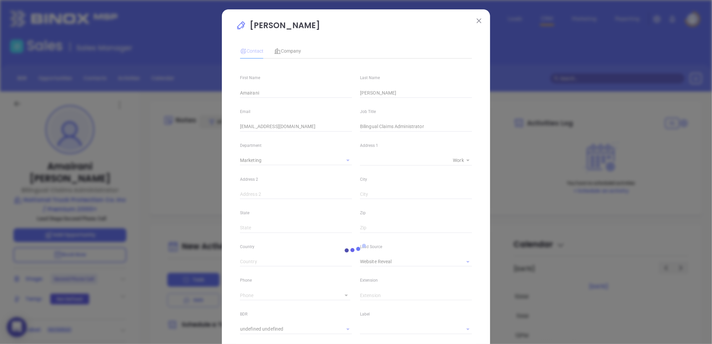
type input "(800) 950-3377"
type input "1"
drag, startPoint x: 219, startPoint y: 100, endPoint x: 209, endPoint y: 102, distance: 11.1
click at [209, 102] on div "Amairani Williams Contact Company First Name Amairani Last Name Williams Email …" at bounding box center [356, 172] width 712 height 344
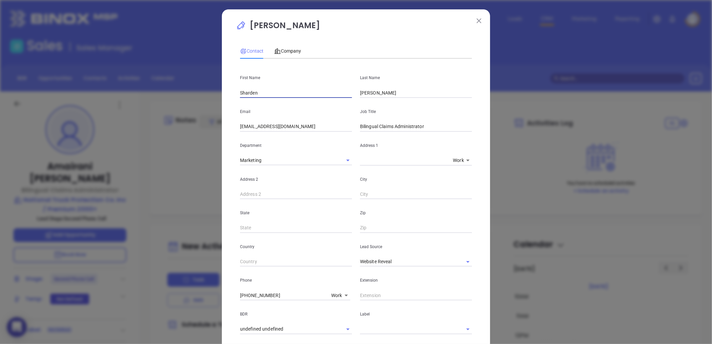
type input "Sharden"
type input "J"
type input "Harden"
click at [274, 126] on input "amairani@ntpwarranty.com" at bounding box center [296, 127] width 112 height 10
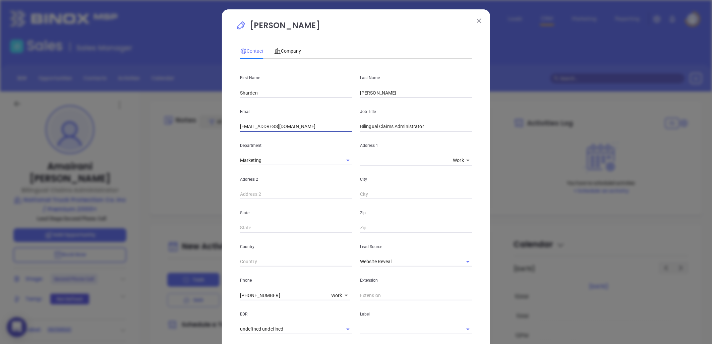
click at [274, 126] on input "amairani@ntpwarranty.com" at bounding box center [296, 127] width 112 height 10
paste input "sharden@ntpco"
type input "sharden@ntpco.com"
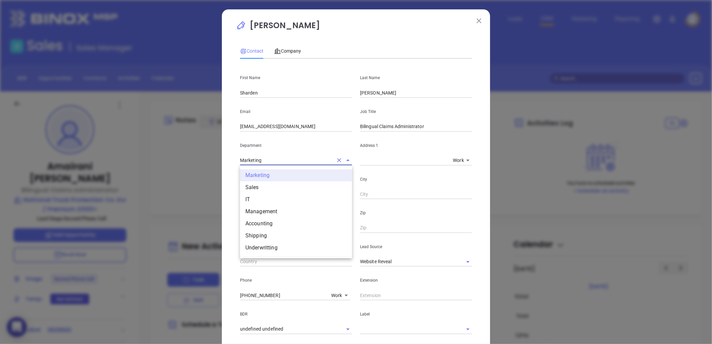
click at [316, 162] on input "Marketing" at bounding box center [286, 161] width 93 height 10
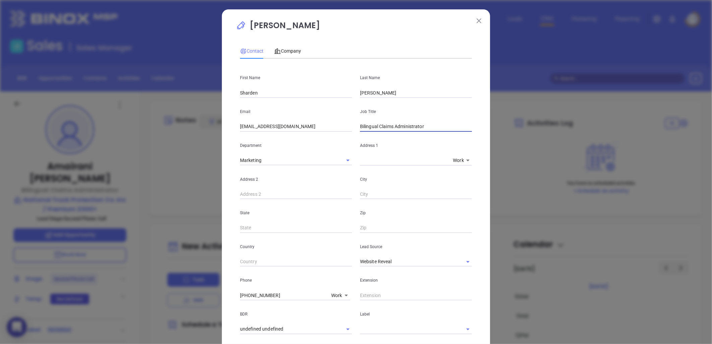
click at [389, 126] on input "Bilingual Claims Administrator" at bounding box center [416, 127] width 112 height 10
drag, startPoint x: 457, startPoint y: 259, endPoint x: 443, endPoint y: 260, distance: 14.5
click at [457, 258] on button "Clear" at bounding box center [459, 261] width 9 height 9
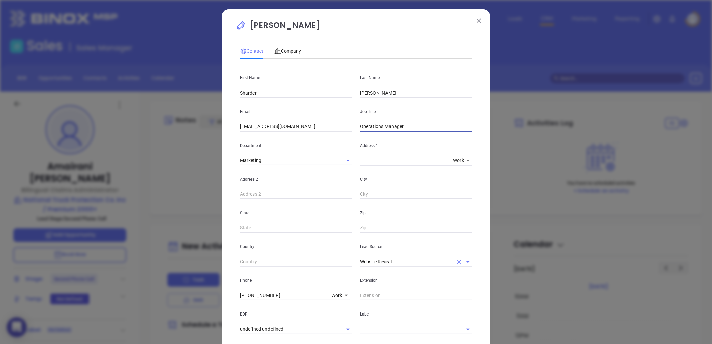
type input "Operations Manager"
click at [437, 261] on input "text" at bounding box center [406, 262] width 93 height 10
type input "v"
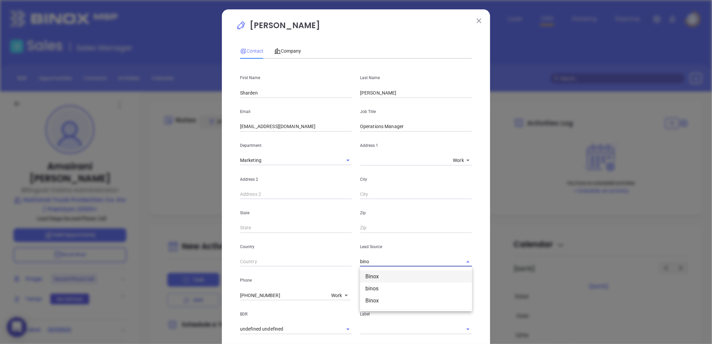
click at [387, 275] on li "Binox" at bounding box center [416, 277] width 112 height 12
type input "Binox"
click at [369, 330] on input "text" at bounding box center [406, 329] width 93 height 10
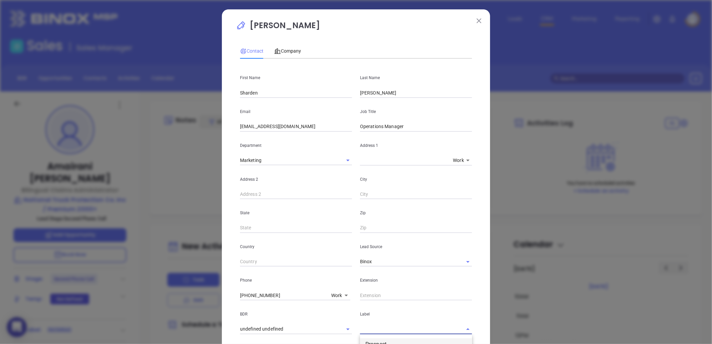
click at [375, 339] on li "Prospect" at bounding box center [416, 344] width 112 height 12
drag, startPoint x: 284, startPoint y: 293, endPoint x: 225, endPoint y: 300, distance: 59.8
click at [225, 300] on div "Amairani Williams Contact Company First Name Sharden Last Name Harden Email sha…" at bounding box center [356, 244] width 268 height 471
type input "( ) -"
click at [333, 295] on body "0 Leads CRM Marketing Reporting Financial Leads Leads Sales Sales Manager BDR O…" at bounding box center [356, 172] width 712 height 344
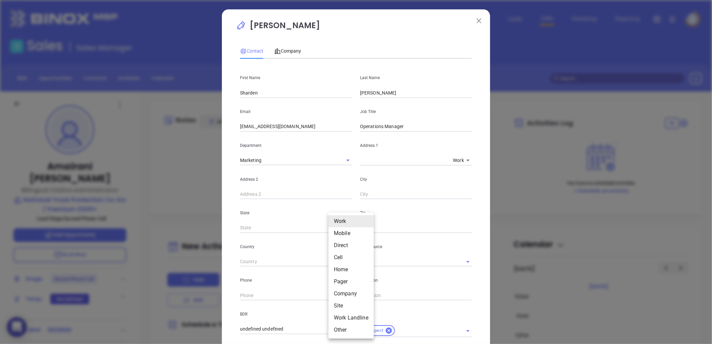
click at [339, 305] on li "Site" at bounding box center [351, 306] width 45 height 12
type input "11"
click at [285, 297] on input "( ) -" at bounding box center [286, 295] width 92 height 10
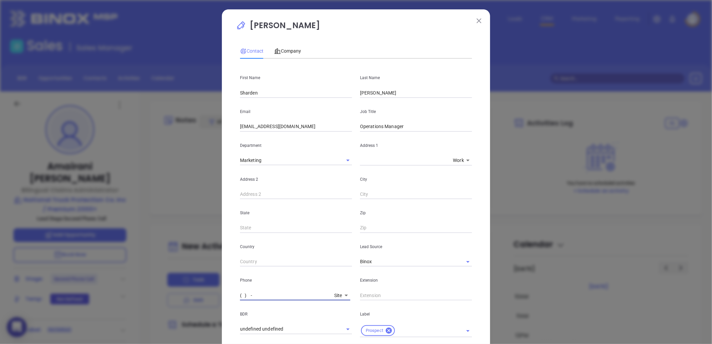
paste input "877) 950-3200"
type input "(877) 950-3200"
click at [288, 48] on span "Company" at bounding box center [287, 50] width 27 height 5
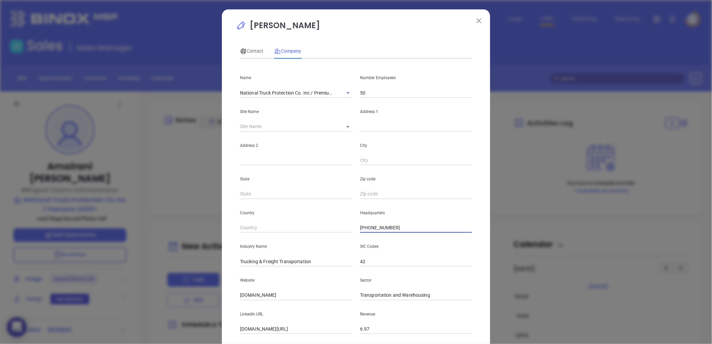
drag, startPoint x: 379, startPoint y: 224, endPoint x: 332, endPoint y: 220, distance: 47.1
click at [332, 220] on div "Country Headquarters (800) 950-3377" at bounding box center [356, 216] width 240 height 34
paste input "77) 950-3200"
type input "(877) 950-3200"
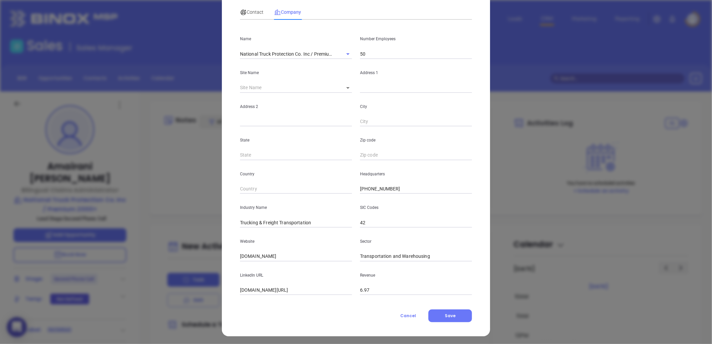
scroll to position [41, 0]
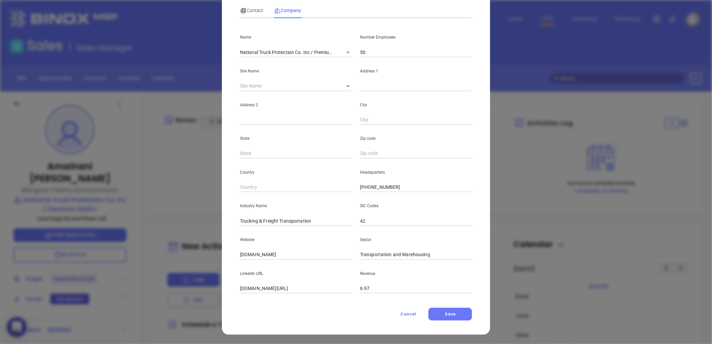
click at [278, 289] on input "linkedin.com/company/ntp-premium2000" at bounding box center [296, 289] width 112 height 10
paste input "https://www.linkedin.com/company/ntp-premium2000/"
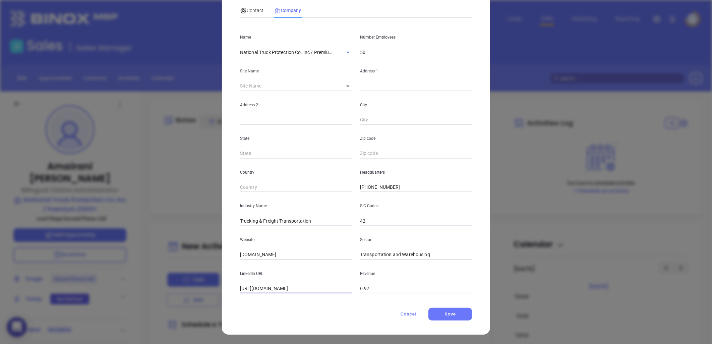
type input "https://www.linkedin.com/company/ntp-premium2000/"
click at [377, 52] on input "50" at bounding box center [416, 52] width 112 height 10
type input "5"
type input "72"
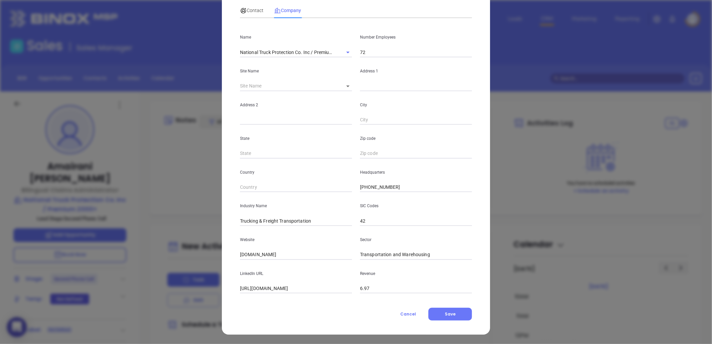
click at [369, 86] on input "text" at bounding box center [416, 86] width 112 height 10
paste input "7990 North Point Blvd., Suite 108 Winston-Salem NC 27106"
drag, startPoint x: 394, startPoint y: 86, endPoint x: 599, endPoint y: 73, distance: 205.4
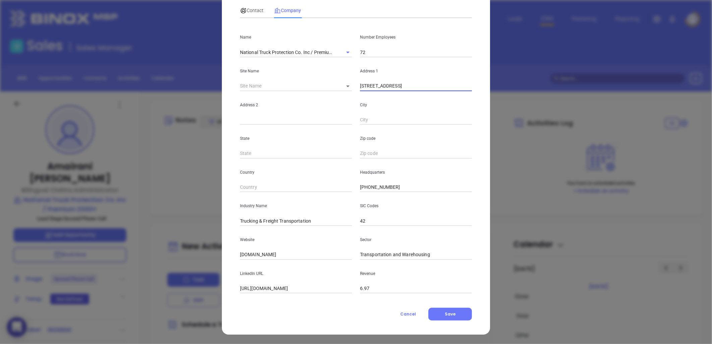
click at [599, 74] on div "Amairani Williams Contact Company First Name Sharden Last Name Harden Email sha…" at bounding box center [356, 172] width 712 height 344
type input "7990 North Point Blvd"
paste input "Suite 108 Winston-Salem NC 27106"
drag, startPoint x: 259, startPoint y: 118, endPoint x: 404, endPoint y: 78, distance: 149.7
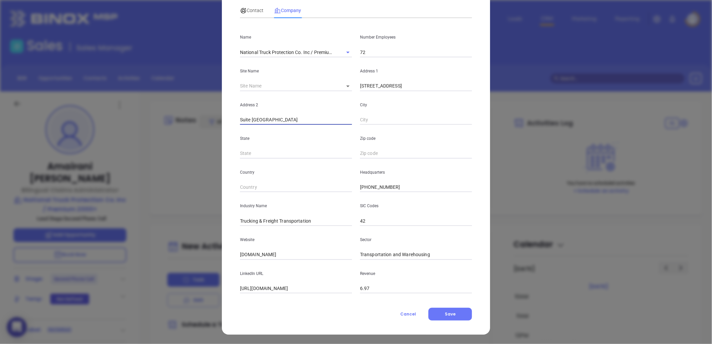
click at [397, 112] on div "Address 2 Suite 108 Winston-Salem NC 27106 City" at bounding box center [356, 108] width 240 height 34
type input "Suite 108"
paste input "Winston-Salem NC 27106"
drag, startPoint x: 399, startPoint y: 120, endPoint x: 492, endPoint y: 111, distance: 93.7
click at [492, 111] on div "Amairani Williams Contact Company First Name Sharden Last Name Harden Email sha…" at bounding box center [356, 172] width 712 height 344
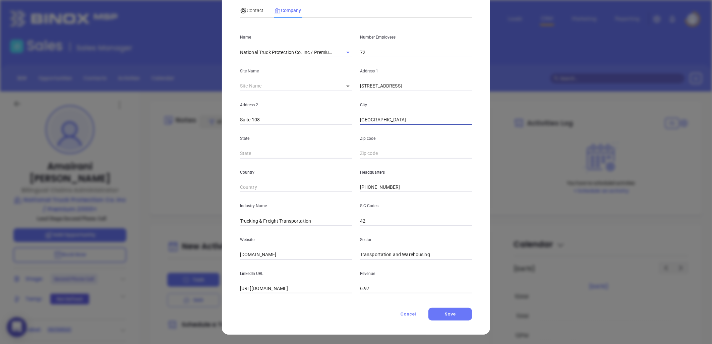
type input "Winston-Salem"
type input "NC"
paste input "NC 27106"
type input "27106"
drag, startPoint x: 314, startPoint y: 222, endPoint x: 137, endPoint y: 233, distance: 177.1
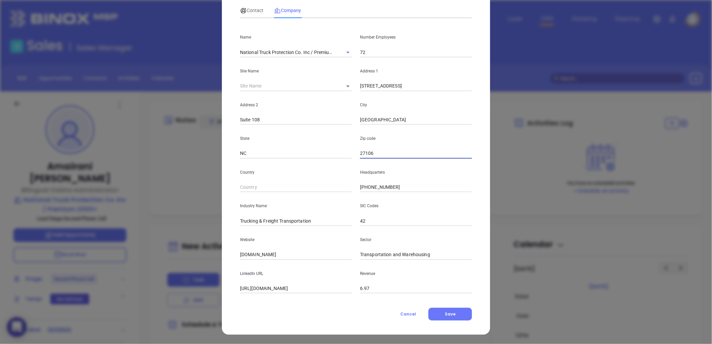
click at [137, 233] on div "Amairani Williams Contact Company First Name Sharden Last Name Harden Email sha…" at bounding box center [356, 172] width 712 height 344
type input "i"
type input "-"
type input "Insurance"
click at [288, 180] on div "Country" at bounding box center [296, 176] width 120 height 34
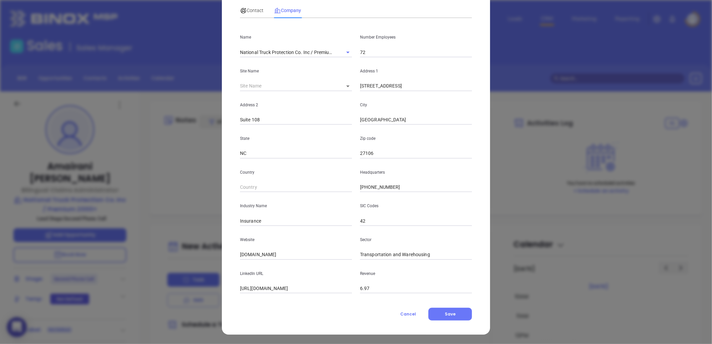
drag, startPoint x: 283, startPoint y: 256, endPoint x: 185, endPoint y: 254, distance: 98.3
click at [184, 254] on div "Amairani Williams Contact Company First Name Sharden Last Name Harden Email sha…" at bounding box center [356, 172] width 712 height 344
paste input "https://ntpwarranty.com/"
type input "https://ntpwarranty.com/"
click at [247, 8] on span "Contact" at bounding box center [251, 10] width 23 height 5
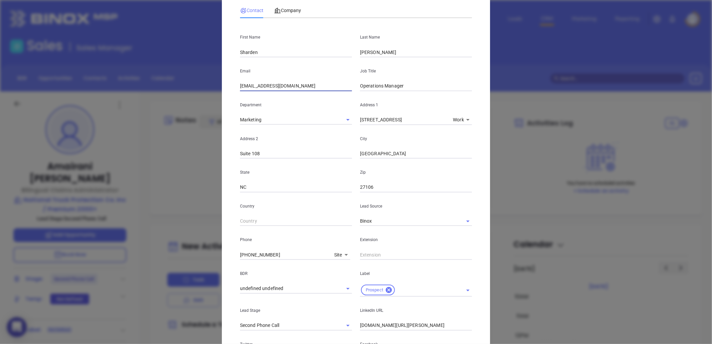
drag, startPoint x: 239, startPoint y: 88, endPoint x: 298, endPoint y: 74, distance: 60.6
click at [240, 88] on input "sharden@ntpco.com" at bounding box center [296, 86] width 112 height 10
click at [319, 213] on div "Country" at bounding box center [296, 210] width 120 height 34
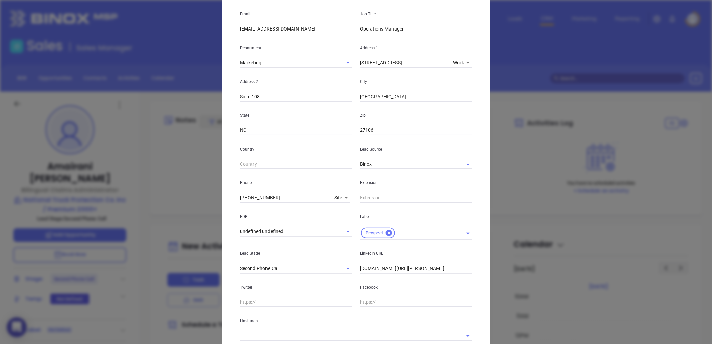
scroll to position [145, 0]
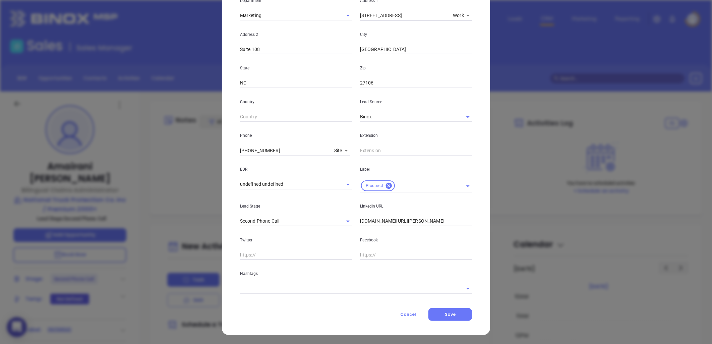
click at [408, 224] on input "linkedin.com/in/amairani-williams-bba224108" at bounding box center [416, 221] width 112 height 10
click at [408, 223] on input "linkedin.com/in/amairani-williams-bba224108" at bounding box center [416, 221] width 112 height 10
drag, startPoint x: 307, startPoint y: 290, endPoint x: 305, endPoint y: 284, distance: 6.2
click at [307, 289] on input "text" at bounding box center [346, 289] width 213 height 10
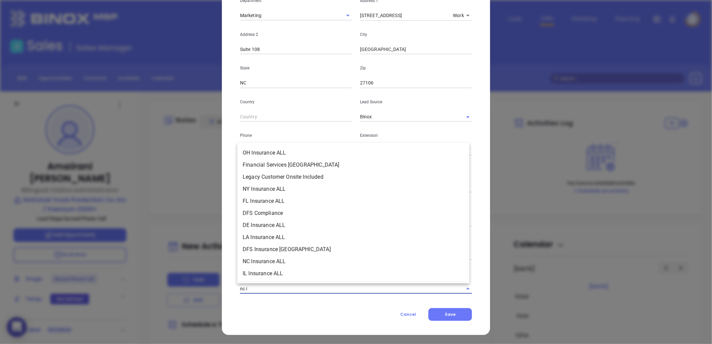
type input "nc in"
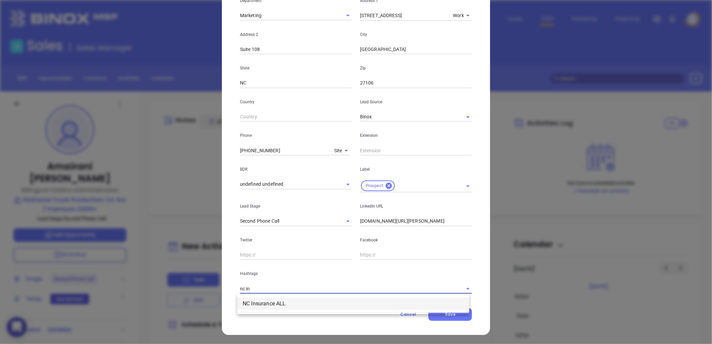
click at [285, 299] on li "NC Insurance ALL" at bounding box center [353, 304] width 232 height 12
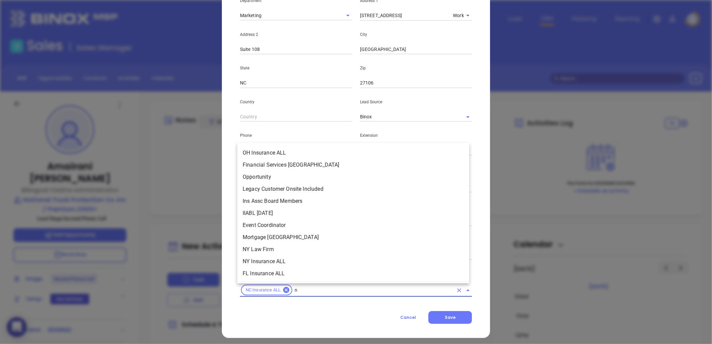
type input "nc"
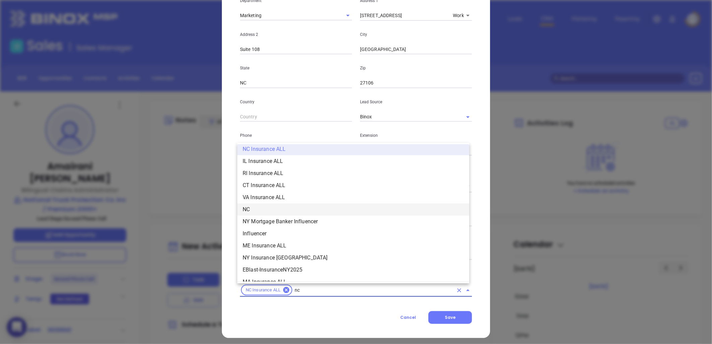
click at [255, 206] on li "NC" at bounding box center [353, 210] width 232 height 12
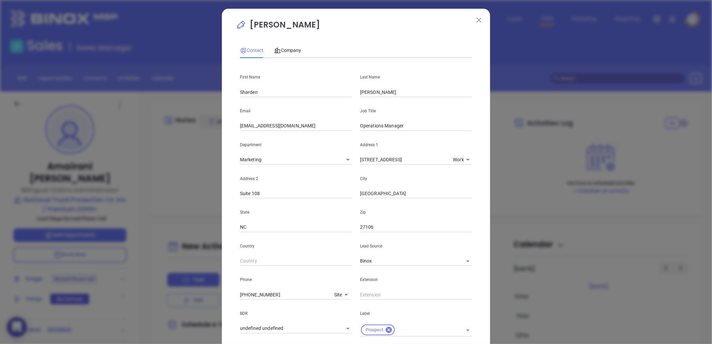
scroll to position [0, 0]
drag, startPoint x: 261, startPoint y: 93, endPoint x: 224, endPoint y: 92, distance: 36.9
click at [224, 92] on div "Amairani Williams Contact Company First Name Sharden Last Name Harden Email sha…" at bounding box center [356, 246] width 268 height 474
type input "Sarah"
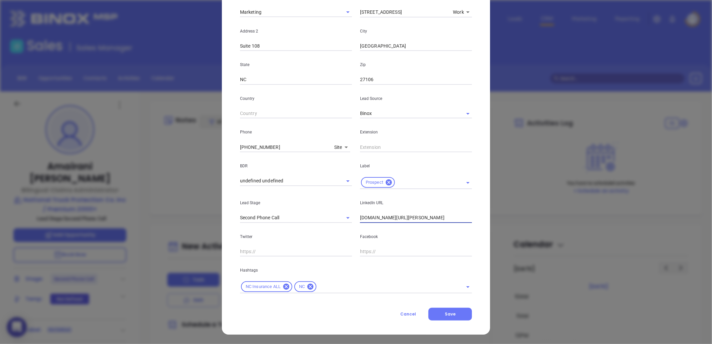
click at [392, 219] on input "linkedin.com/in/amairani-williams-bba224108" at bounding box center [416, 218] width 112 height 10
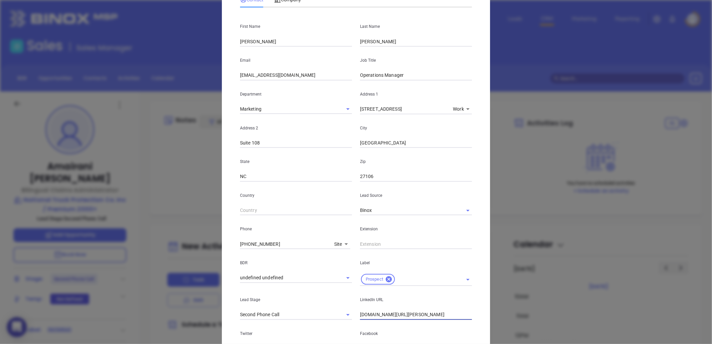
scroll to position [0, 0]
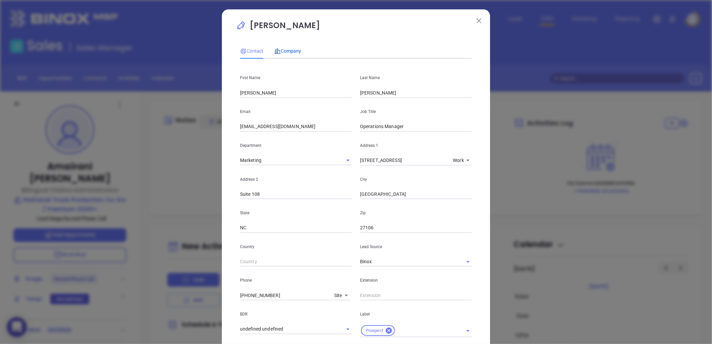
click at [286, 51] on span "Company" at bounding box center [287, 50] width 27 height 5
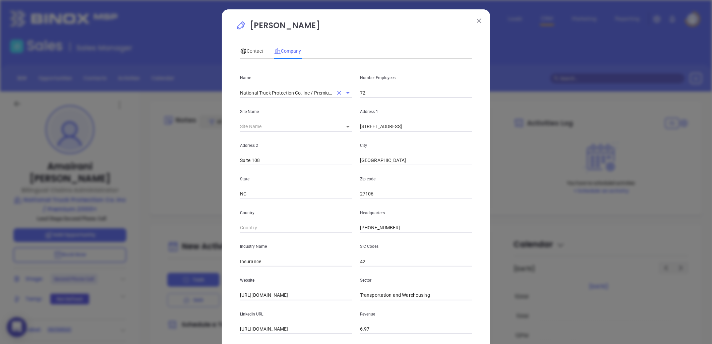
click at [270, 89] on input "National Truck Protection Co. Inc / Premium 2000+" at bounding box center [286, 93] width 93 height 10
click at [269, 92] on input "National Truck Protection Co. Inc / Premium 2000+" at bounding box center [286, 93] width 93 height 10
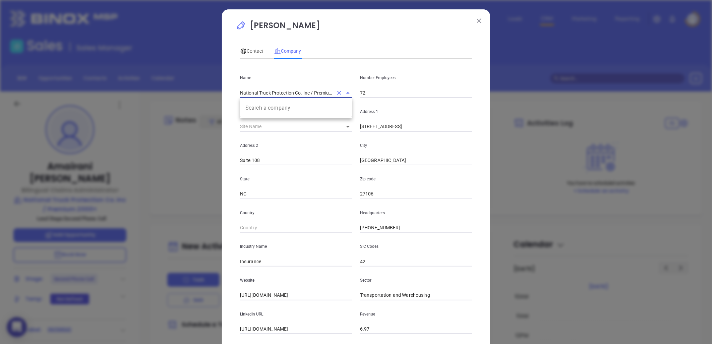
click at [269, 92] on input "National Truck Protection Co. Inc / Premium 2000+" at bounding box center [286, 93] width 93 height 10
click at [251, 50] on span "Contact" at bounding box center [251, 50] width 23 height 5
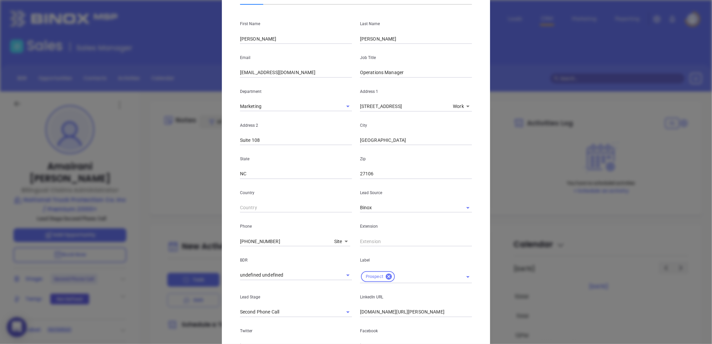
scroll to position [112, 0]
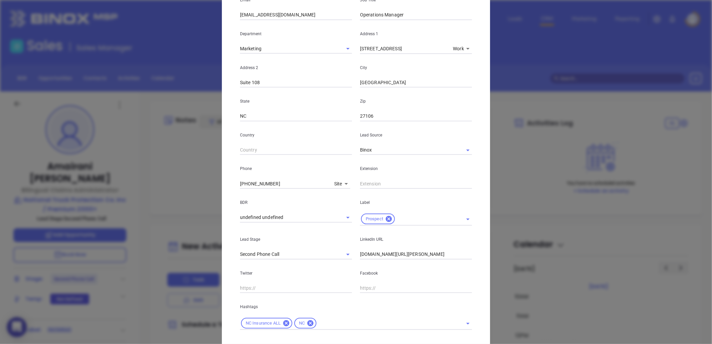
click at [384, 252] on input "linkedin.com/in/amairani-williams-bba224108" at bounding box center [416, 255] width 112 height 10
paste input "linkedin.com/in/sarah-harden-556b659a"
type input "www.linkedin.com/in/sarah-harden-556b659a"
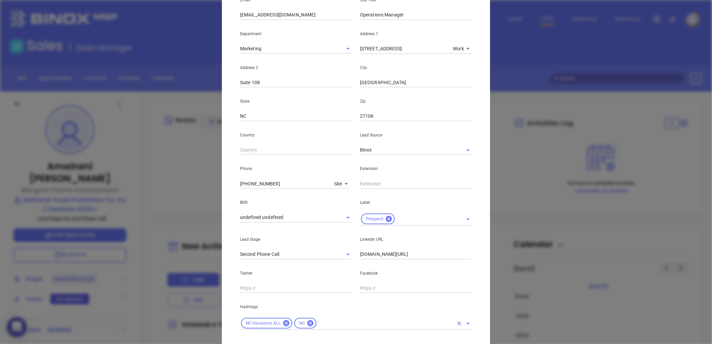
click at [333, 329] on div "NC Insurance ALL NC" at bounding box center [356, 323] width 232 height 13
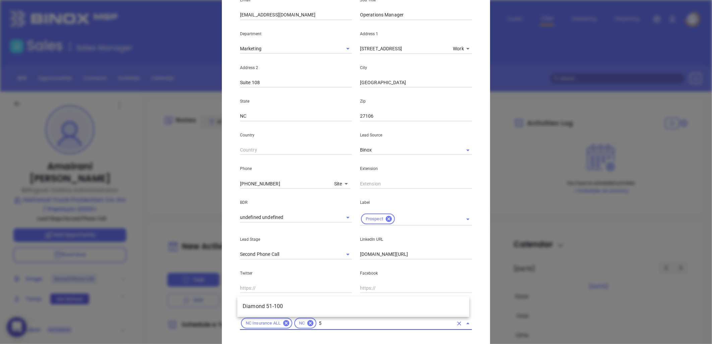
type input "51"
click at [282, 307] on li "Diamond 51-100" at bounding box center [353, 307] width 232 height 12
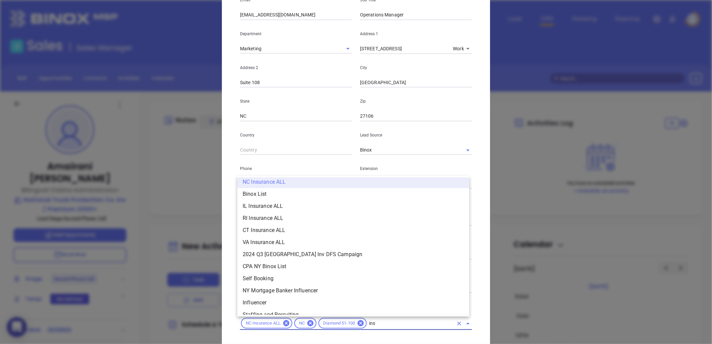
scroll to position [76, 0]
type input "insurance"
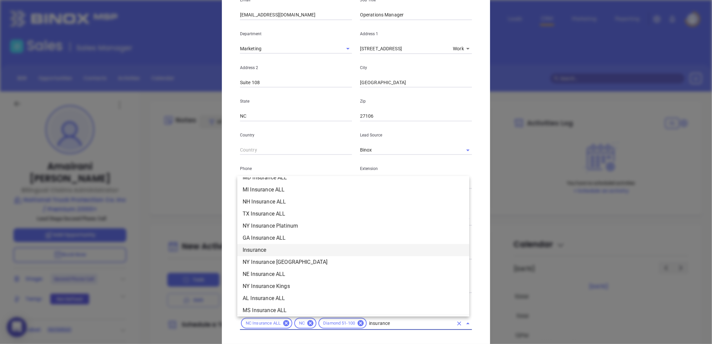
scroll to position [225, 0]
click at [263, 236] on li "Insurance" at bounding box center [353, 238] width 232 height 12
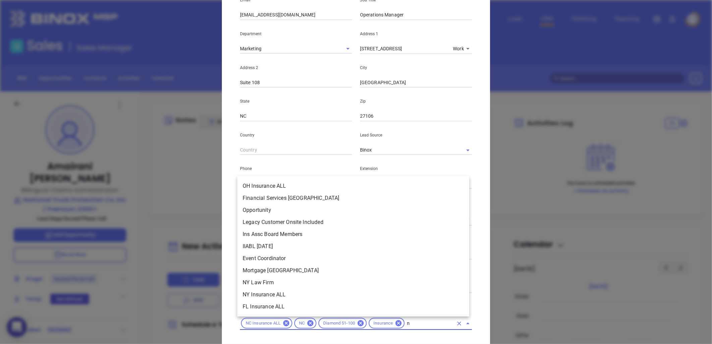
scroll to position [0, 0]
type input "new"
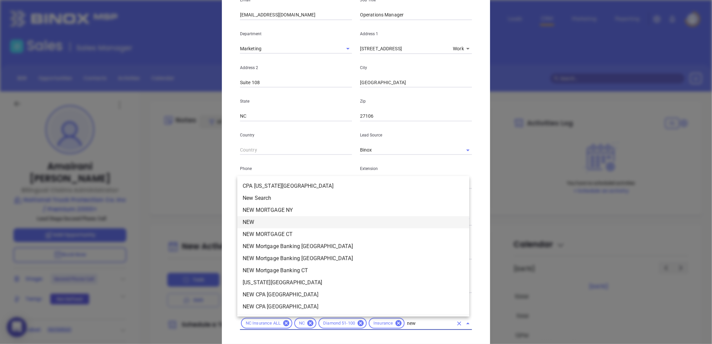
click at [255, 219] on li "NEW" at bounding box center [353, 222] width 232 height 12
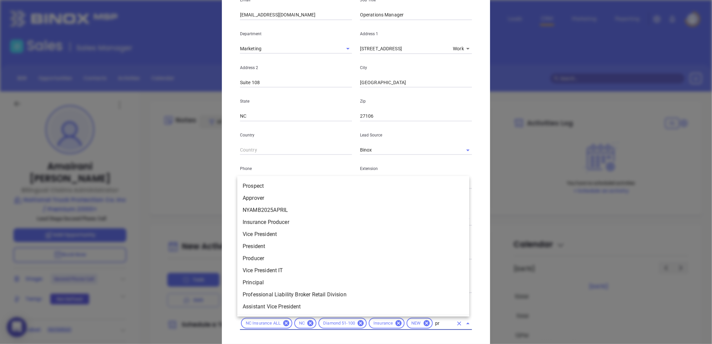
type input "pro"
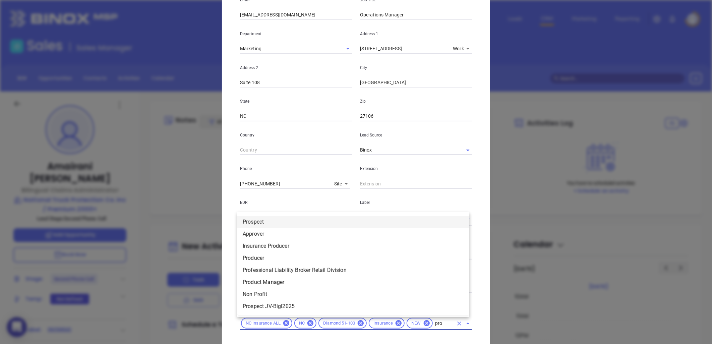
click at [260, 223] on li "Prospect" at bounding box center [353, 222] width 232 height 12
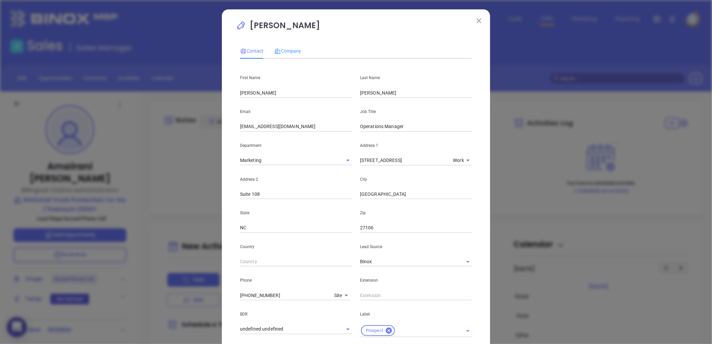
click at [286, 45] on div "Company" at bounding box center [287, 50] width 27 height 15
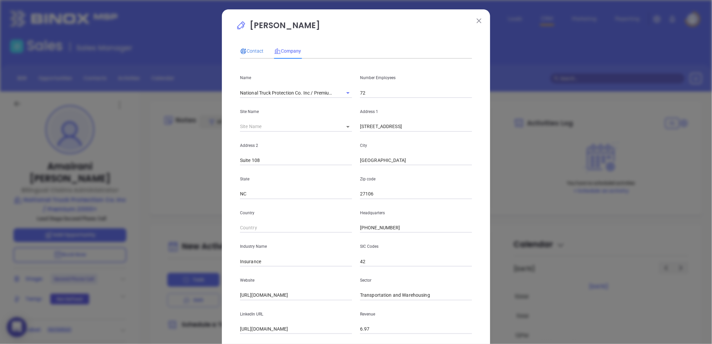
click at [250, 48] on span "Contact" at bounding box center [251, 50] width 23 height 5
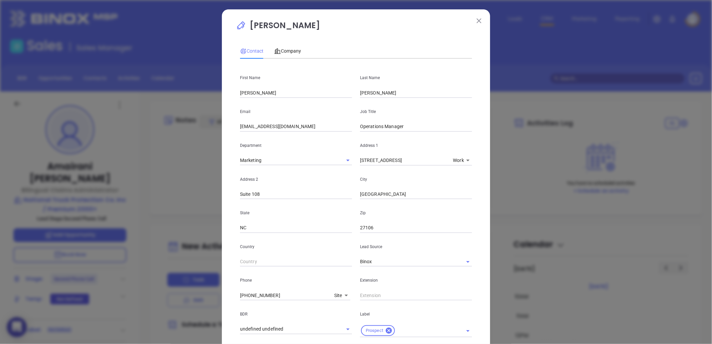
scroll to position [161, 0]
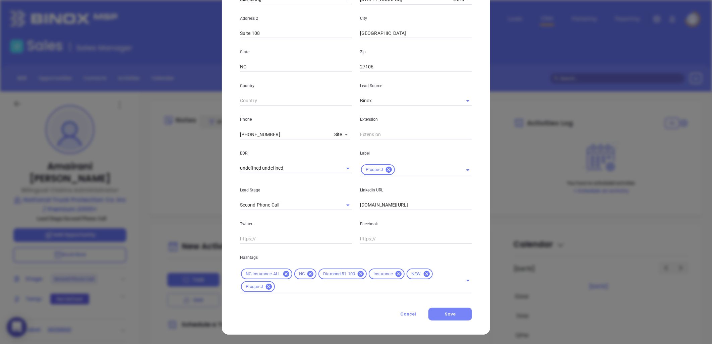
drag, startPoint x: 451, startPoint y: 320, endPoint x: 464, endPoint y: 319, distance: 13.1
click at [451, 320] on button "Save" at bounding box center [451, 314] width 44 height 13
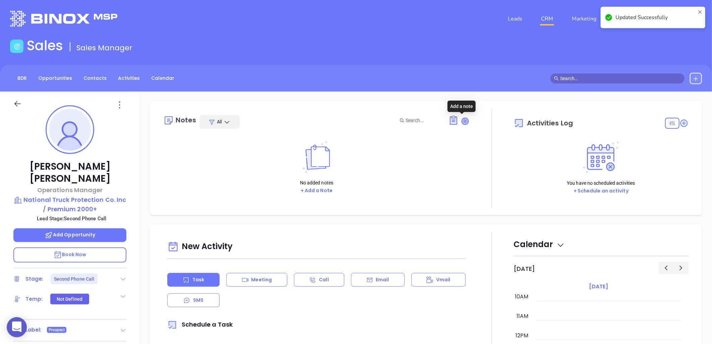
click at [463, 118] on icon at bounding box center [465, 121] width 7 height 7
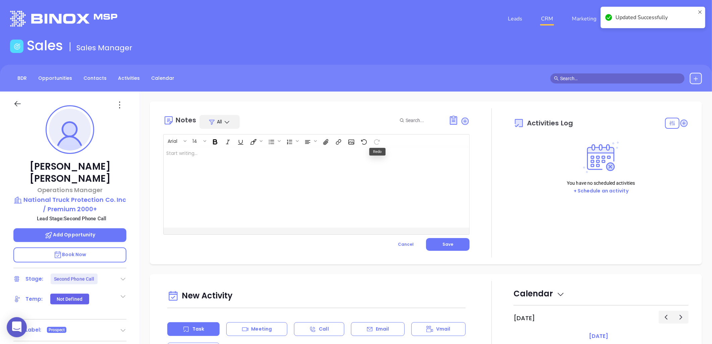
click at [218, 156] on div at bounding box center [306, 187] width 284 height 81
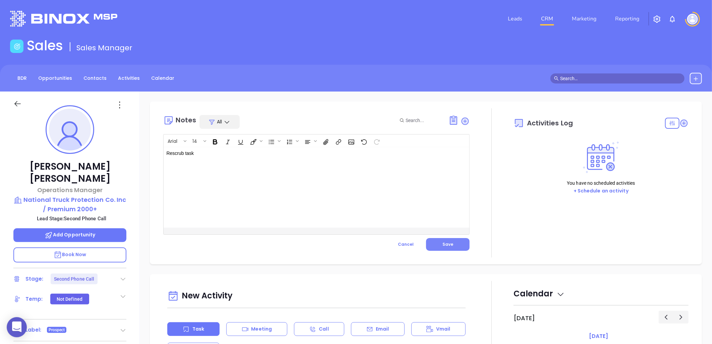
click at [446, 243] on span "Save" at bounding box center [448, 245] width 11 height 6
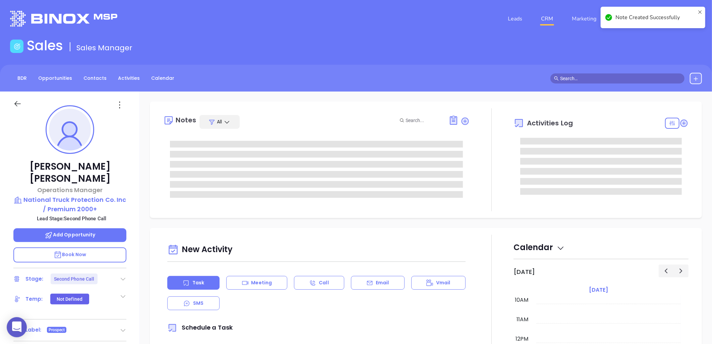
click at [123, 276] on icon at bounding box center [123, 279] width 7 height 7
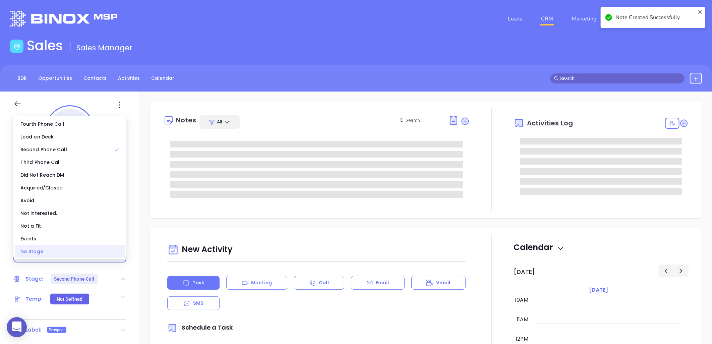
click at [74, 250] on div "No Stage" at bounding box center [70, 251] width 110 height 13
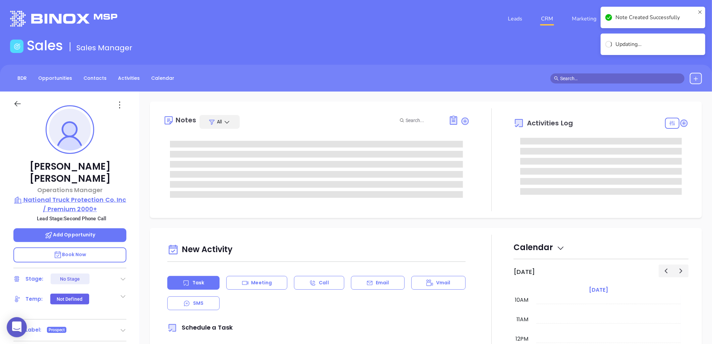
click at [89, 195] on p "National Truck Protection Co. Inc / Premium 2000+" at bounding box center [69, 204] width 113 height 18
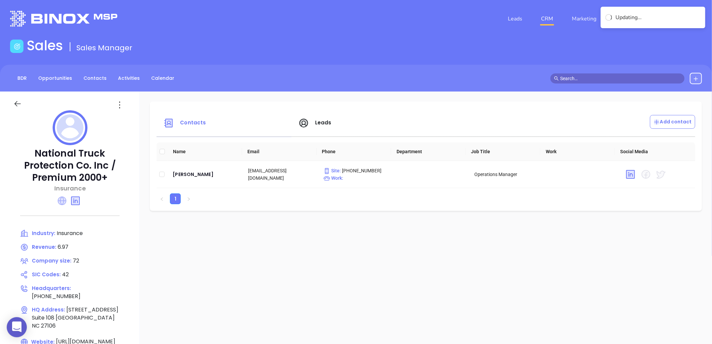
click at [62, 201] on icon at bounding box center [62, 201] width 9 height 9
click at [122, 105] on icon at bounding box center [119, 105] width 11 height 11
click at [134, 118] on div "Edit" at bounding box center [150, 117] width 61 height 7
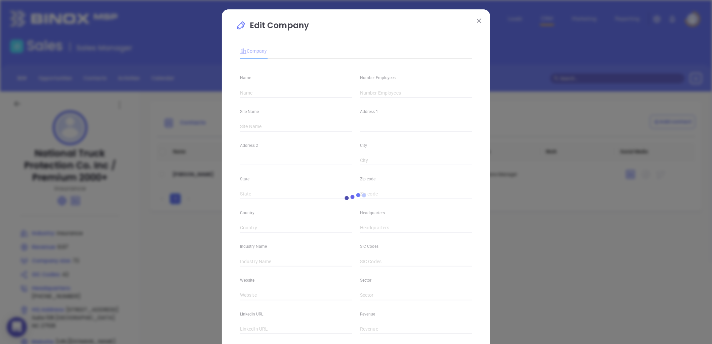
type input "National Truck Protection Co. Inc / Premium 2000+"
type input "72"
type input "7990 North Point Blvd"
type input "Suite 108"
type input "Winston-Salem"
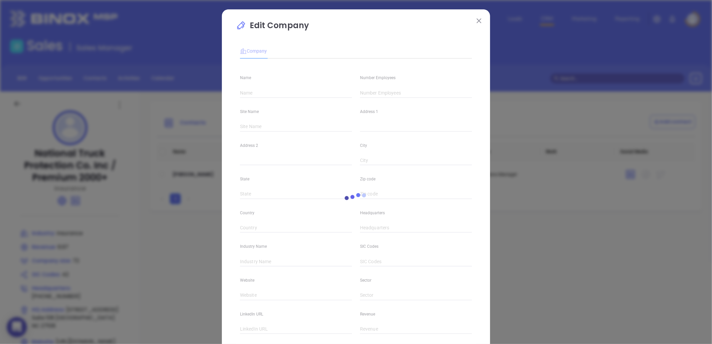
type input "NC"
type input "27106"
type input "[PHONE_NUMBER]"
type input "Insurance"
type input "42"
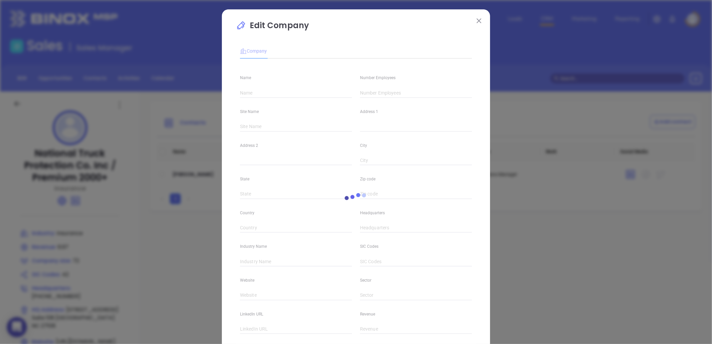
type input "https://ntpwarranty.com/"
type input "Transportation and Warehousing"
type input "https://www.linkedin.com/company/ntp-premium2000/"
type input "6.97"
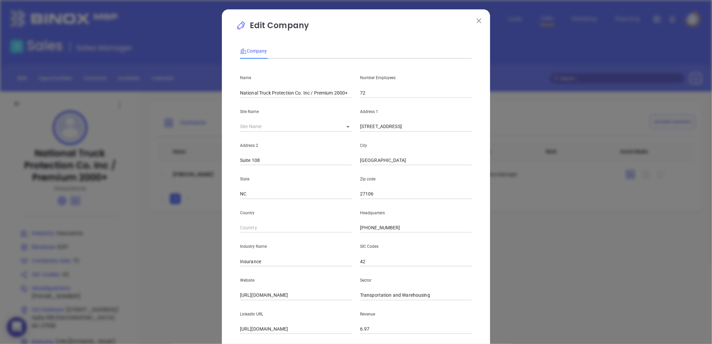
click at [283, 93] on input "National Truck Protection Co. Inc / Premium 2000+" at bounding box center [296, 93] width 112 height 10
paste input "text"
click at [240, 95] on input "National Truck Protection" at bounding box center [296, 93] width 112 height 10
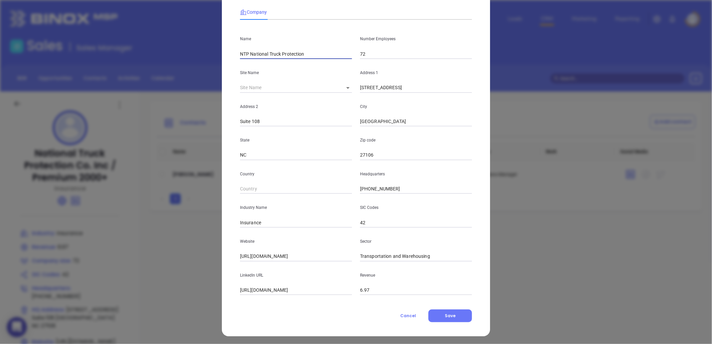
scroll to position [41, 0]
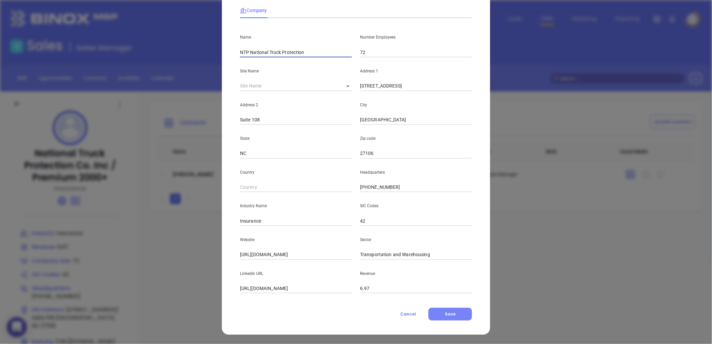
type input "NTP National Truck Protection"
click at [452, 319] on button "Save" at bounding box center [451, 314] width 44 height 13
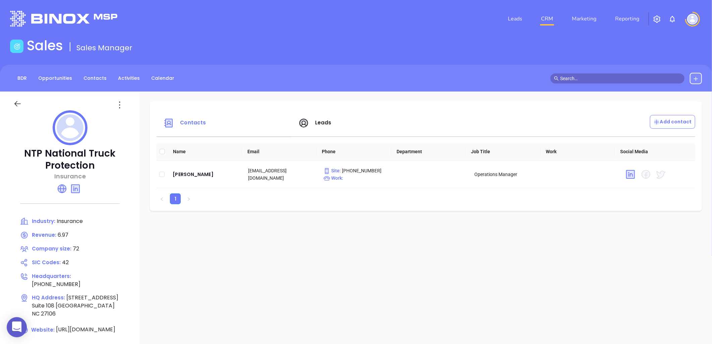
click at [210, 260] on div "Contacts Leads Add contact Name Email Phone Department Job Title Work Social Me…" at bounding box center [426, 327] width 573 height 470
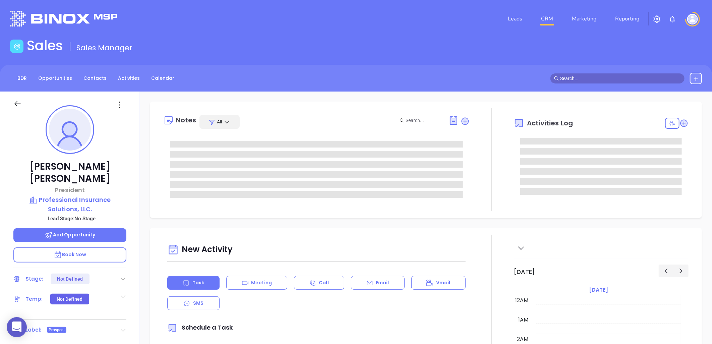
type input "[DATE]"
type input "[PERSON_NAME]"
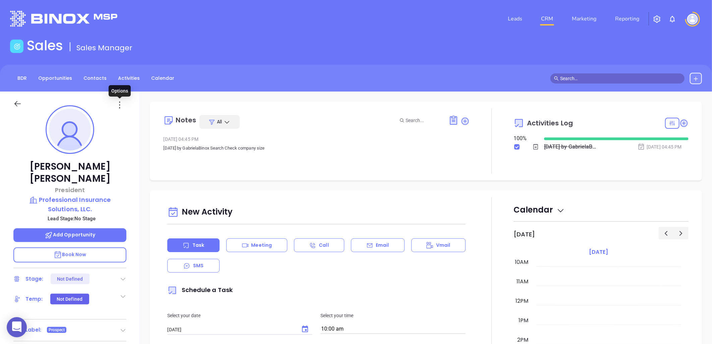
drag, startPoint x: 121, startPoint y: 105, endPoint x: 119, endPoint y: 111, distance: 6.0
click at [121, 105] on icon at bounding box center [119, 105] width 11 height 11
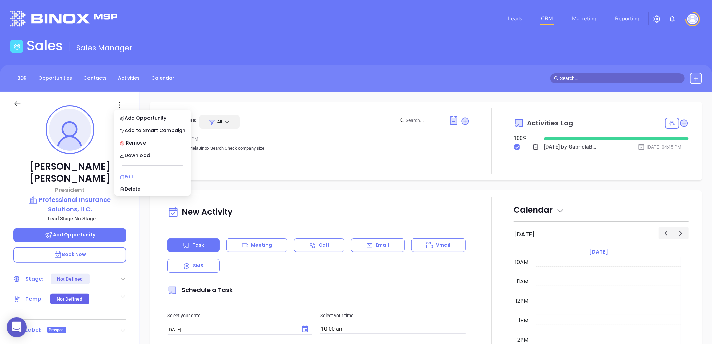
click at [130, 175] on div "Edit" at bounding box center [153, 176] width 66 height 7
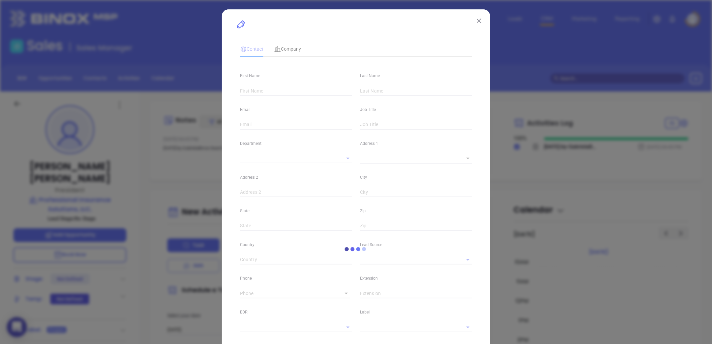
type input "[PERSON_NAME]"
type input "[EMAIL_ADDRESS][DOMAIN_NAME]"
type input "President"
type input "1"
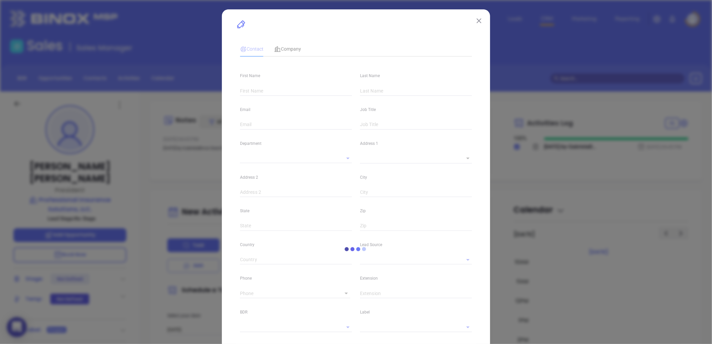
type input "[DOMAIN_NAME][URL]"
type input "Marketing"
type input "Other"
type input "undefined undefined"
type input "[PHONE_NUMBER]"
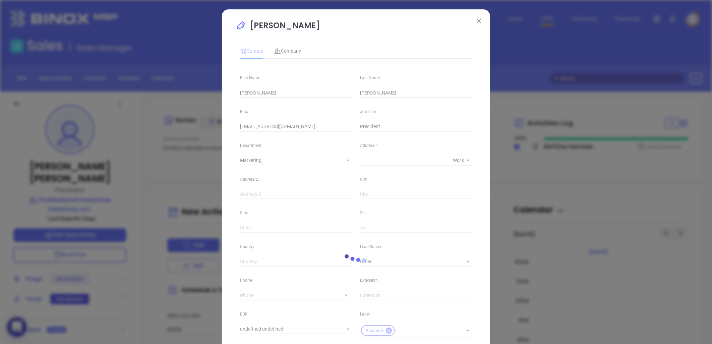
type input "1"
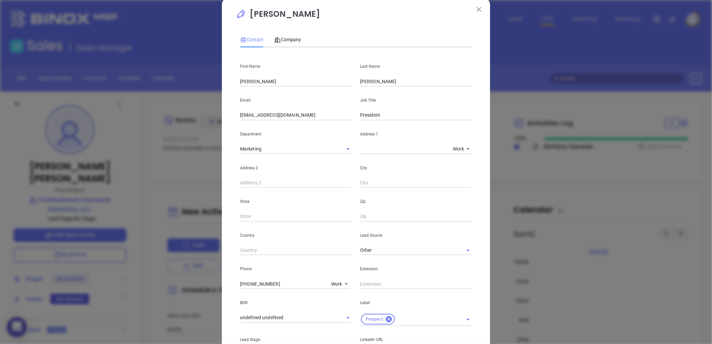
scroll to position [0, 0]
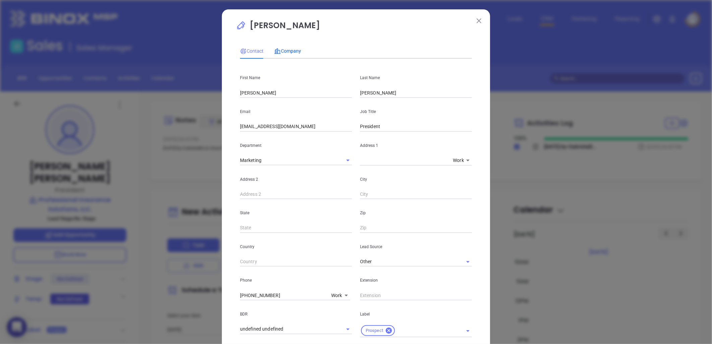
click at [285, 51] on span "Company" at bounding box center [287, 50] width 27 height 5
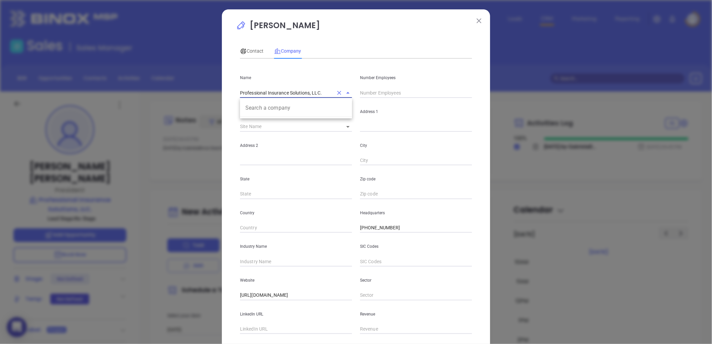
click at [271, 92] on input "Professional Insurance Solutions, LLC." at bounding box center [286, 93] width 93 height 10
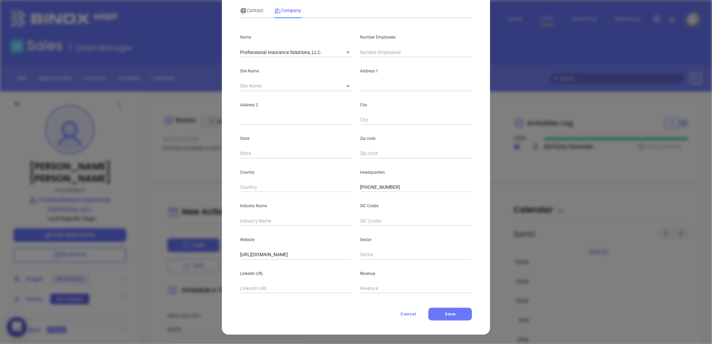
click at [261, 293] on input "text" at bounding box center [296, 289] width 112 height 10
paste input "https://www.linkedin.com/company/professional-insurance-solutions-llc-/about/"
type input "https://www.linkedin.com/company/professional-insurance-solutions-llc-/about/"
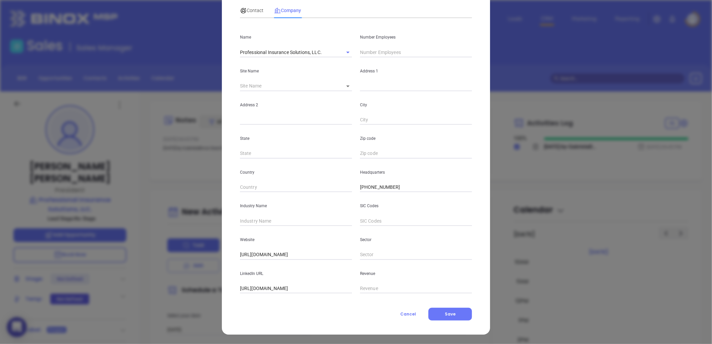
click at [263, 224] on input "text" at bounding box center [296, 221] width 112 height 10
type input "Insurance"
click at [379, 51] on input "text" at bounding box center [416, 52] width 112 height 10
type input "4"
click at [299, 126] on div "State" at bounding box center [296, 142] width 120 height 34
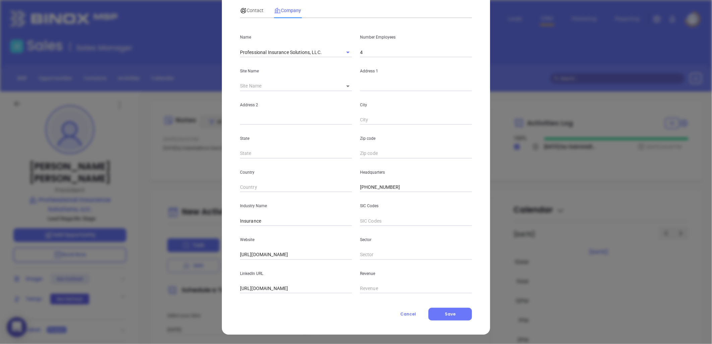
click at [344, 88] on body "0 Leads CRM Marketing Reporting Financial Leads Leads Sales Sales Manager BDR O…" at bounding box center [356, 172] width 712 height 344
click at [352, 87] on li "Raleigh" at bounding box center [367, 87] width 62 height 12
type input "Raleigh"
type input "99710"
type input "4818 Six Forks Road"
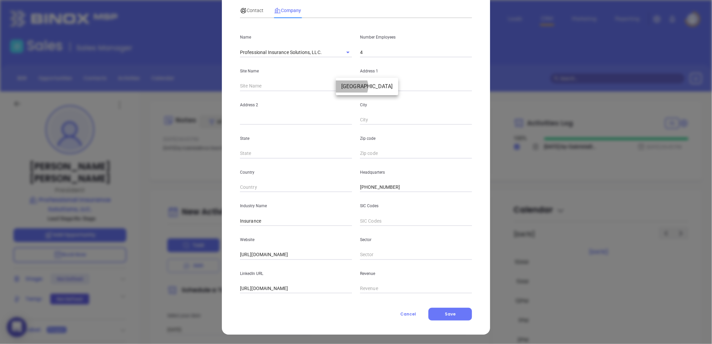
type input "Suite 102"
type input "Raleigh"
type input "NC"
type input "27609"
drag, startPoint x: 254, startPoint y: 10, endPoint x: 260, endPoint y: 13, distance: 7.5
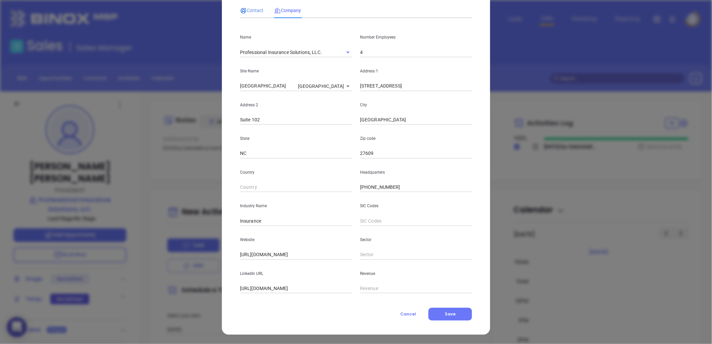
click at [254, 10] on span "Contact" at bounding box center [251, 10] width 23 height 5
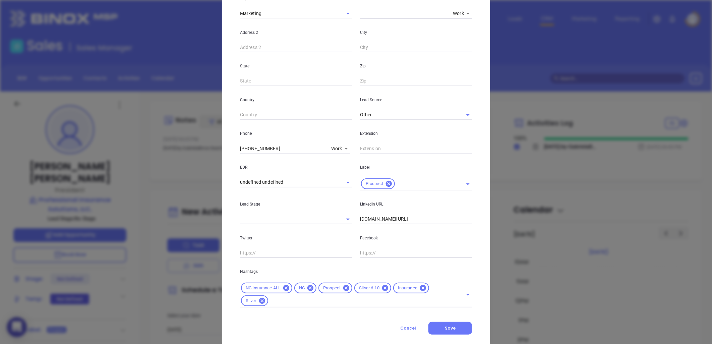
scroll to position [161, 0]
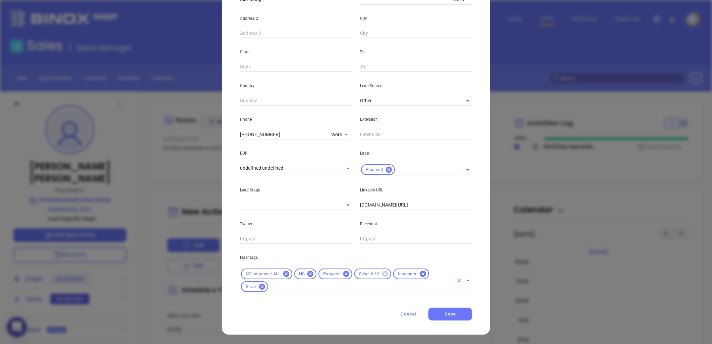
click at [382, 274] on icon at bounding box center [385, 274] width 6 height 6
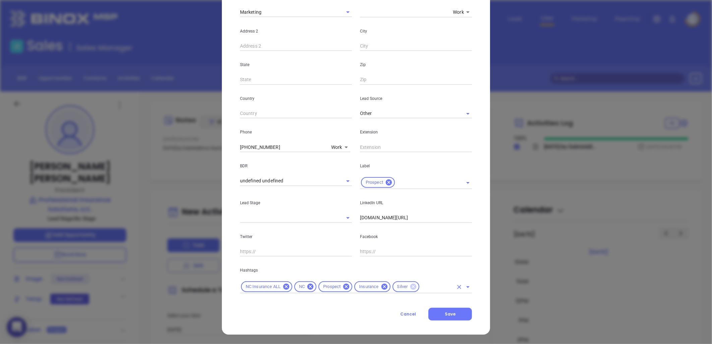
click at [412, 287] on icon at bounding box center [414, 287] width 6 height 6
click at [411, 288] on input "text" at bounding box center [423, 287] width 62 height 8
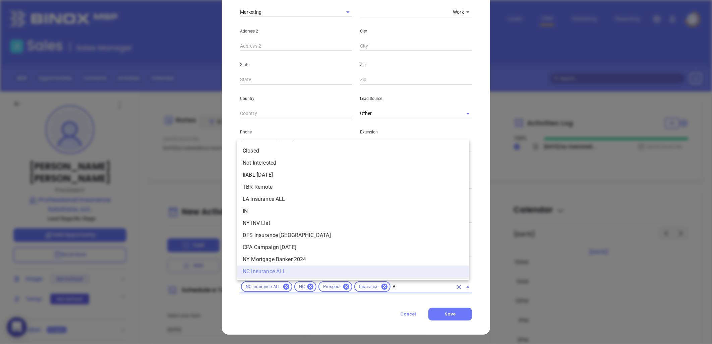
scroll to position [0, 0]
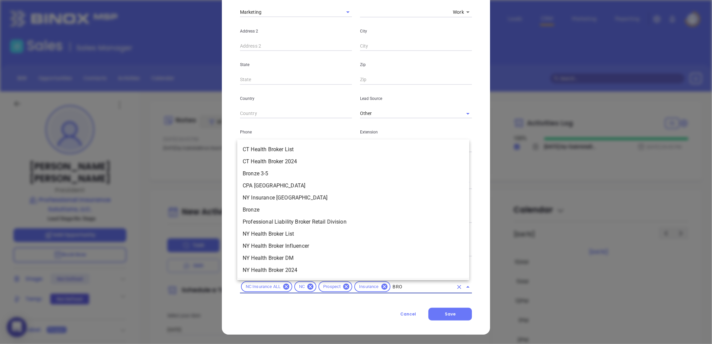
type input "BRON"
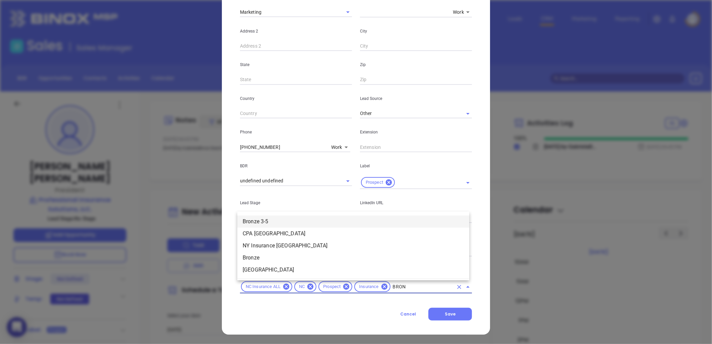
click at [294, 216] on li "Bronze 3-5" at bounding box center [353, 222] width 232 height 12
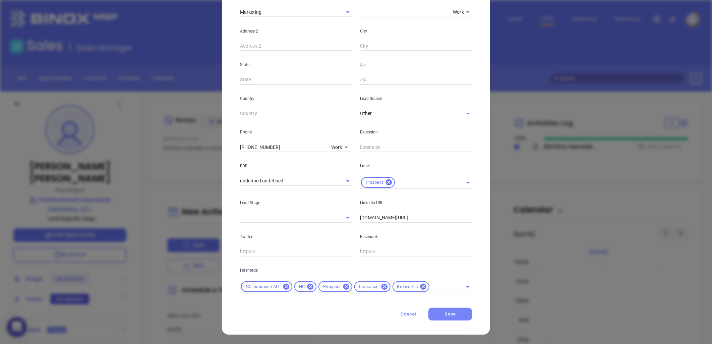
click at [448, 309] on button "Save" at bounding box center [451, 314] width 44 height 13
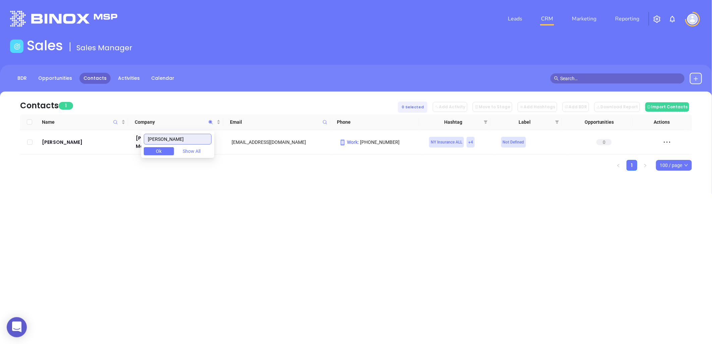
drag, startPoint x: 151, startPoint y: 144, endPoint x: 142, endPoint y: 146, distance: 10.0
click at [142, 146] on body "0 Leads CRM Marketing Reporting Financial Leads Leads Sales Sales Manager BDR O…" at bounding box center [356, 172] width 712 height 344
type input "[PERSON_NAME]"
click at [168, 149] on button "Ok" at bounding box center [159, 151] width 30 height 8
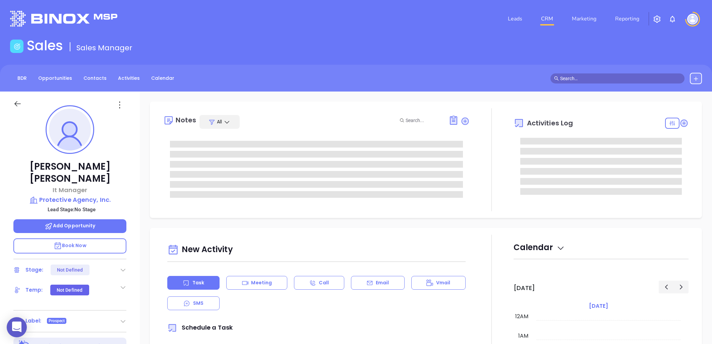
type input "[PERSON_NAME]"
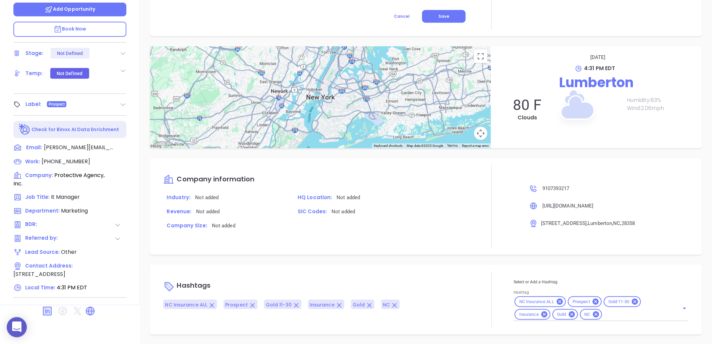
scroll to position [68, 0]
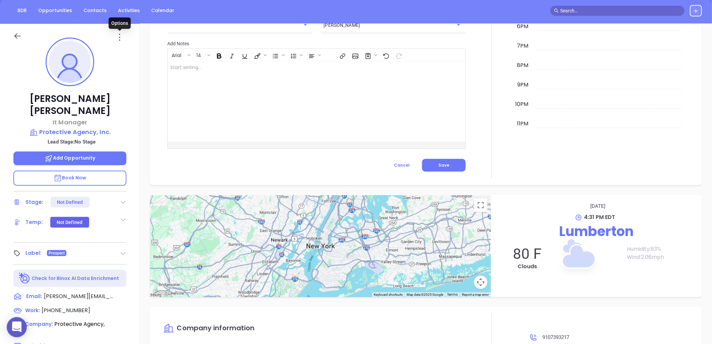
drag, startPoint x: 118, startPoint y: 35, endPoint x: 125, endPoint y: 45, distance: 12.4
click at [118, 35] on icon at bounding box center [119, 37] width 11 height 11
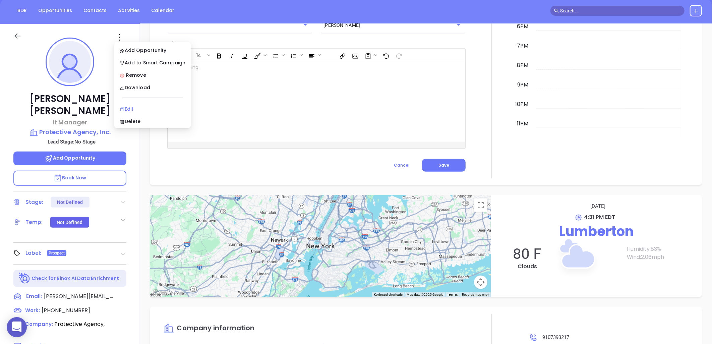
click at [136, 108] on div "Edit" at bounding box center [153, 108] width 66 height 7
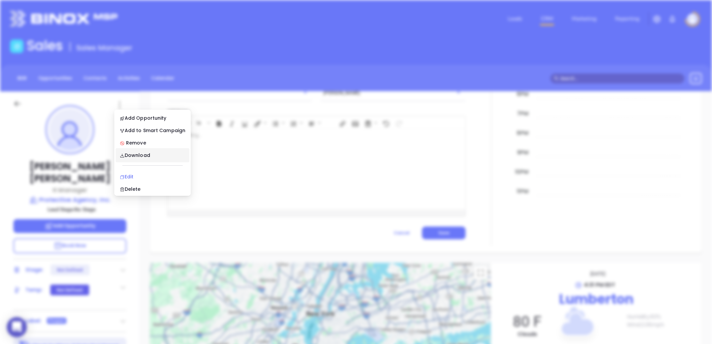
scroll to position [0, 0]
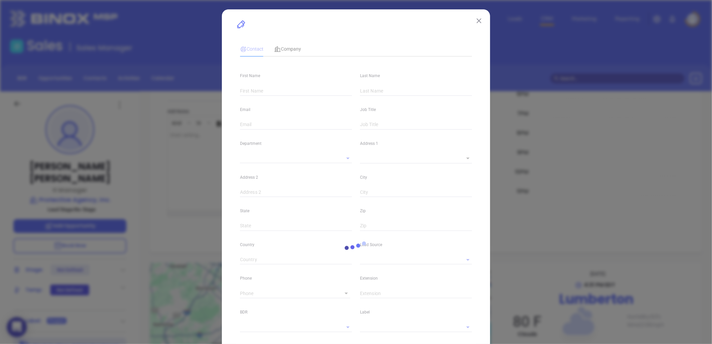
type input "[PERSON_NAME]"
type input "[PERSON_NAME][EMAIL_ADDRESS][DOMAIN_NAME]"
type input "It Manager"
type input "1"
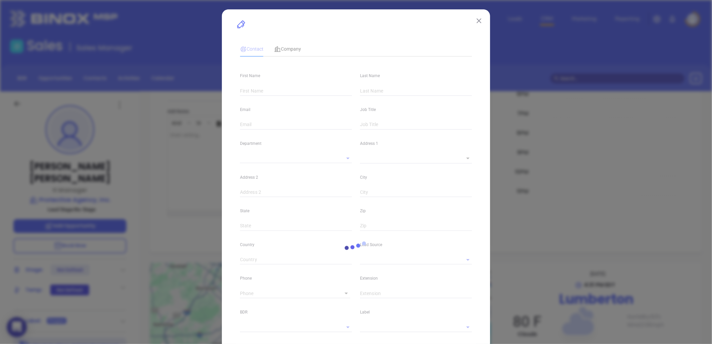
type input "[DOMAIN_NAME][URL][PERSON_NAME]"
type input "Marketing"
type input "Other"
type input "undefined undefined"
type input "[PHONE_NUMBER]"
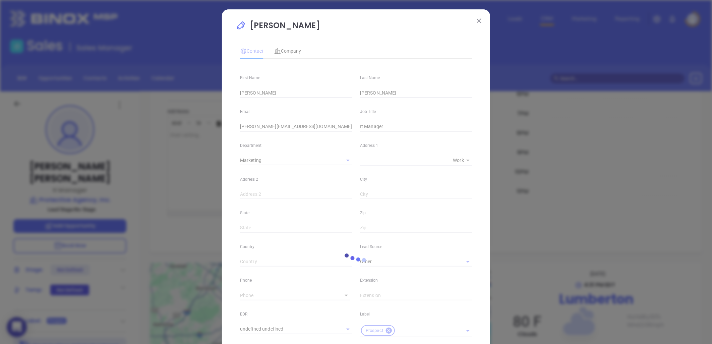
type input "1"
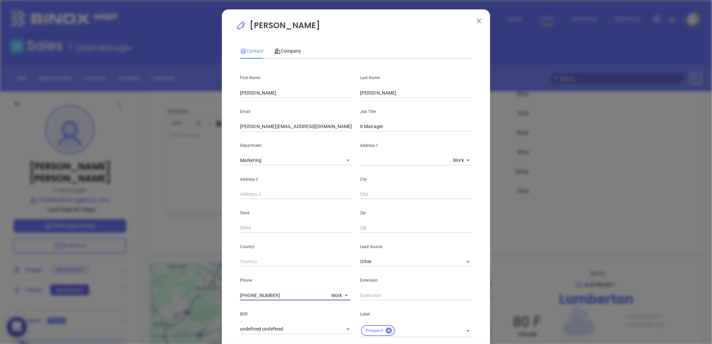
drag, startPoint x: 283, startPoint y: 295, endPoint x: 215, endPoint y: 301, distance: 69.0
click at [215, 301] on div "[PERSON_NAME] Contact Company First Name [PERSON_NAME] Last Name [PERSON_NAME] …" at bounding box center [356, 172] width 712 height 344
type input "( ) -"
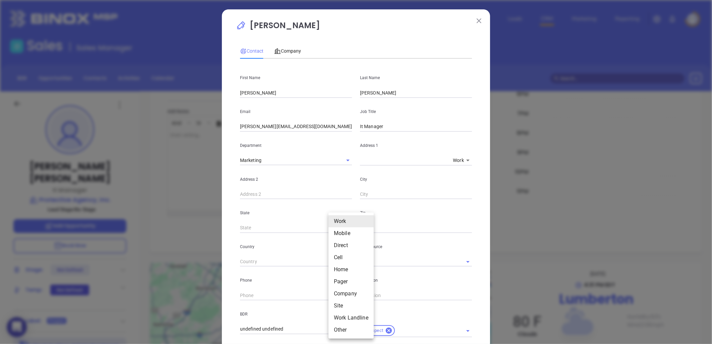
click at [337, 294] on body "0 Leads CRM Marketing Reporting Financial Leads Leads Sales Sales Manager BDR O…" at bounding box center [356, 172] width 712 height 344
click at [342, 247] on li "Direct" at bounding box center [351, 246] width 45 height 12
click at [334, 294] on body "0 Leads CRM Marketing Reporting Financial Leads Leads Sales Sales Manager BDR O…" at bounding box center [356, 172] width 712 height 344
click at [339, 305] on li "Site" at bounding box center [349, 306] width 45 height 12
type input "11"
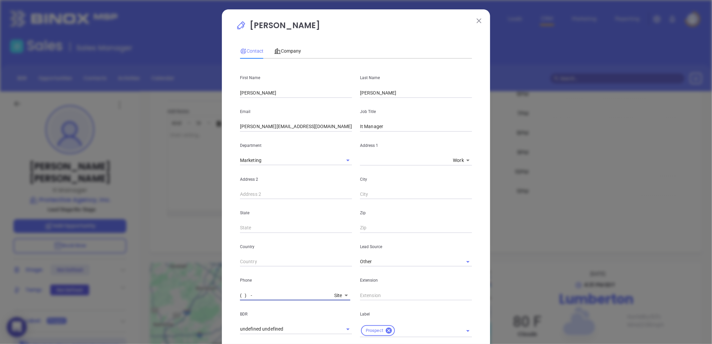
click at [291, 293] on input "( ) -" at bounding box center [286, 295] width 92 height 10
paste input "877) 739-9367"
type input "[PHONE_NUMBER]"
click at [284, 51] on span "Company" at bounding box center [287, 50] width 27 height 5
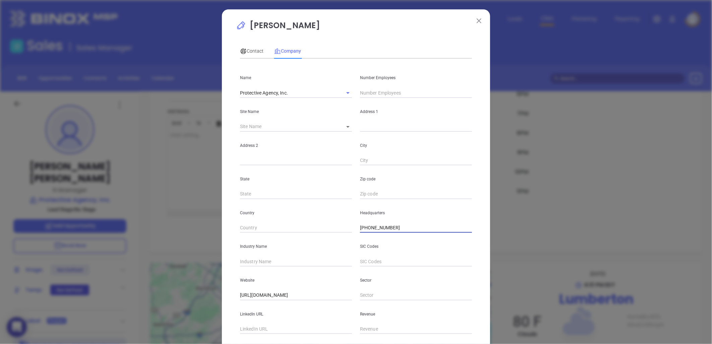
drag, startPoint x: 396, startPoint y: 227, endPoint x: 290, endPoint y: 220, distance: 106.5
click at [288, 221] on div "Country Headquarters [PHONE_NUMBER]" at bounding box center [356, 216] width 240 height 34
paste input "877) 739-936"
type input "[PHONE_NUMBER]"
click at [311, 125] on input "text" at bounding box center [288, 127] width 96 height 10
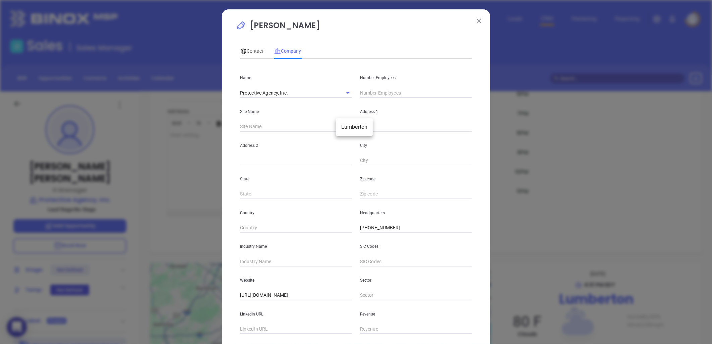
click at [344, 125] on body "0 Leads CRM Marketing Reporting Financial Leads Leads Sales Sales Manager BDR O…" at bounding box center [356, 172] width 712 height 344
click at [348, 129] on li "Lumberton" at bounding box center [354, 127] width 37 height 12
type input "Lumberton"
type input "99094"
type input "400 North Walnut Street"
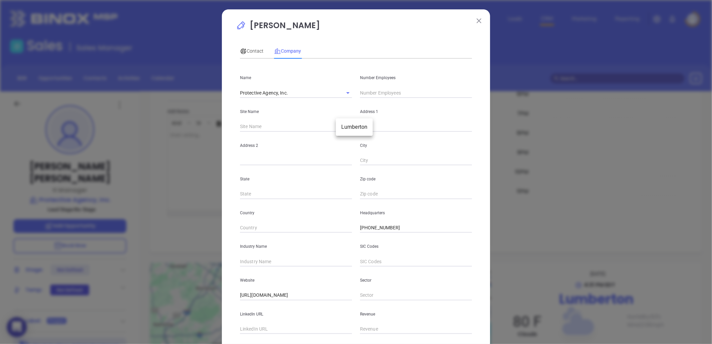
type input "Lumberton"
type input "NC"
type input "28358"
drag, startPoint x: 344, startPoint y: 132, endPoint x: 320, endPoint y: 139, distance: 25.0
click at [304, 136] on div "Name Protective Agency, Inc. Number Employees Site Name Lumberton Lumberton 990…" at bounding box center [356, 199] width 232 height 270
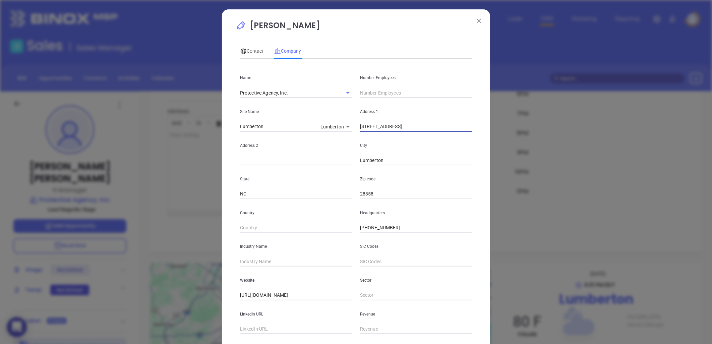
paste input "215 University Dr. Ste 11 Durham, NC 27707"
drag, startPoint x: 447, startPoint y: 141, endPoint x: 399, endPoint y: 125, distance: 50.8
click at [408, 131] on div "Name Protective Agency, Inc. Number Employees Site Name Lumberton Lumberton 990…" at bounding box center [356, 199] width 232 height 270
drag, startPoint x: 399, startPoint y: 125, endPoint x: 571, endPoint y: 130, distance: 171.5
click at [571, 130] on div "Jeff Wishart Contact Company First Name Jeff Last Name Wishart Email jeffw@prot…" at bounding box center [356, 172] width 712 height 344
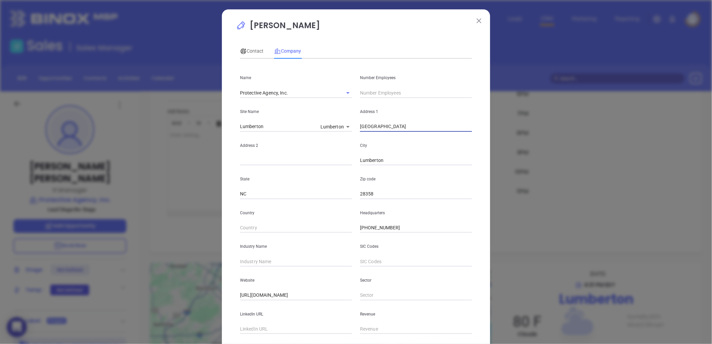
type input "4215 University Dr"
paste input "Ste 11 Durham, NC 27707"
drag, startPoint x: 252, startPoint y: 161, endPoint x: 401, endPoint y: 165, distance: 148.7
click at [402, 166] on div "Name Protective Agency, Inc. Number Employees Site Name Lumberton Lumberton 990…" at bounding box center [356, 199] width 232 height 270
type input "Ste 11"
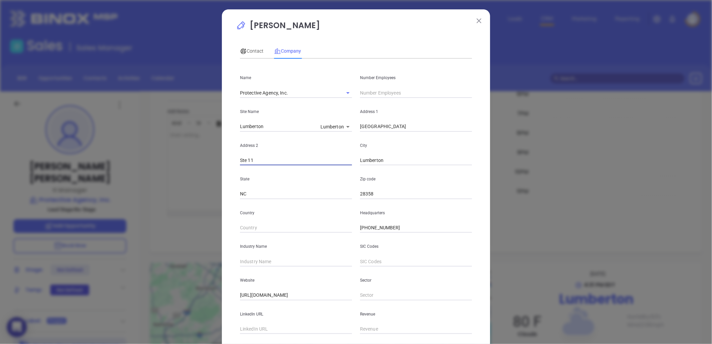
drag, startPoint x: 386, startPoint y: 159, endPoint x: 307, endPoint y: 167, distance: 79.5
click at [307, 167] on div "Name Protective Agency, Inc. Number Employees Site Name Lumberton Lumberton 990…" at bounding box center [356, 199] width 232 height 270
paste input "Durham, NC 27707"
drag, startPoint x: 376, startPoint y: 160, endPoint x: 454, endPoint y: 152, distance: 78.3
click at [454, 152] on div "City Durham, NC 27707" at bounding box center [416, 149] width 120 height 34
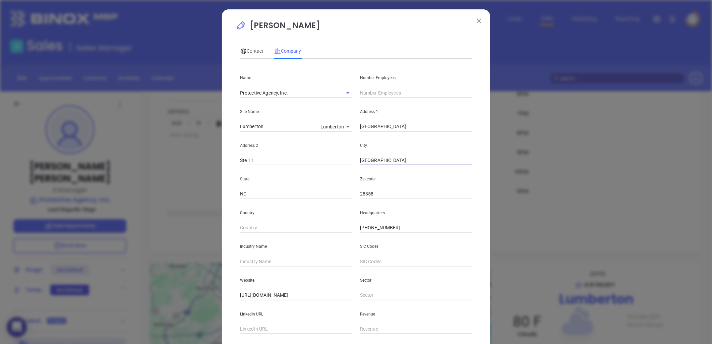
type input "Durham"
drag, startPoint x: 378, startPoint y: 197, endPoint x: 346, endPoint y: 192, distance: 33.2
click at [345, 193] on div "State NC Zip code 28358" at bounding box center [356, 182] width 240 height 34
paste input "NC 27707"
drag, startPoint x: 366, startPoint y: 192, endPoint x: 323, endPoint y: 195, distance: 43.4
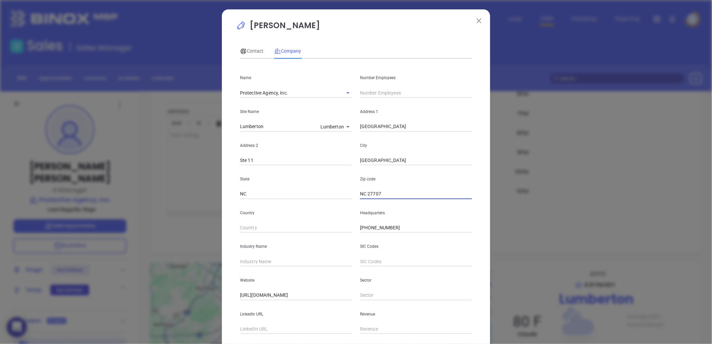
click at [323, 195] on div "State NC Zip code NC 27707" at bounding box center [356, 182] width 240 height 34
type input "27707"
click at [246, 49] on span "Contact" at bounding box center [251, 50] width 23 height 5
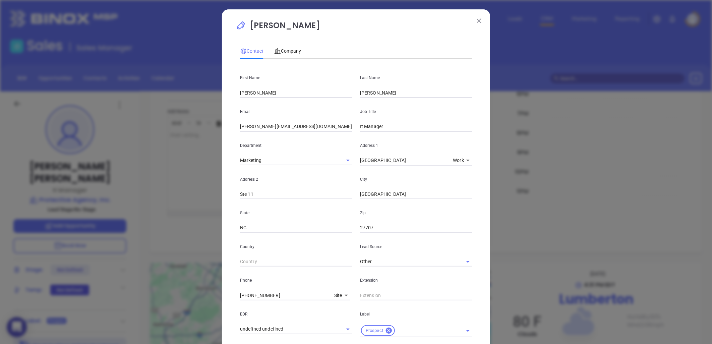
click at [335, 297] on body "0 Leads CRM Marketing Reporting Financial Leads Leads Sales Sales Manager BDR O…" at bounding box center [356, 172] width 712 height 344
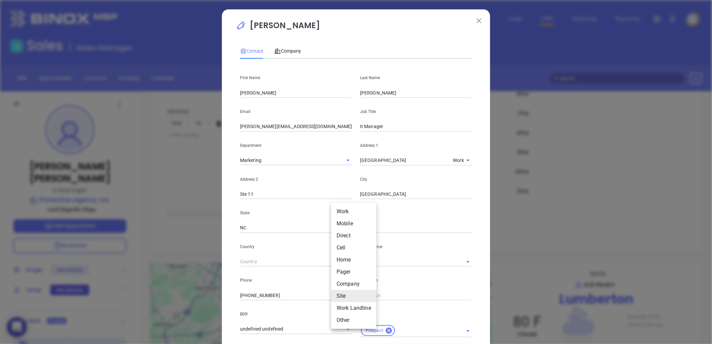
click at [346, 210] on li "Work" at bounding box center [353, 212] width 45 height 12
type input "1"
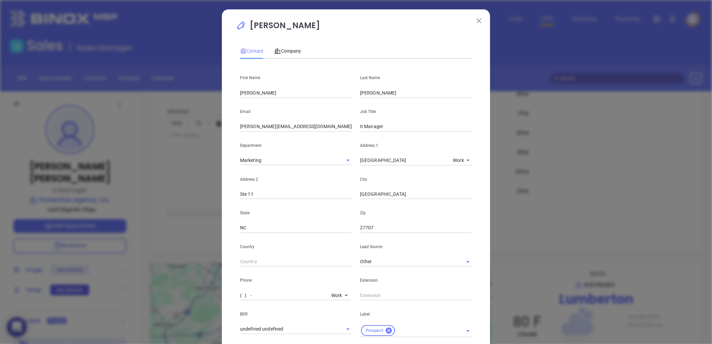
click at [262, 296] on input "( ) -" at bounding box center [284, 295] width 89 height 10
paste input "919) 416-4900"
type input "(919) 416-4900"
click at [280, 46] on div "Company" at bounding box center [287, 50] width 27 height 15
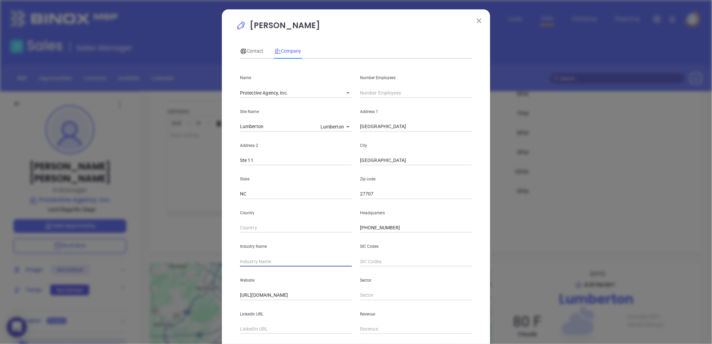
click at [272, 267] on input "text" at bounding box center [296, 262] width 112 height 10
type input "Insurance"
drag, startPoint x: 293, startPoint y: 94, endPoint x: 206, endPoint y: 93, distance: 87.6
click at [206, 93] on div "Jeff Wishart Contact Company First Name Jeff Last Name Wishart Email jeffw@prot…" at bounding box center [356, 172] width 712 height 344
click at [267, 327] on input "text" at bounding box center [296, 329] width 112 height 10
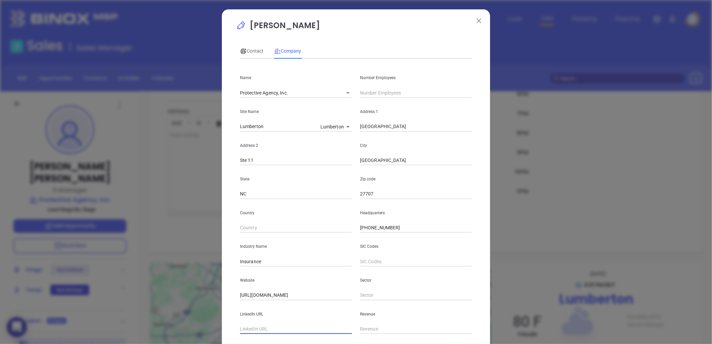
paste input "https://www.linkedin.com/company/protective-agency/about/"
type input "https://www.linkedin.com/company/protective-agency/about/"
drag, startPoint x: 379, startPoint y: 91, endPoint x: 375, endPoint y: 95, distance: 6.4
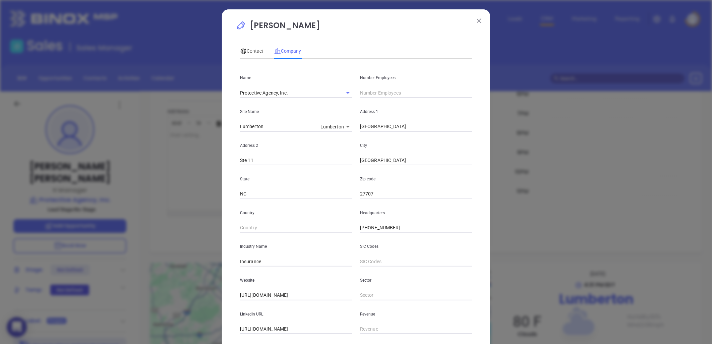
click at [379, 91] on input "text" at bounding box center [416, 93] width 112 height 10
type input "14"
click at [246, 52] on span "Contact" at bounding box center [251, 50] width 23 height 5
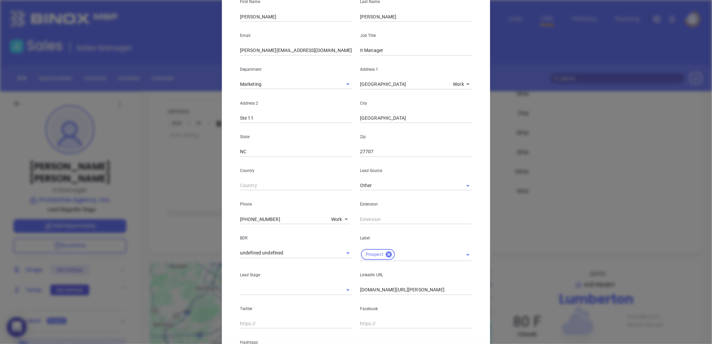
scroll to position [149, 0]
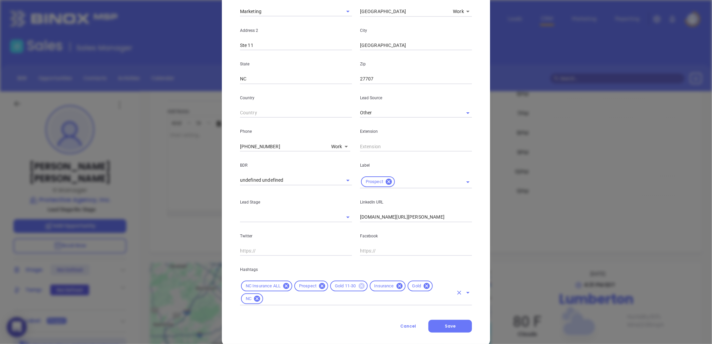
click at [359, 284] on icon at bounding box center [362, 286] width 6 height 6
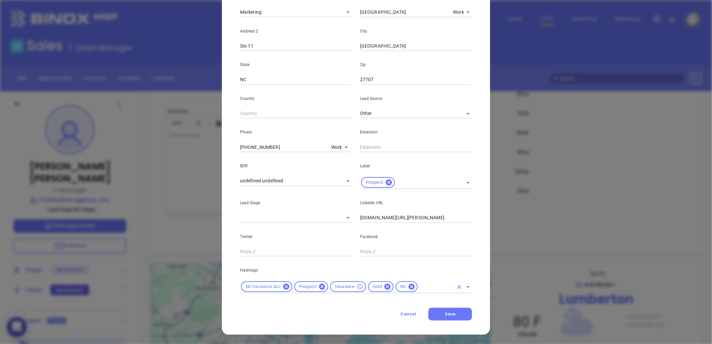
scroll to position [148, 0]
click at [384, 287] on icon at bounding box center [387, 286] width 7 height 7
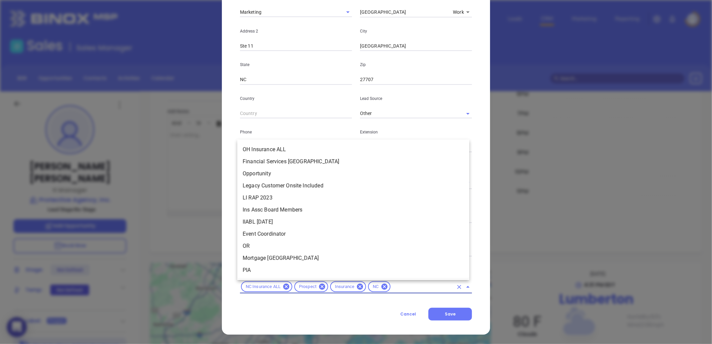
click at [411, 287] on input "text" at bounding box center [423, 287] width 62 height 8
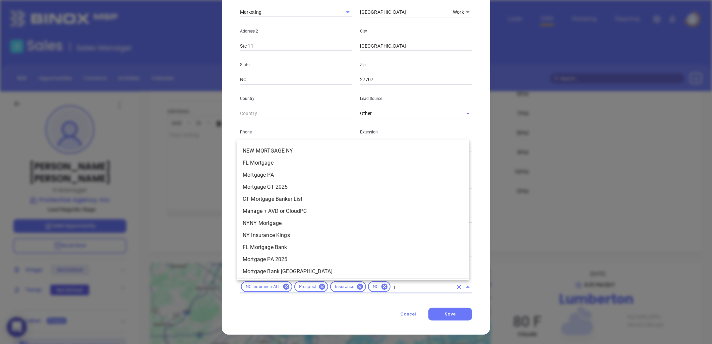
scroll to position [0, 0]
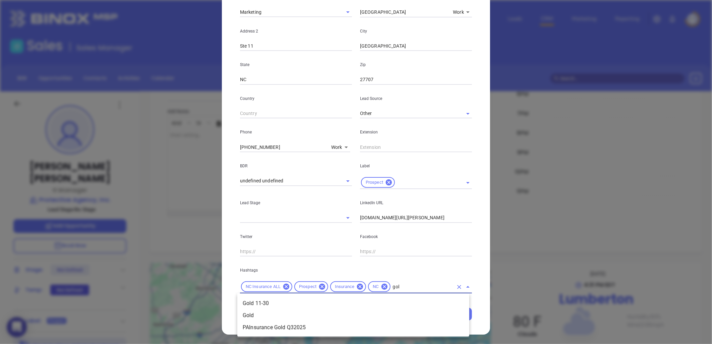
type input "gold"
click at [286, 301] on li "Gold 11-30" at bounding box center [353, 304] width 232 height 12
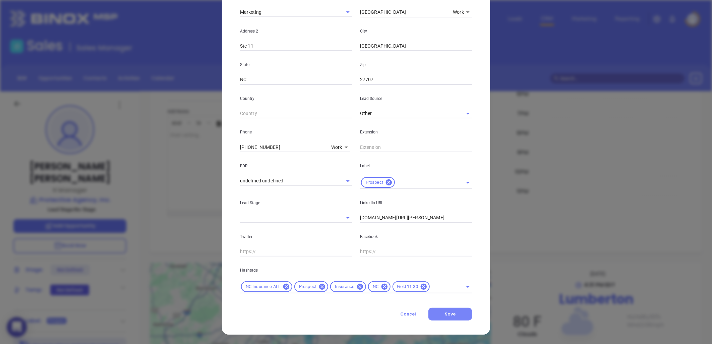
drag, startPoint x: 454, startPoint y: 311, endPoint x: 463, endPoint y: 312, distance: 9.1
click at [454, 311] on button "Save" at bounding box center [451, 314] width 44 height 13
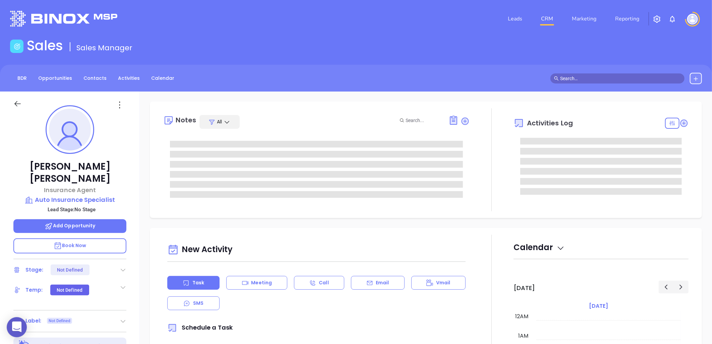
type input "[DATE]"
type input "[PERSON_NAME]"
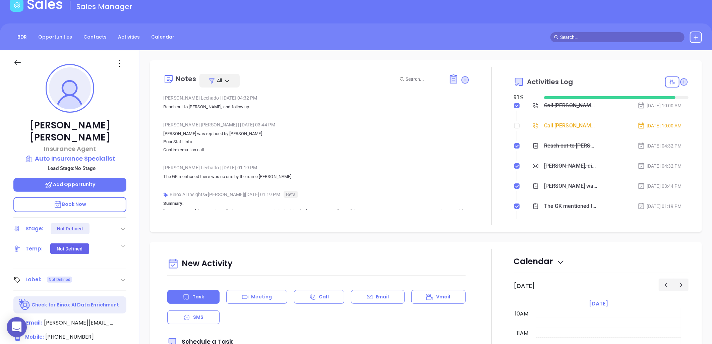
scroll to position [186, 0]
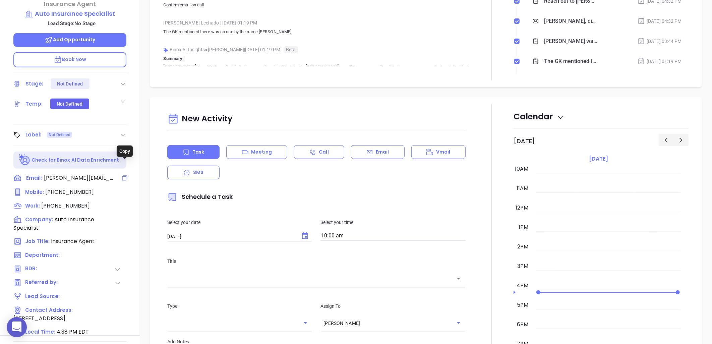
drag, startPoint x: 124, startPoint y: 165, endPoint x: 110, endPoint y: 250, distance: 86.4
click at [124, 175] on icon at bounding box center [124, 178] width 7 height 7
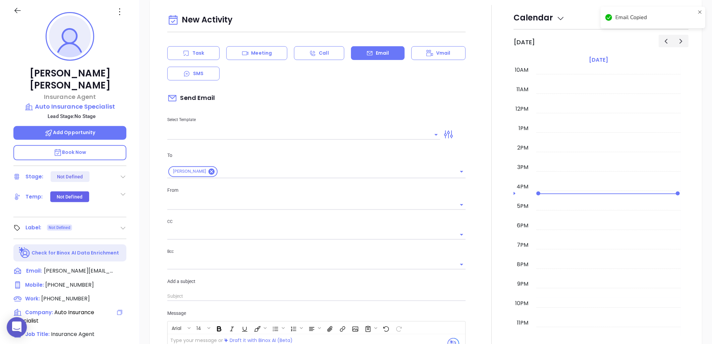
scroll to position [203, 0]
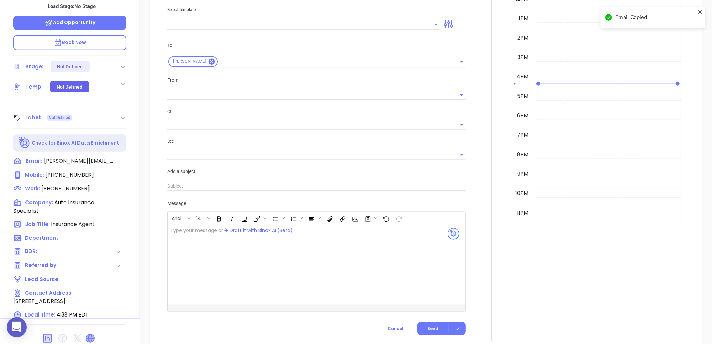
click at [91, 334] on icon at bounding box center [90, 338] width 8 height 8
type input "[PERSON_NAME]"
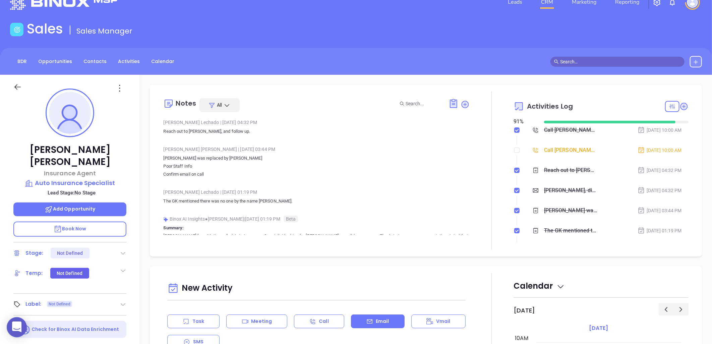
scroll to position [0, 0]
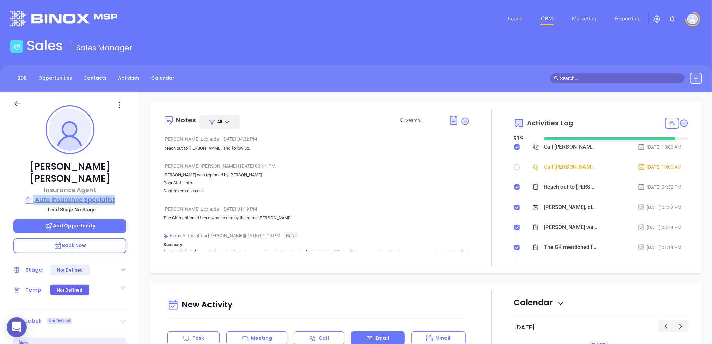
drag, startPoint x: 123, startPoint y: 180, endPoint x: 122, endPoint y: 188, distance: 7.8
click at [122, 188] on div "[PERSON_NAME] Insurance Agent Auto Insurance Specialist Lead Stage: No Stage Ad…" at bounding box center [70, 307] width 140 height 430
copy div "Auto Insurance Specialist"
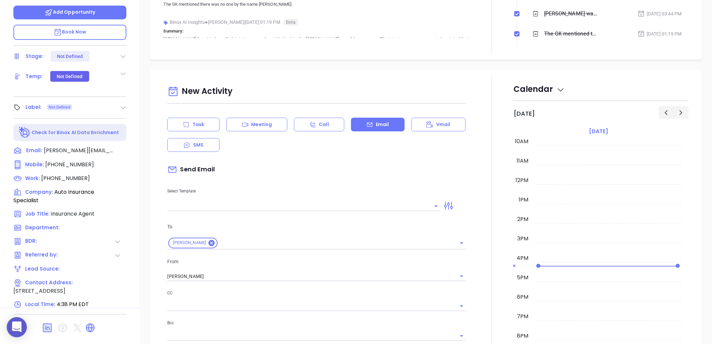
scroll to position [217, 0]
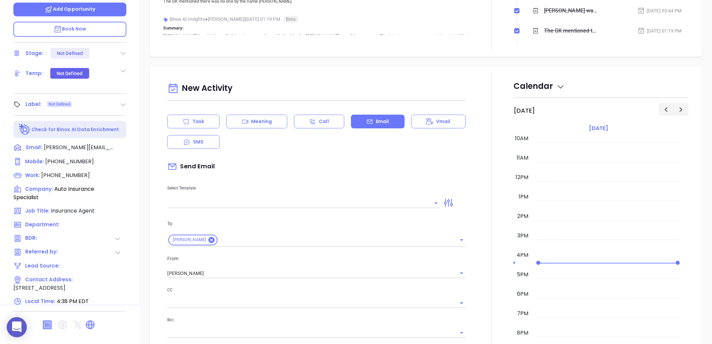
click at [44, 321] on icon at bounding box center [47, 325] width 8 height 8
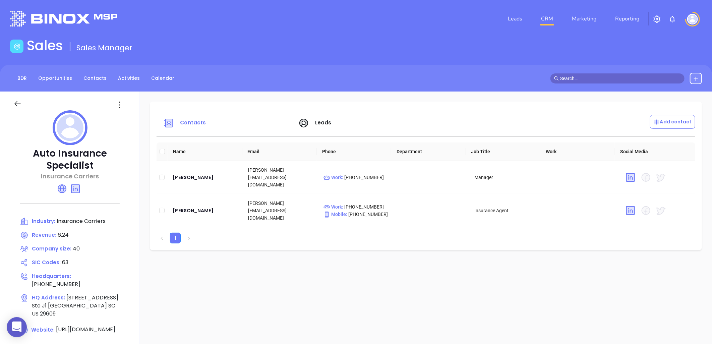
click at [330, 122] on span "Leads" at bounding box center [323, 122] width 16 height 7
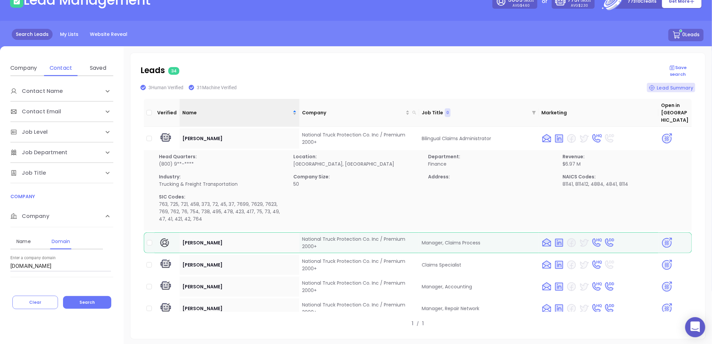
scroll to position [7, 0]
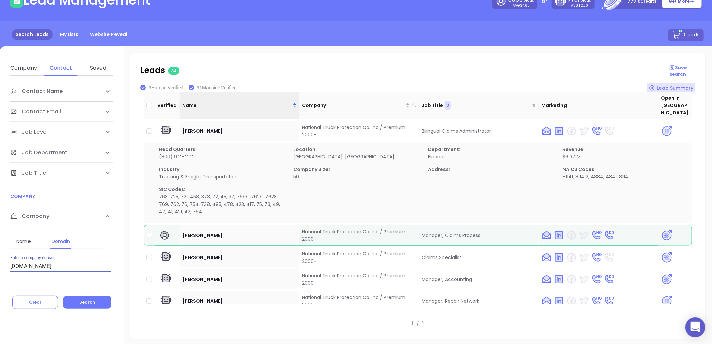
drag, startPoint x: -53, startPoint y: 272, endPoint x: -71, endPoint y: 271, distance: 17.9
click at [0, 271] on html "0 Leads CRM Marketing Reporting Financial Leads Leads Lead Management 3865 Lead…" at bounding box center [356, 126] width 712 height 344
paste input ".pruittinsuranceagenc"
click at [12, 268] on input ".pruittinsuranceagency.com" at bounding box center [60, 266] width 101 height 11
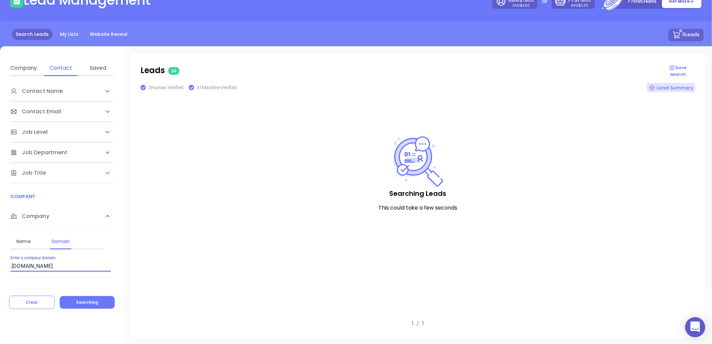
scroll to position [29, 0]
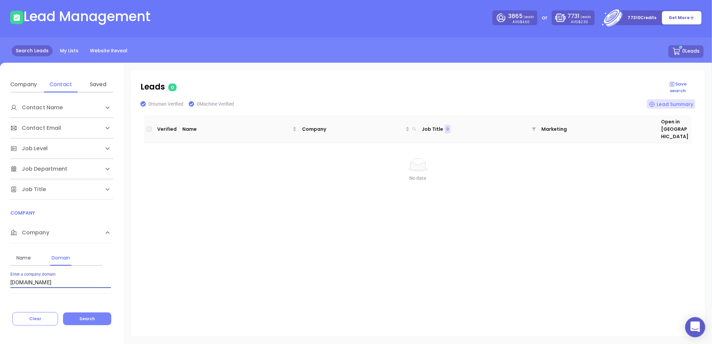
type input "pruittinsuranceagency.com"
click at [96, 313] on button "Search" at bounding box center [87, 319] width 48 height 13
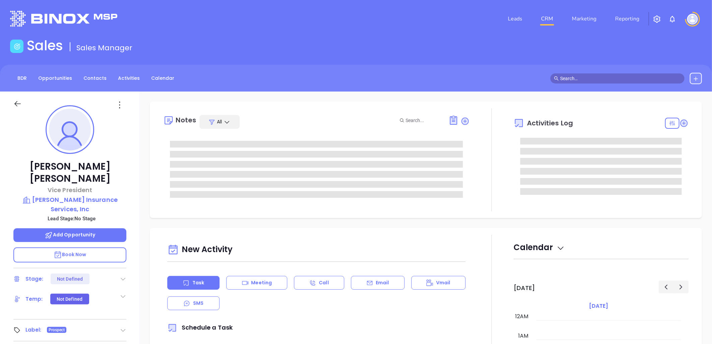
type input "[DATE]"
type input "[PERSON_NAME]"
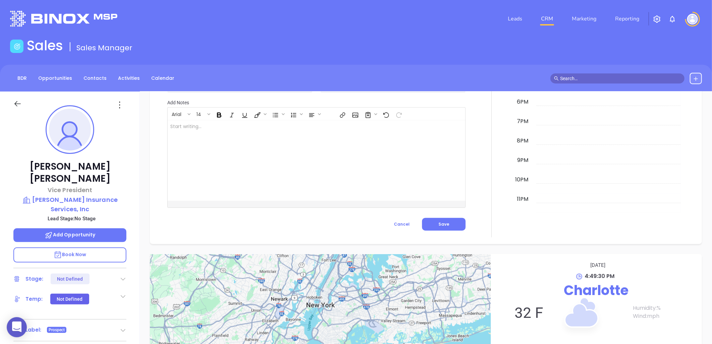
scroll to position [217, 0]
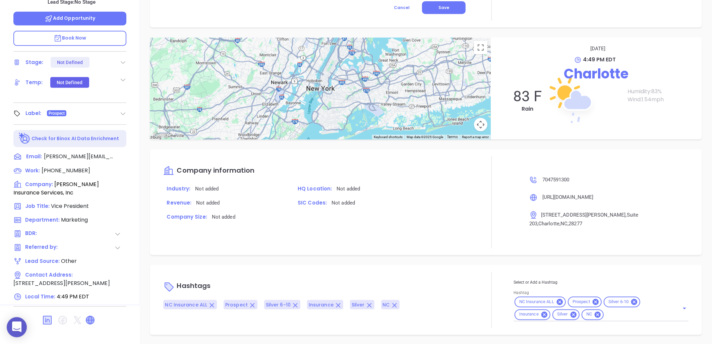
click at [88, 316] on icon at bounding box center [90, 320] width 8 height 8
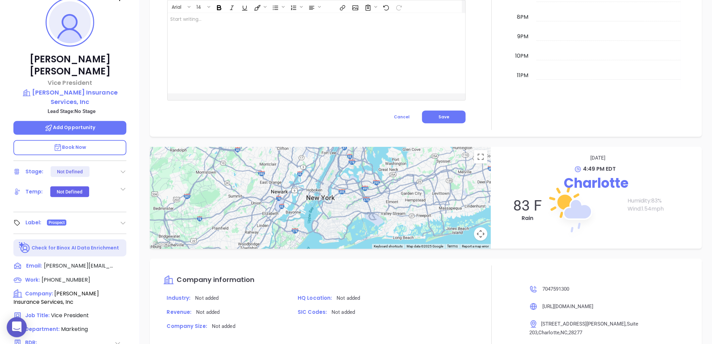
scroll to position [0, 0]
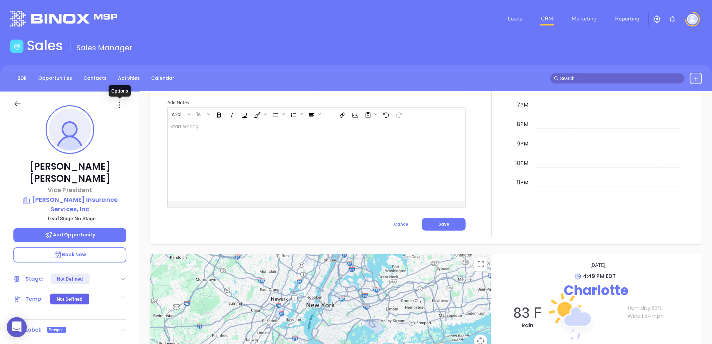
click at [120, 106] on icon at bounding box center [119, 105] width 11 height 11
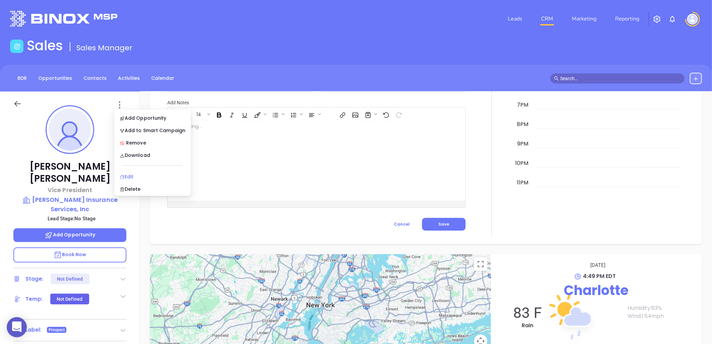
click at [139, 175] on div "Edit" at bounding box center [153, 176] width 66 height 7
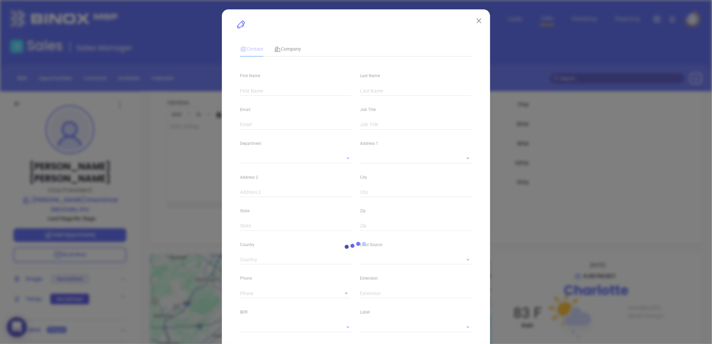
type input "[PERSON_NAME]"
type input "[PERSON_NAME][EMAIL_ADDRESS][DOMAIN_NAME]"
type input "Vice President"
type input "1"
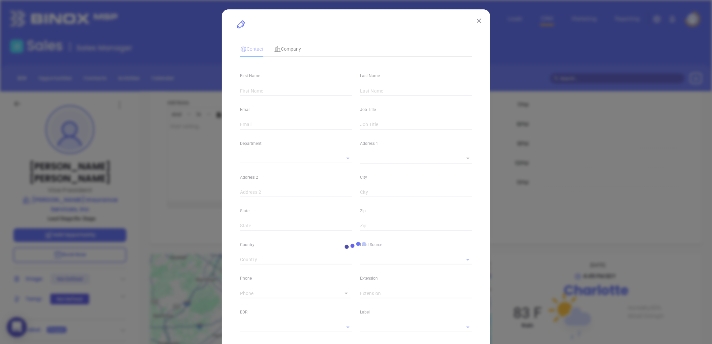
type input "linkedin.com/in/joekeener"
type input "Marketing"
type input "Other"
type input "undefined undefined"
type input "(704) 759-1300"
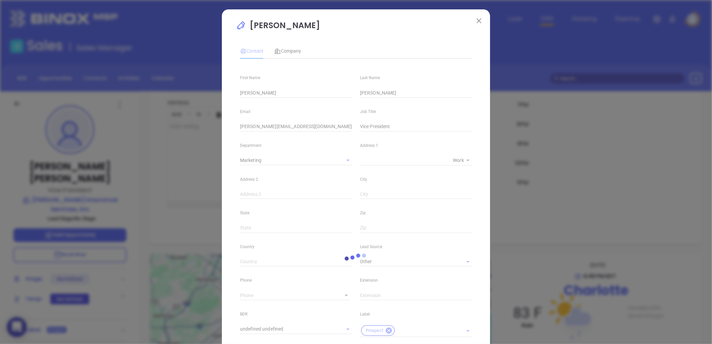
type input "1"
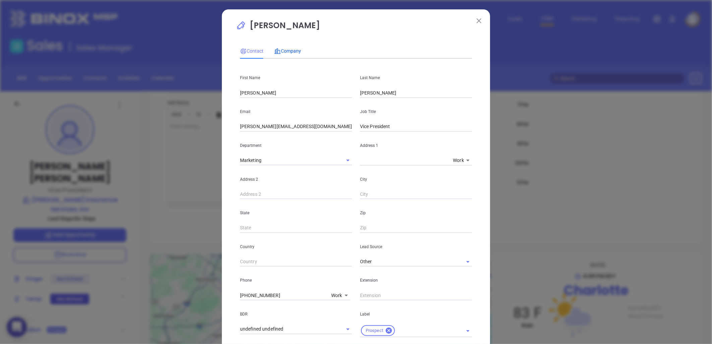
click at [288, 51] on span "Company" at bounding box center [287, 50] width 27 height 5
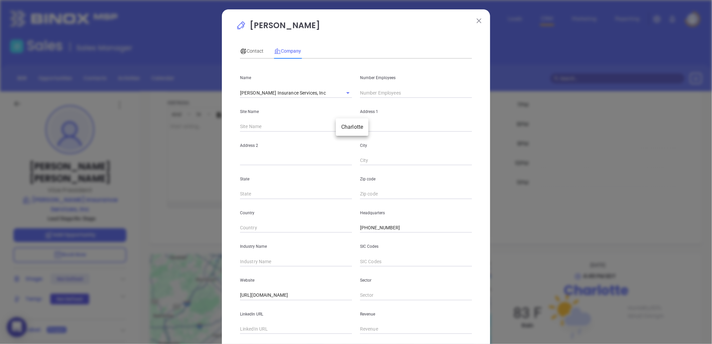
click at [341, 126] on body "0 Leads CRM Marketing Reporting Financial Leads Leads Sales Sales Manager BDR O…" at bounding box center [356, 172] width 712 height 344
click at [356, 126] on li "Charlotte" at bounding box center [352, 127] width 33 height 12
type input "Charlotte"
type input "99283"
type input "8832 Blakeney Professional Drive"
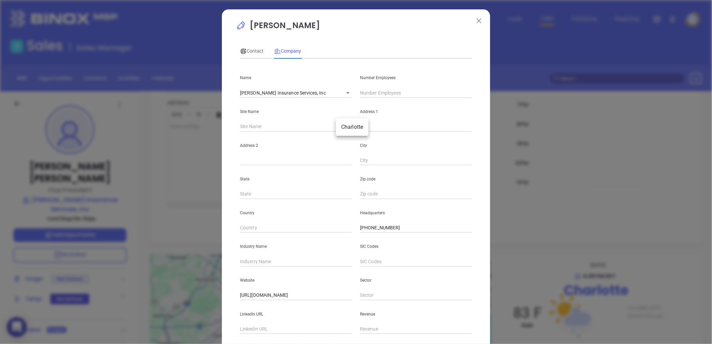
type input "Suite 203"
type input "Charlotte"
type input "NC"
type input "28277"
click at [379, 88] on input "text" at bounding box center [416, 93] width 112 height 10
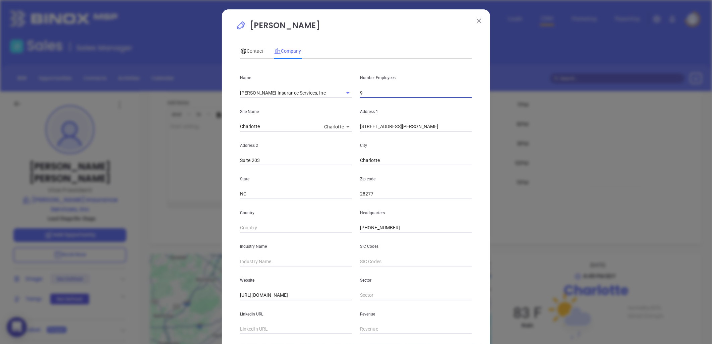
type input "9"
click at [254, 333] on input "text" at bounding box center [296, 329] width 112 height 10
paste input "https://www.linkedin.com/company/pruitt-keener-insurance-services-inc/"
type input "https://www.linkedin.com/company/pruitt-keener-insurance-services-inc/"
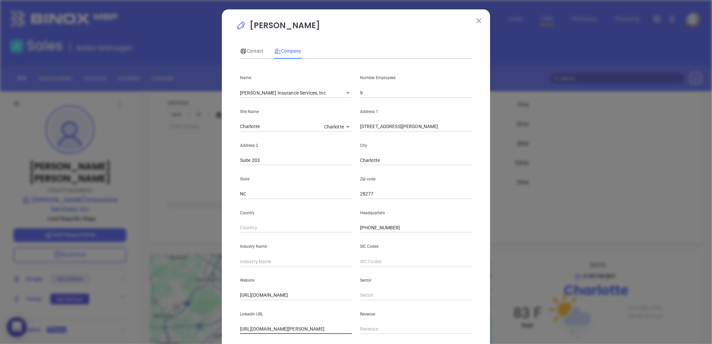
click at [259, 259] on input "text" at bounding box center [296, 262] width 112 height 10
type input "Insurance"
click at [248, 52] on span "Contact" at bounding box center [251, 50] width 23 height 5
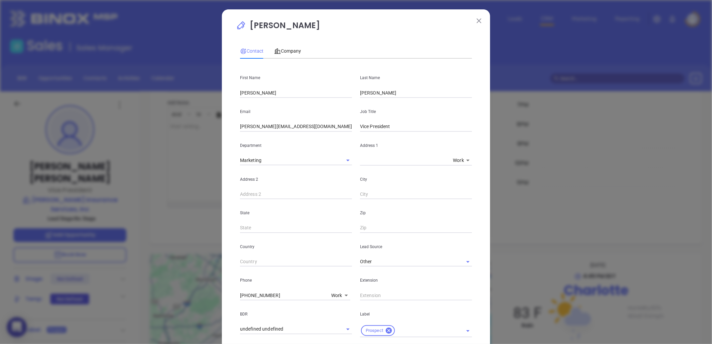
scroll to position [161, 0]
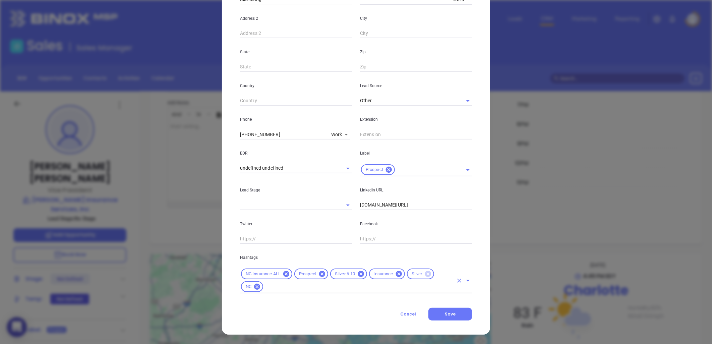
click at [426, 271] on icon at bounding box center [428, 273] width 7 height 7
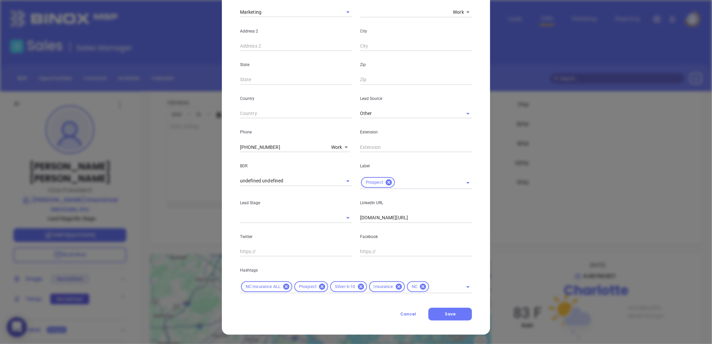
scroll to position [148, 0]
click at [454, 320] on button "Save" at bounding box center [451, 314] width 44 height 13
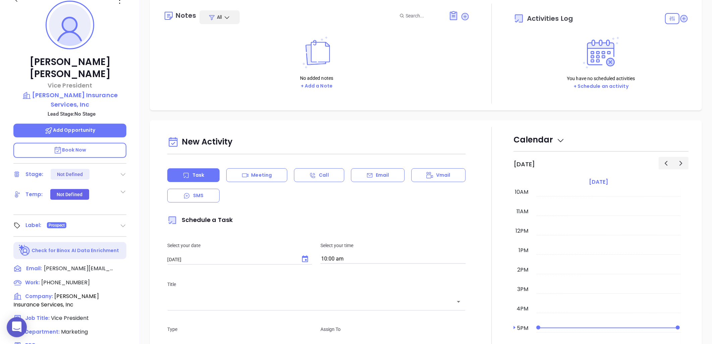
scroll to position [31, 0]
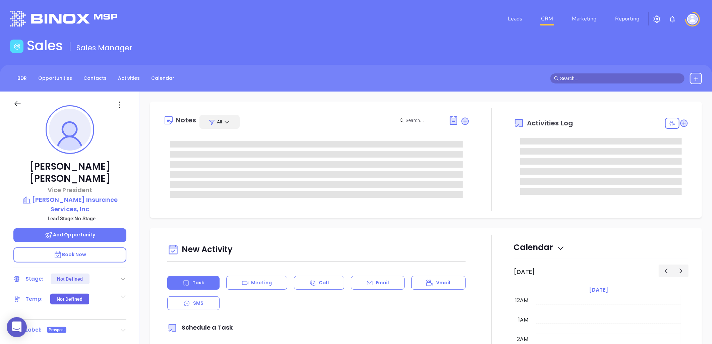
type input "[DATE]"
type input "[PERSON_NAME]"
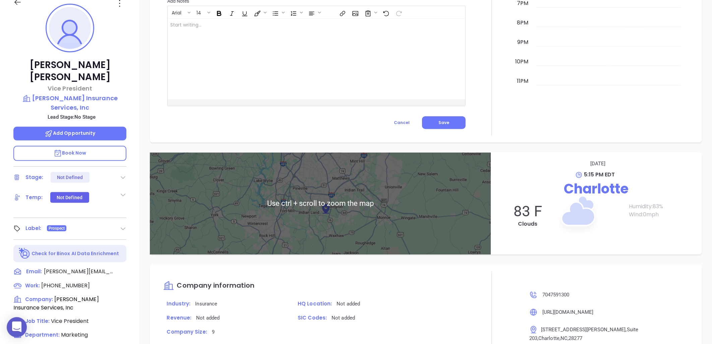
scroll to position [217, 0]
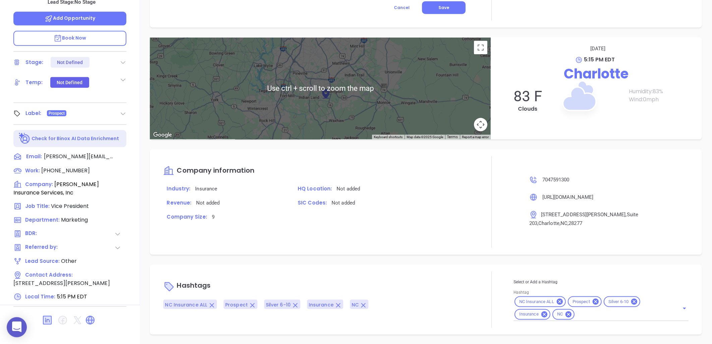
click at [582, 317] on input "Hashtag" at bounding box center [623, 315] width 94 height 8
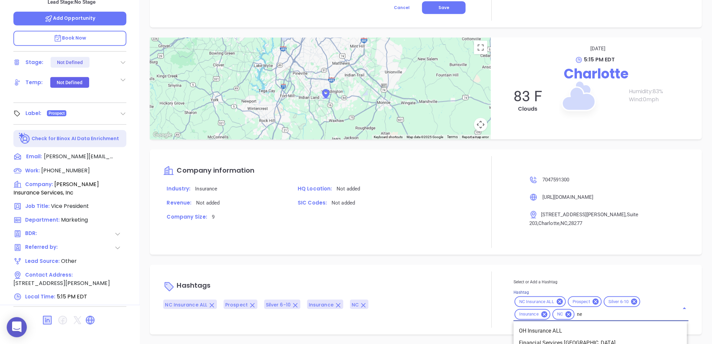
type input "new"
click at [535, 340] on li "NEW" at bounding box center [600, 343] width 173 height 12
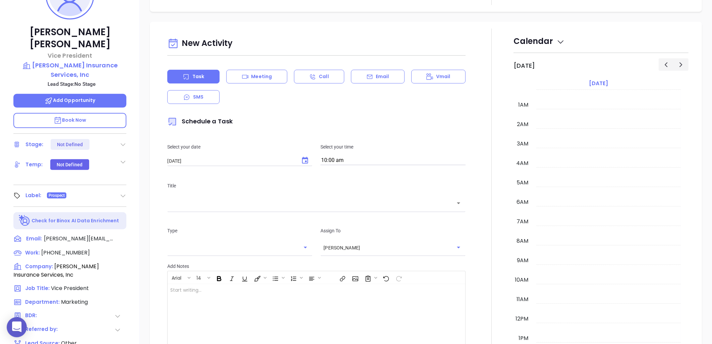
scroll to position [31, 0]
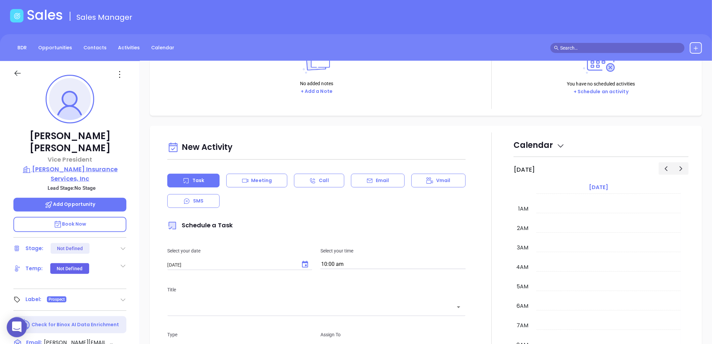
click at [96, 165] on p "[PERSON_NAME] Insurance Services, Inc" at bounding box center [69, 174] width 113 height 18
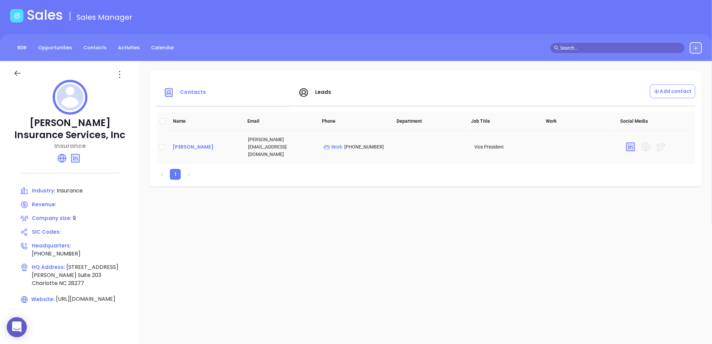
click at [190, 143] on div "[PERSON_NAME]" at bounding box center [205, 147] width 65 height 8
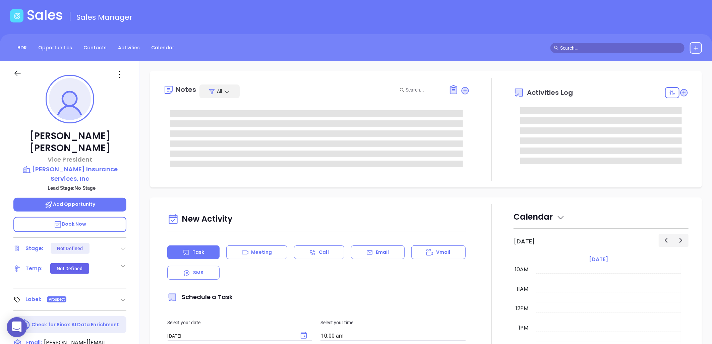
scroll to position [8, 0]
type input "[PERSON_NAME]"
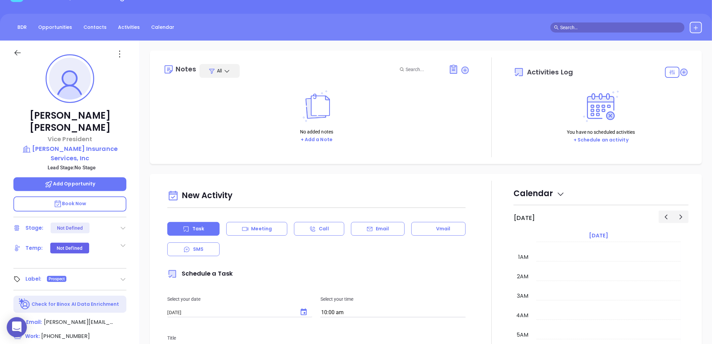
scroll to position [0, 0]
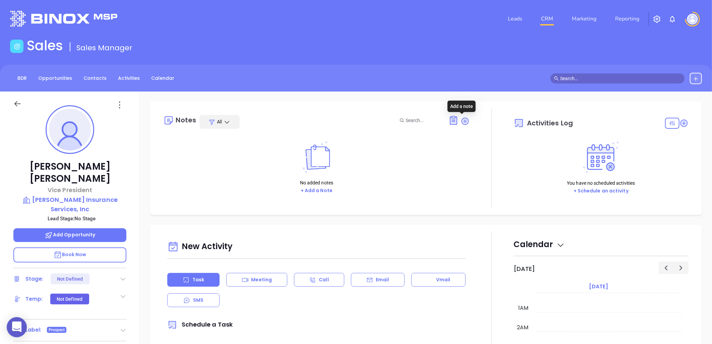
drag, startPoint x: 462, startPoint y: 120, endPoint x: 449, endPoint y: 127, distance: 14.9
click at [462, 120] on icon at bounding box center [465, 121] width 7 height 7
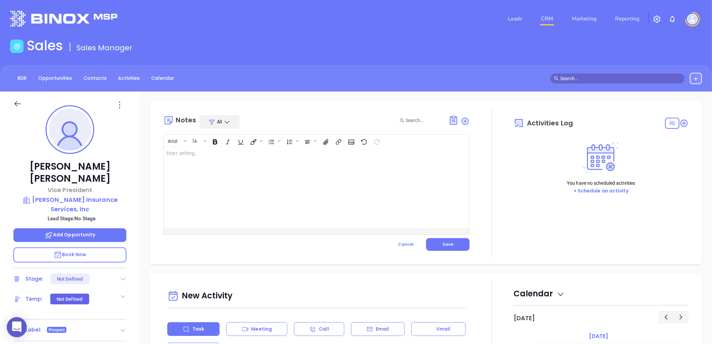
click at [280, 163] on div at bounding box center [306, 187] width 284 height 81
click at [447, 246] on span "Save" at bounding box center [448, 245] width 11 height 6
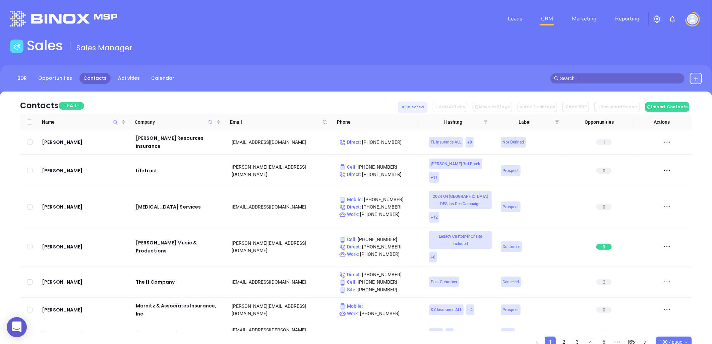
click at [487, 122] on icon "filter" at bounding box center [486, 121] width 4 height 3
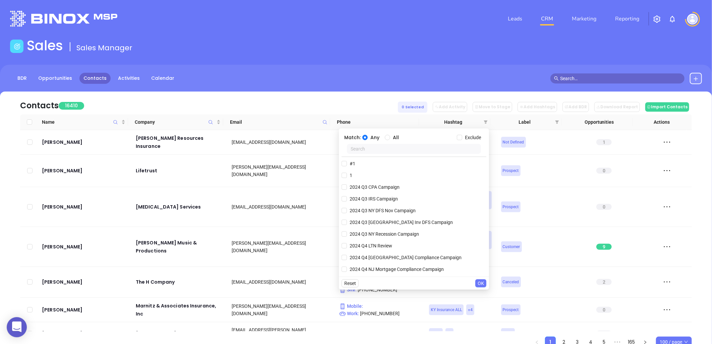
click at [444, 149] on input "text" at bounding box center [414, 149] width 134 height 10
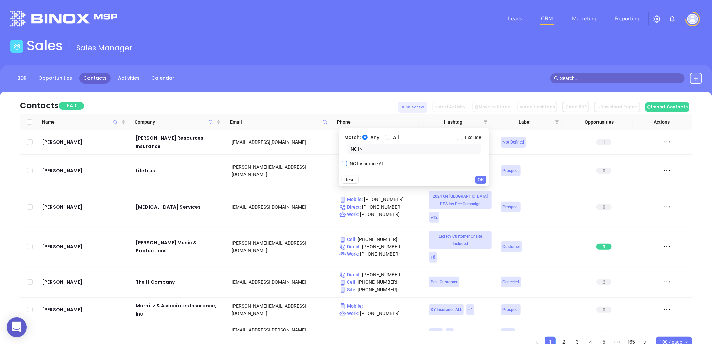
type input "NC IN"
click at [370, 164] on span "NC Insurance ALL" at bounding box center [368, 163] width 43 height 7
click at [347, 164] on input "NC Insurance ALL" at bounding box center [344, 163] width 5 height 5
checkbox input "true"
click at [334, 162] on body "0 Leads CRM Marketing Reporting Financial Leads Leads Sales Sales Manager BDR O…" at bounding box center [356, 172] width 712 height 344
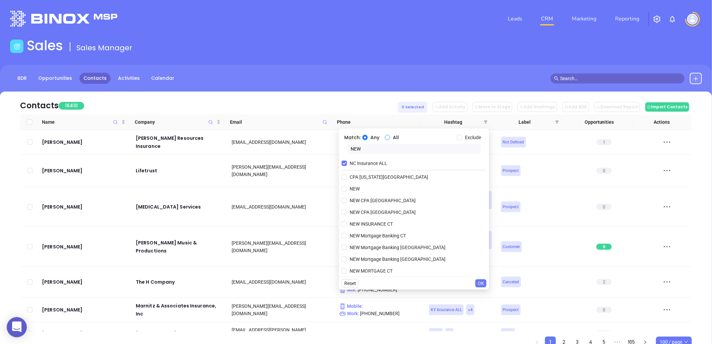
type input "NEW"
click at [387, 136] on input "All" at bounding box center [387, 137] width 5 height 5
radio input "true"
drag, startPoint x: 348, startPoint y: 189, endPoint x: 353, endPoint y: 190, distance: 5.2
click at [348, 189] on span "NEW" at bounding box center [354, 188] width 15 height 7
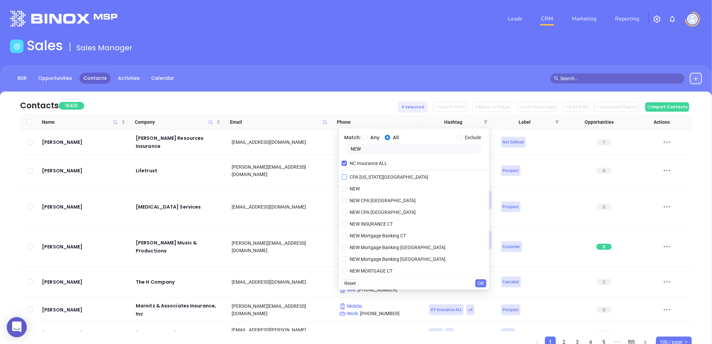
click at [347, 189] on input "NEW" at bounding box center [344, 188] width 5 height 5
checkbox input "true"
click at [483, 285] on span "OK" at bounding box center [481, 283] width 6 height 7
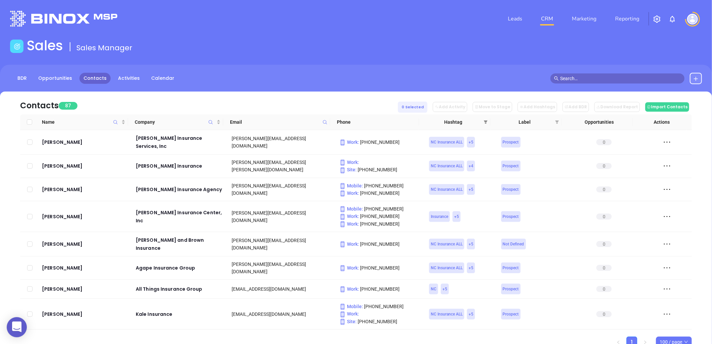
click at [488, 119] on span at bounding box center [486, 122] width 7 height 10
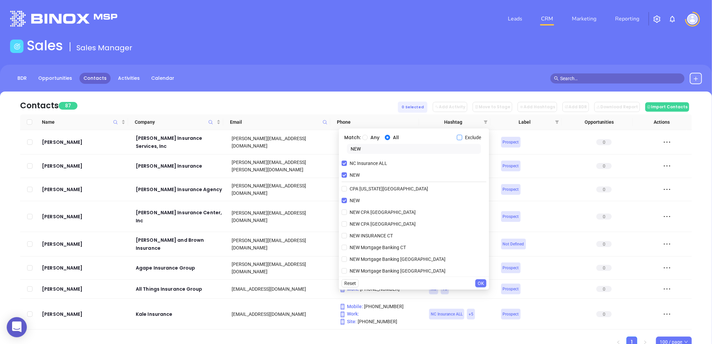
click at [461, 137] on input "Exclude" at bounding box center [459, 137] width 5 height 5
checkbox input "true"
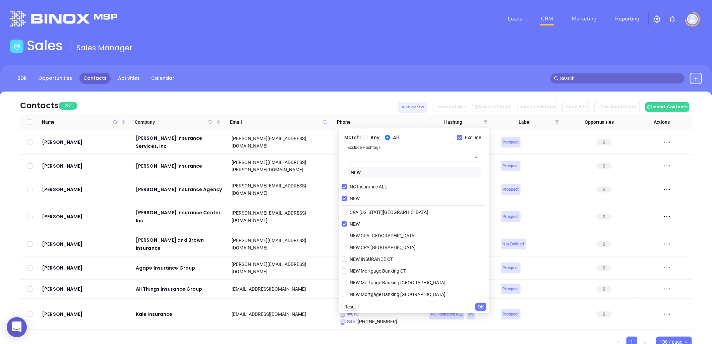
click at [376, 161] on input "text" at bounding box center [405, 157] width 114 height 10
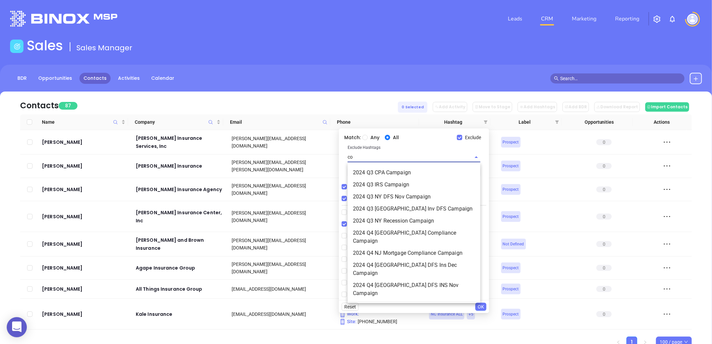
type input "cop"
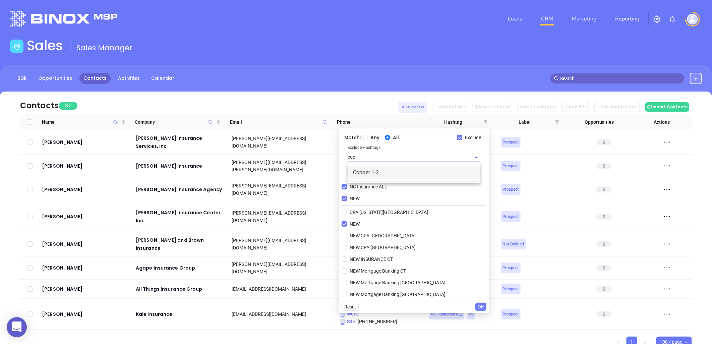
click at [365, 178] on li "Copper 1-2" at bounding box center [414, 173] width 133 height 12
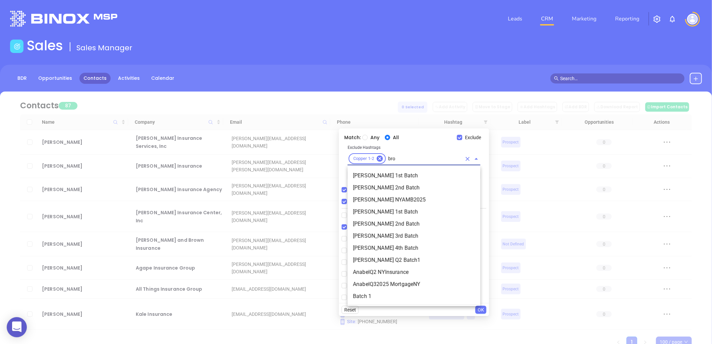
type input "bron"
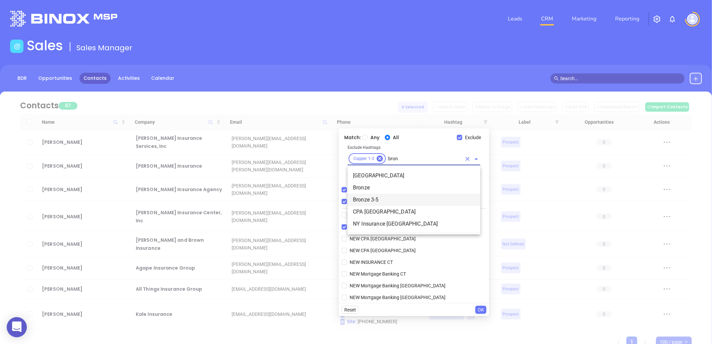
drag, startPoint x: 365, startPoint y: 202, endPoint x: 369, endPoint y: 198, distance: 5.9
click at [366, 202] on li "Bronze 3-5" at bounding box center [414, 200] width 133 height 12
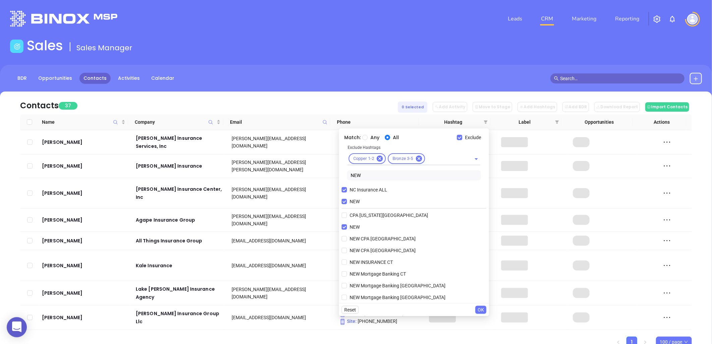
click at [485, 309] on button "OK" at bounding box center [481, 310] width 11 height 8
